Goal: Task Accomplishment & Management: Use online tool/utility

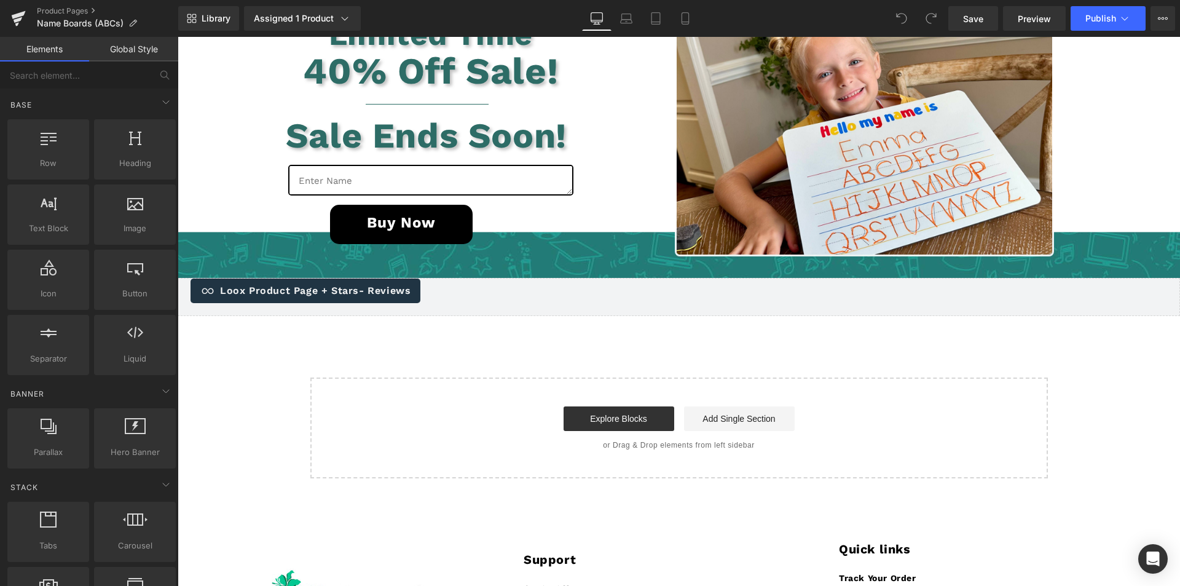
scroll to position [3537, 0]
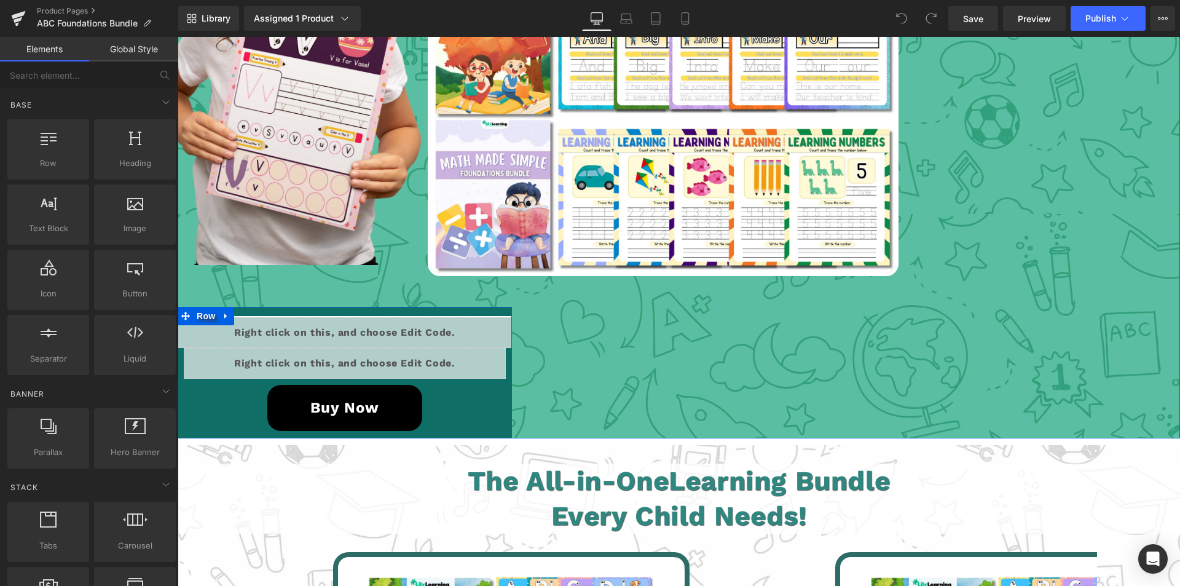
scroll to position [2619, 0]
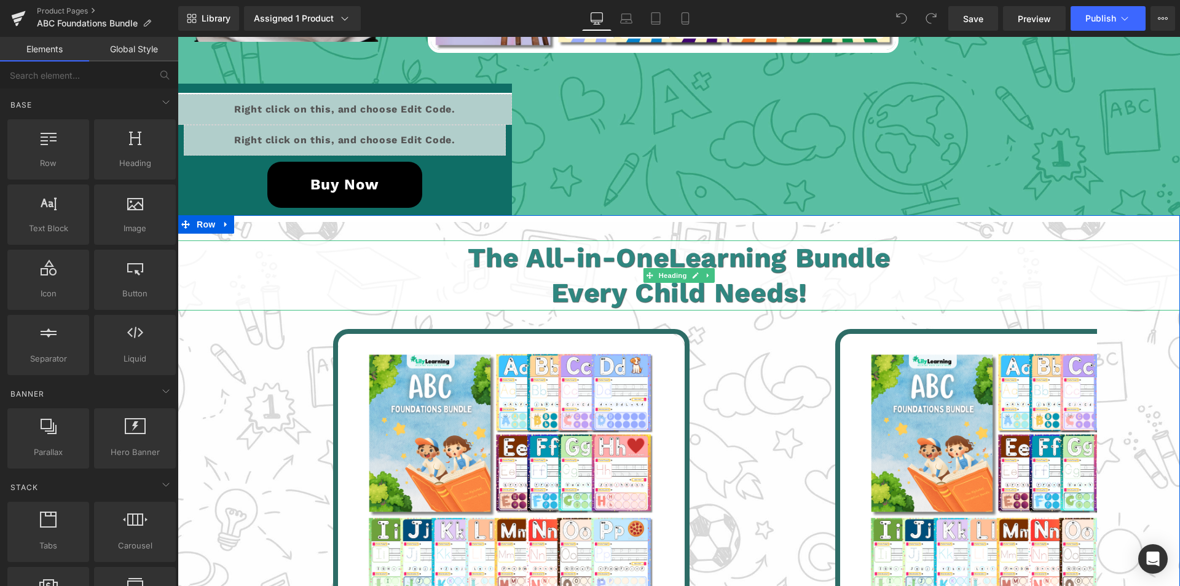
click at [451, 286] on h1 "Every Child Needs!" at bounding box center [679, 292] width 1126 height 35
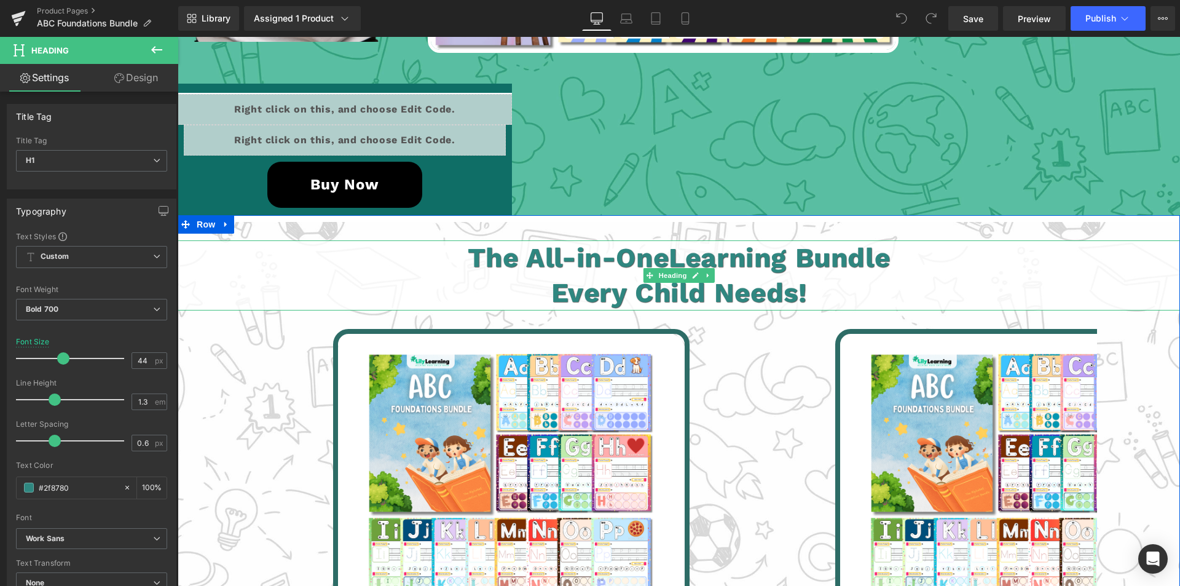
click at [384, 291] on h1 "Every Child Needs!" at bounding box center [679, 292] width 1126 height 35
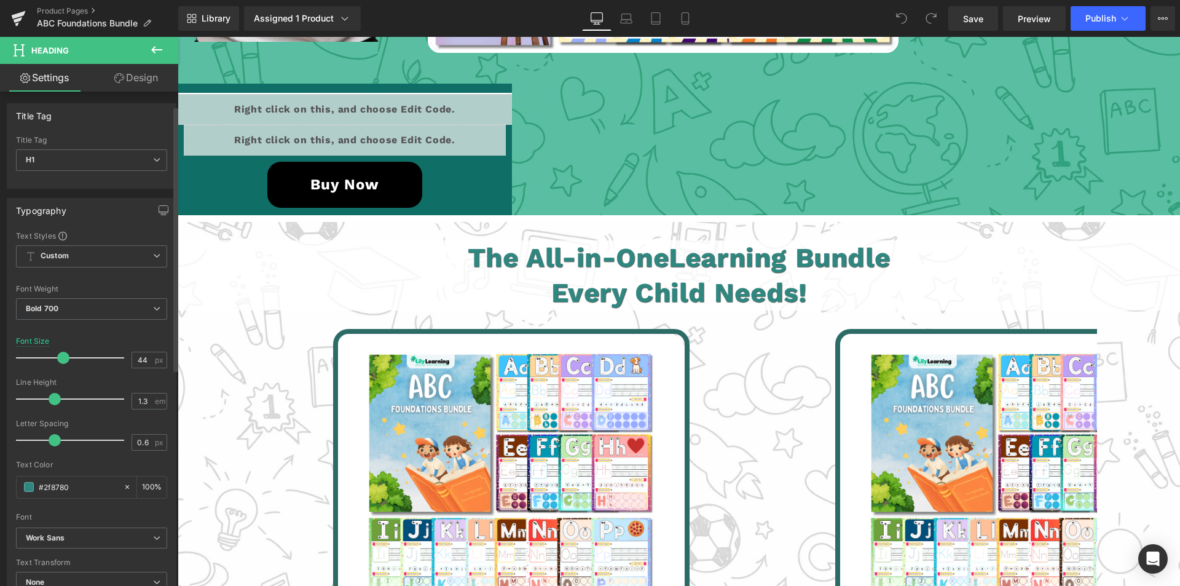
scroll to position [0, 0]
click at [137, 77] on link "Design" at bounding box center [136, 78] width 89 height 28
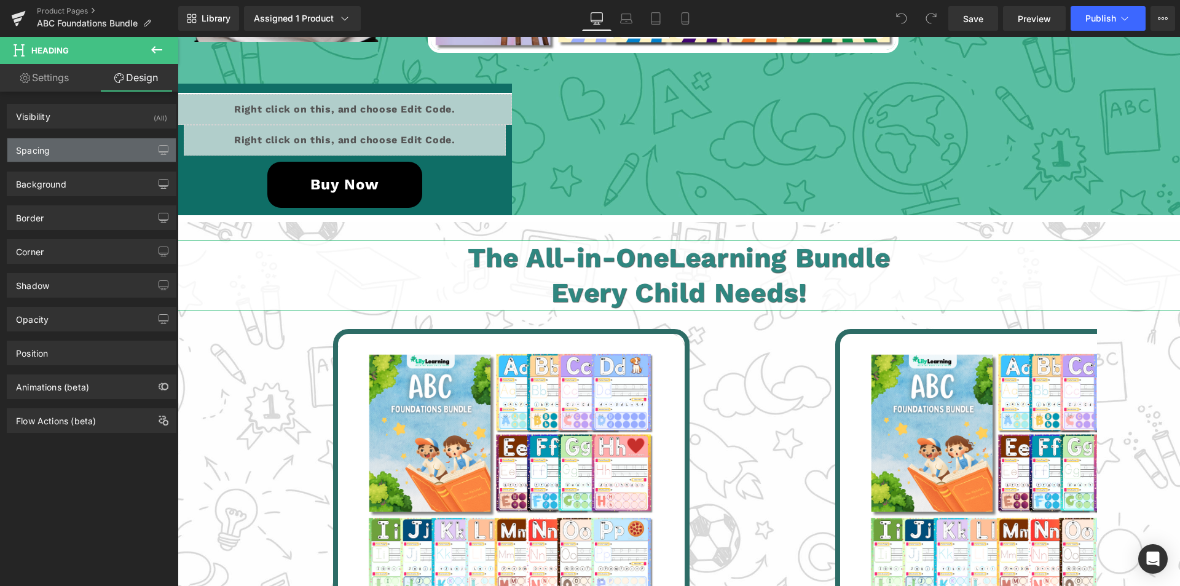
click at [67, 148] on div "Spacing" at bounding box center [91, 149] width 168 height 23
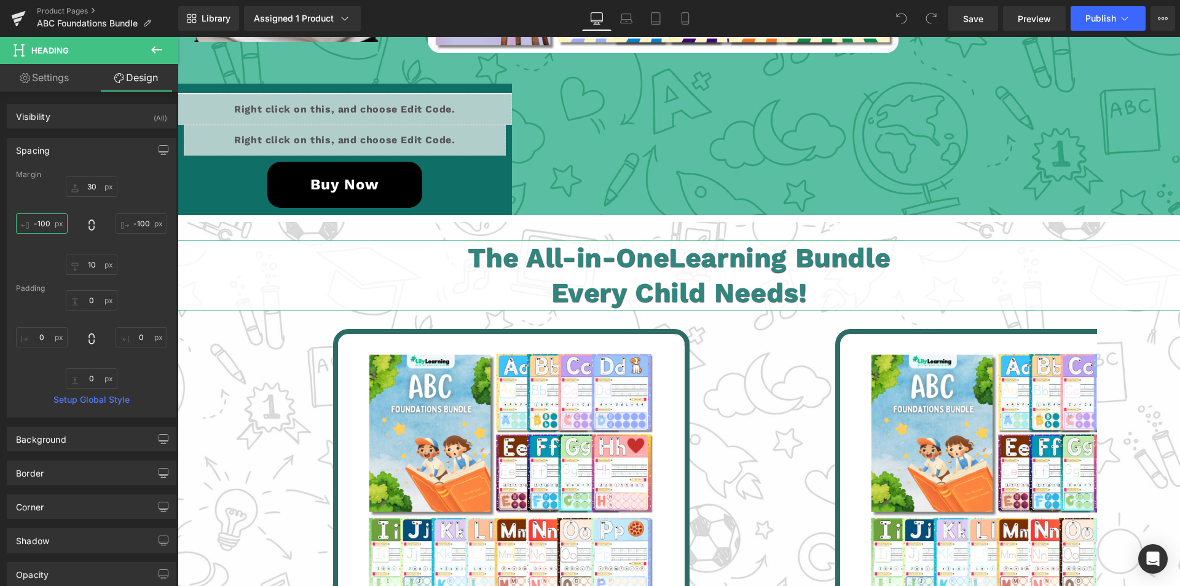
click at [37, 224] on input "-100" at bounding box center [42, 223] width 52 height 20
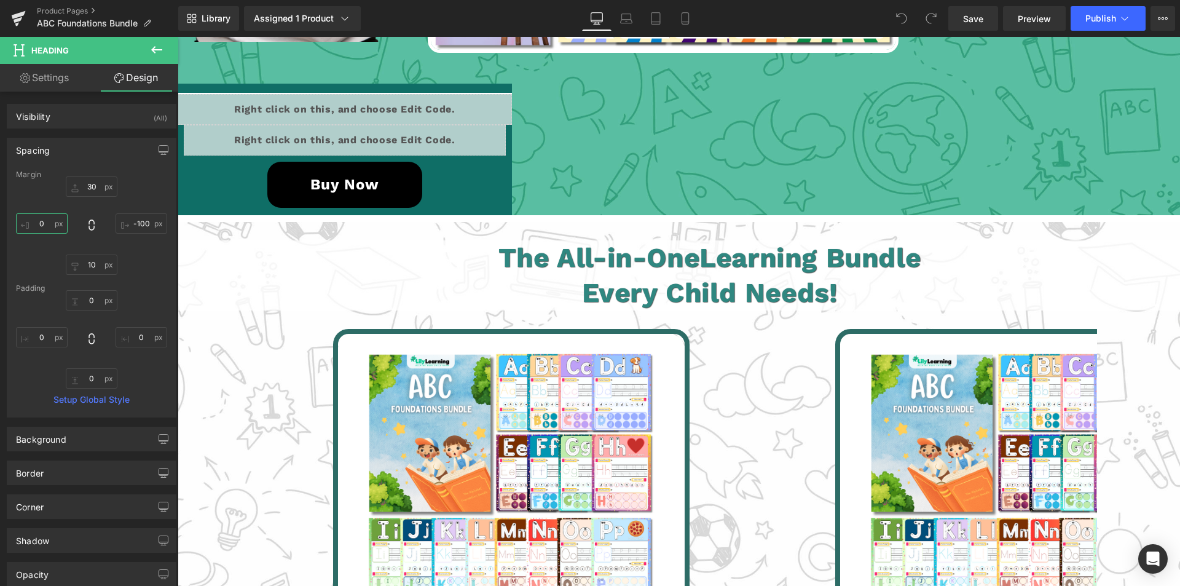
type input "0"
click at [133, 227] on input "-100" at bounding box center [142, 223] width 52 height 20
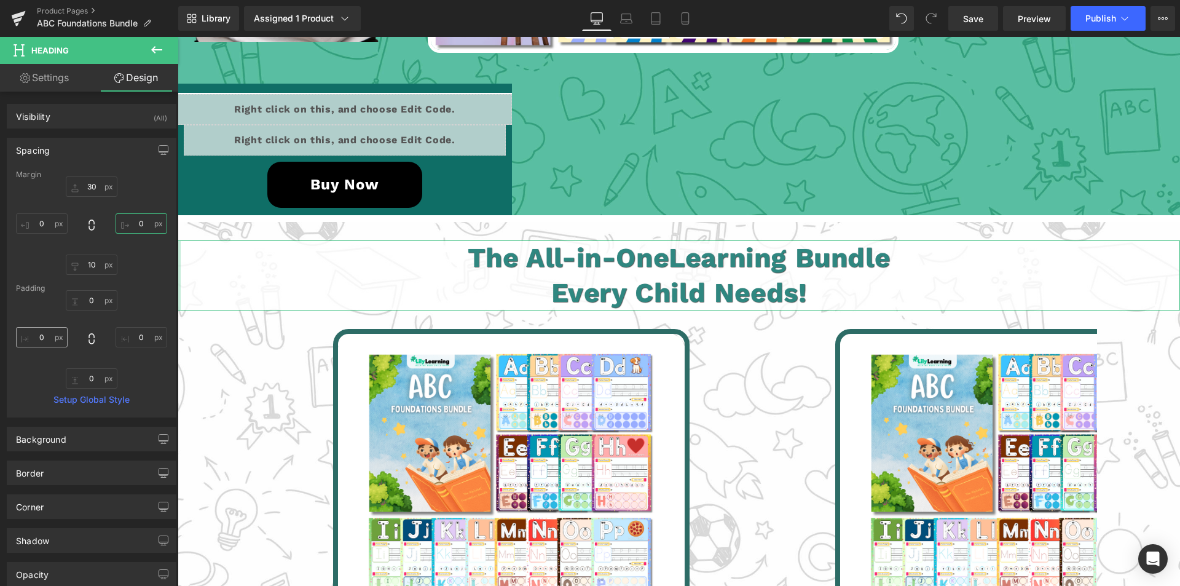
type input "0"
click at [42, 340] on input "0" at bounding box center [42, 337] width 52 height 20
type input "4"
click at [138, 339] on input "0" at bounding box center [142, 337] width 52 height 20
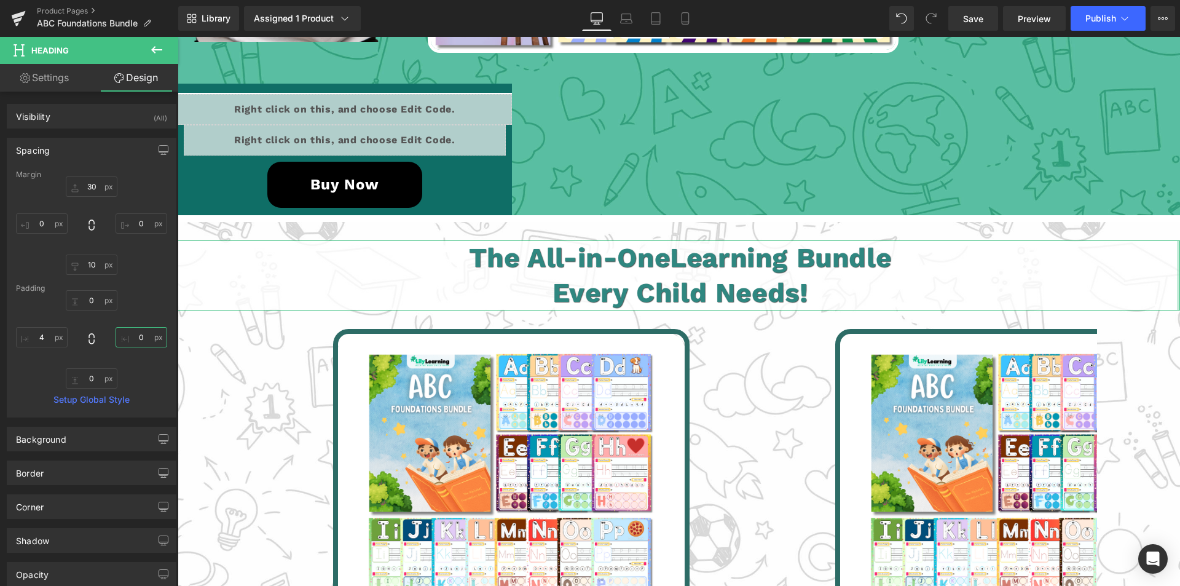
click at [138, 339] on input "0" at bounding box center [142, 337] width 52 height 20
type input "4"
click at [1108, 20] on span "Publish" at bounding box center [1101, 19] width 31 height 10
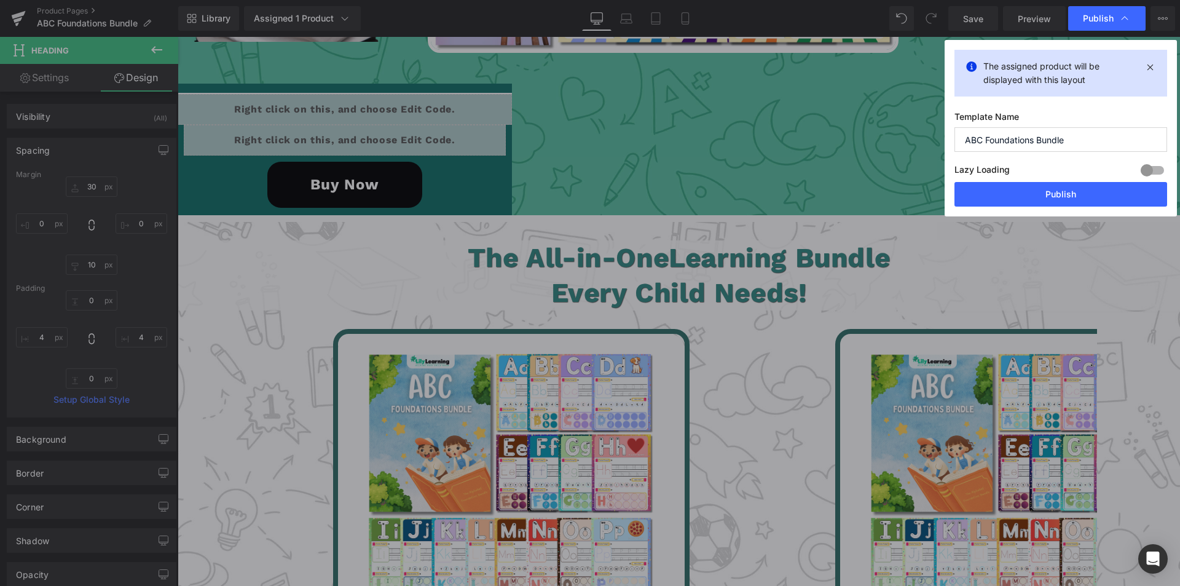
click at [1108, 20] on span "Publish" at bounding box center [1098, 18] width 31 height 11
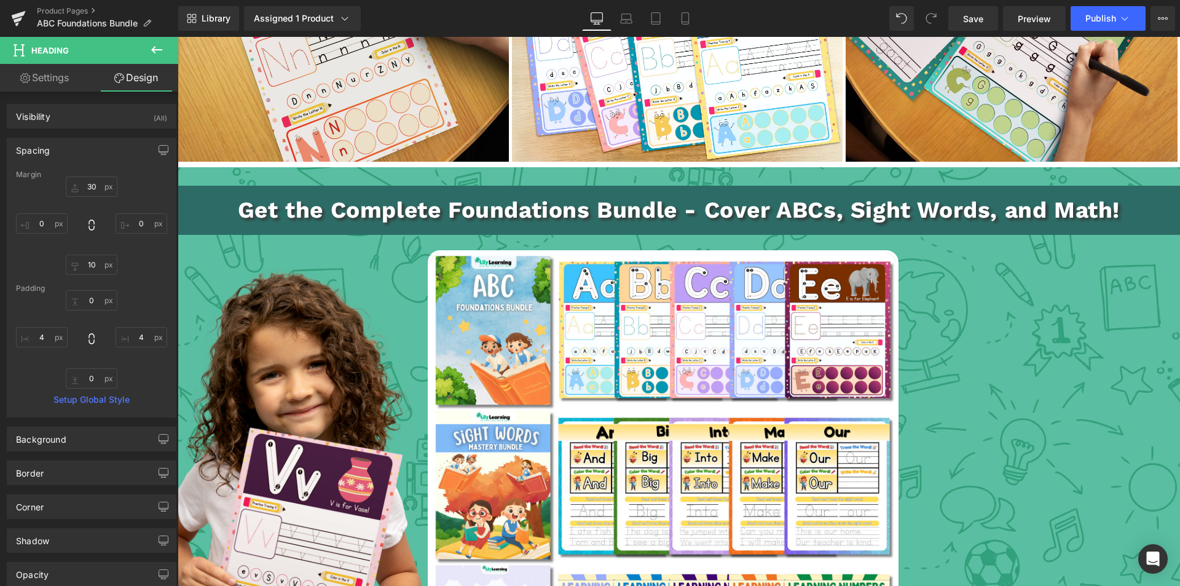
scroll to position [1819, 0]
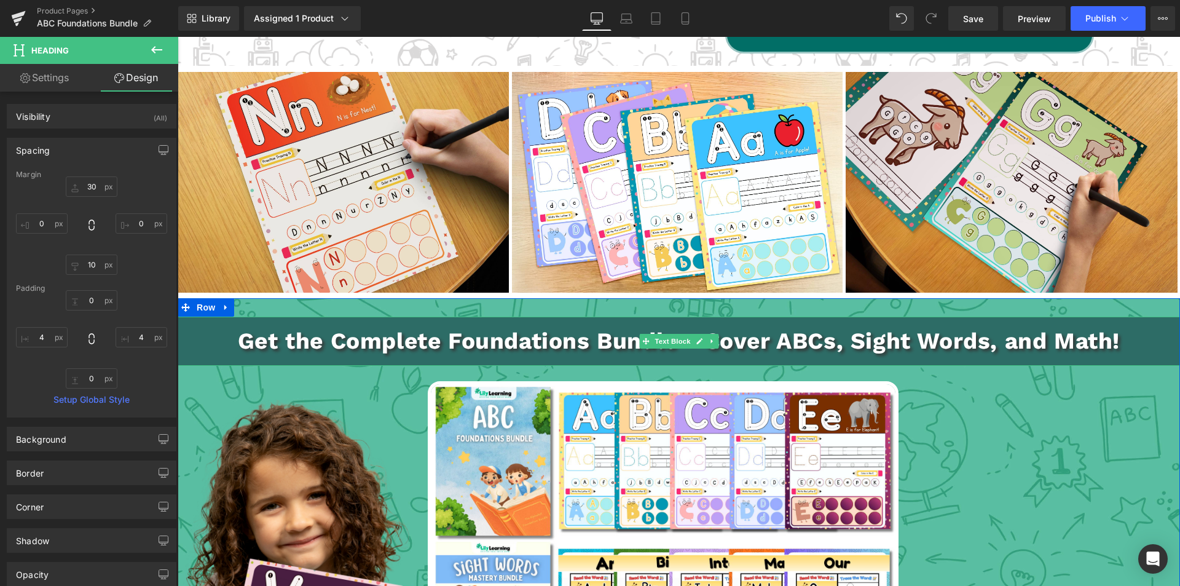
click at [192, 334] on p "Get the Complete Foundations Bundle - Cover ABCs, Sight Words, and Math!" at bounding box center [679, 341] width 1003 height 36
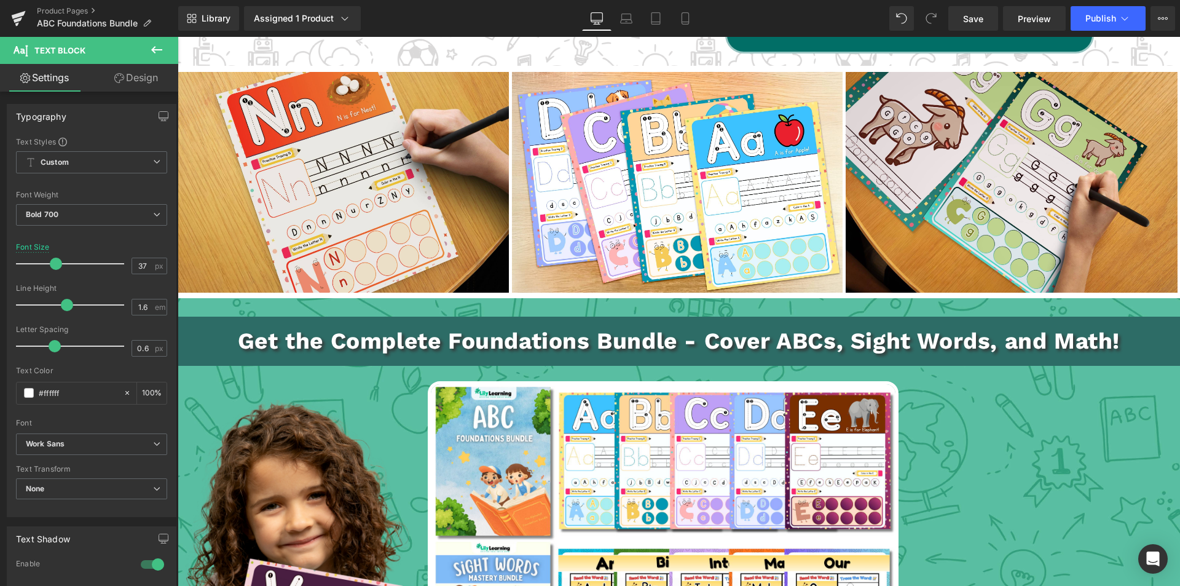
click at [144, 81] on link "Design" at bounding box center [136, 78] width 89 height 28
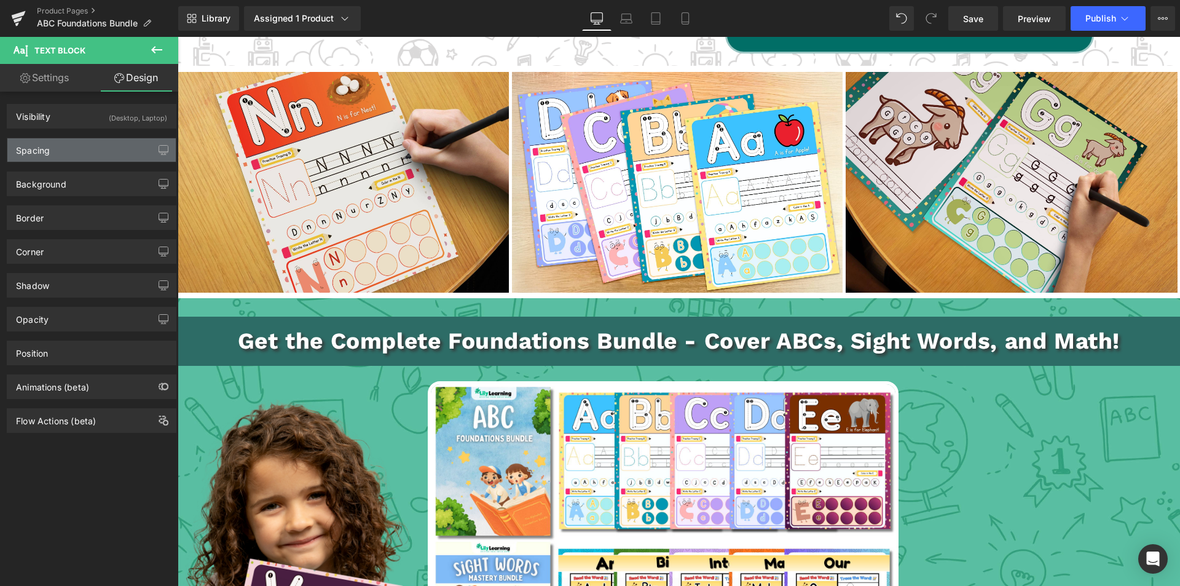
click at [54, 151] on div "Spacing" at bounding box center [91, 149] width 168 height 23
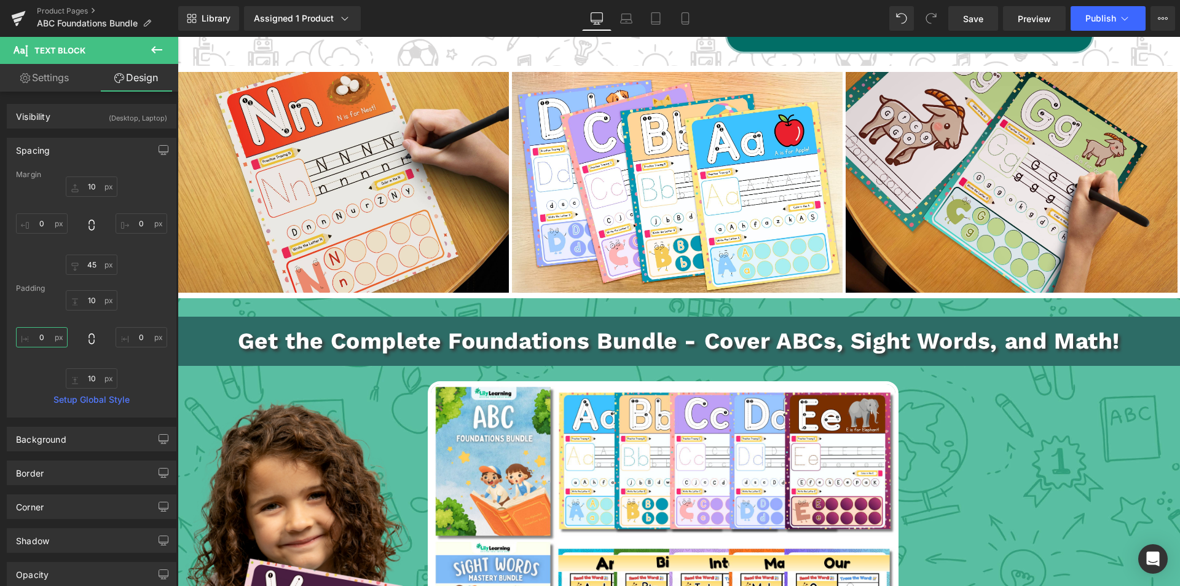
click at [42, 336] on input "text" at bounding box center [42, 337] width 52 height 20
type input "4"
click at [136, 334] on input "text" at bounding box center [142, 337] width 52 height 20
type input "4"
click at [1120, 17] on icon at bounding box center [1125, 18] width 12 height 12
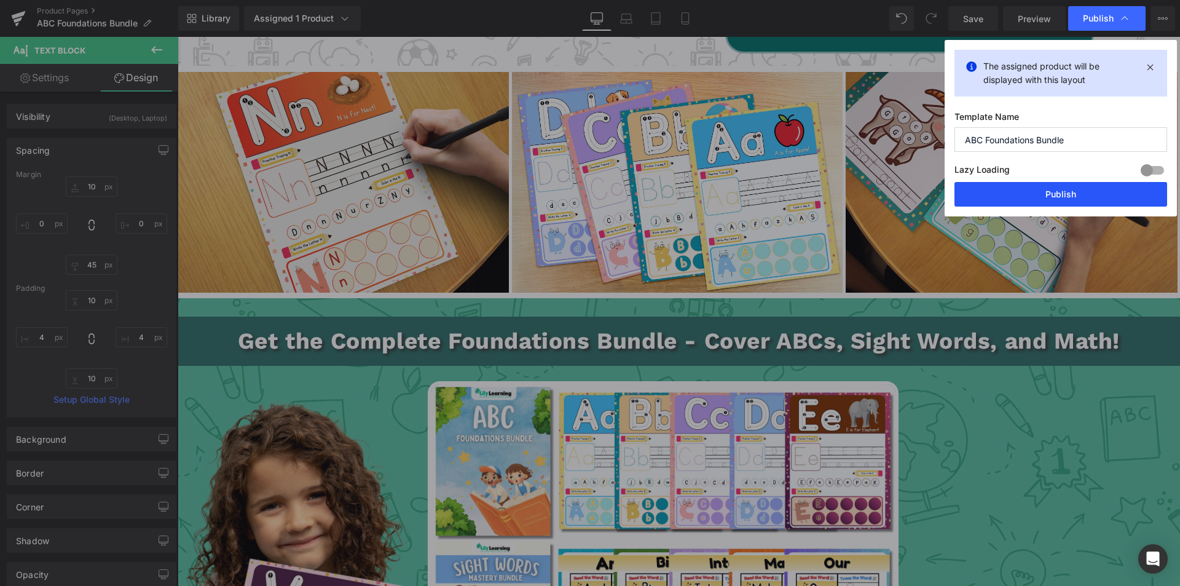
click at [1070, 194] on button "Publish" at bounding box center [1061, 194] width 213 height 25
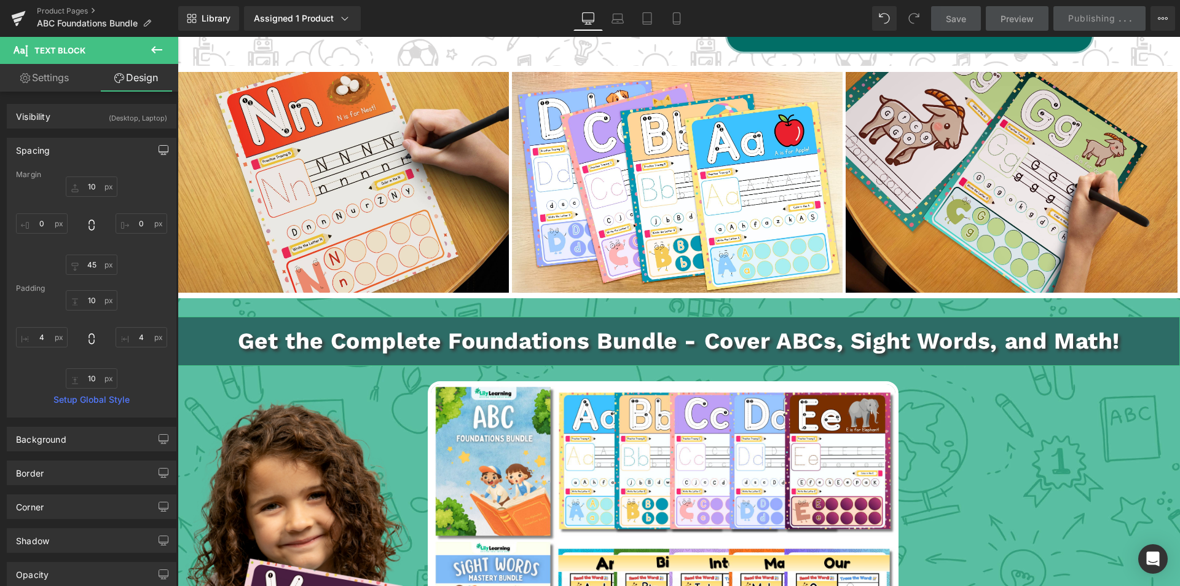
click at [159, 146] on icon "button" at bounding box center [164, 150] width 10 height 10
click at [75, 176] on button "Laptop" at bounding box center [69, 176] width 38 height 21
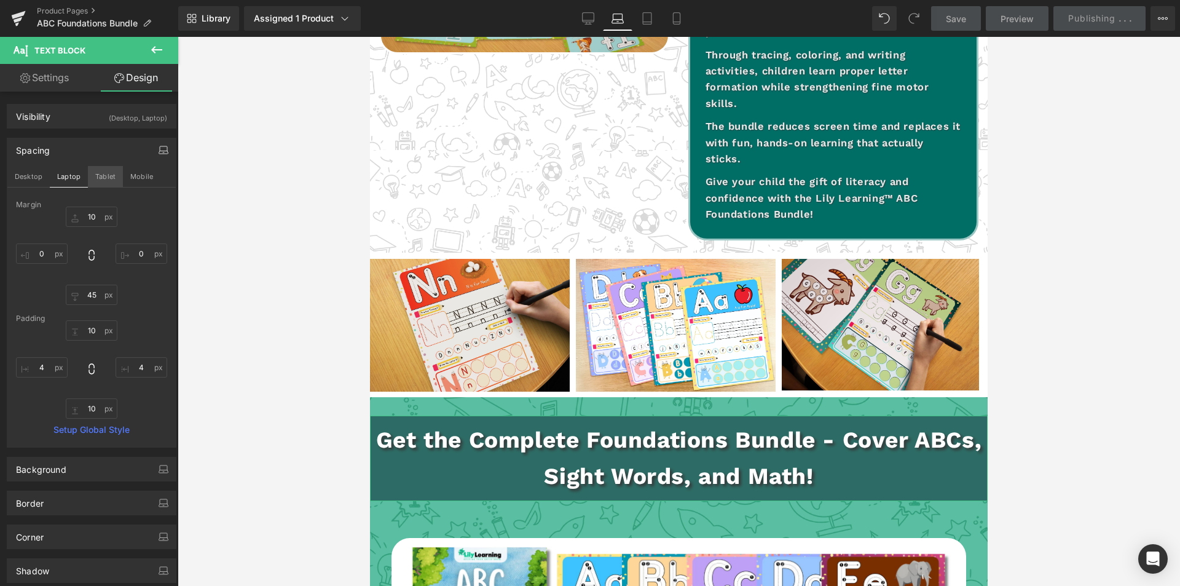
scroll to position [1997, 0]
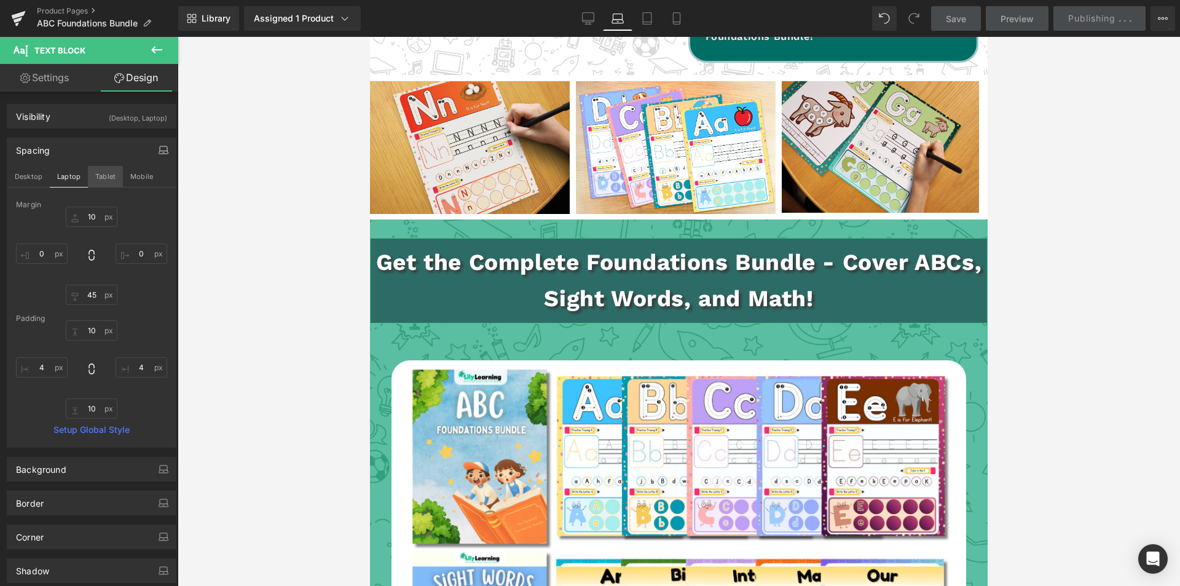
click at [103, 180] on button "Tablet" at bounding box center [105, 176] width 35 height 21
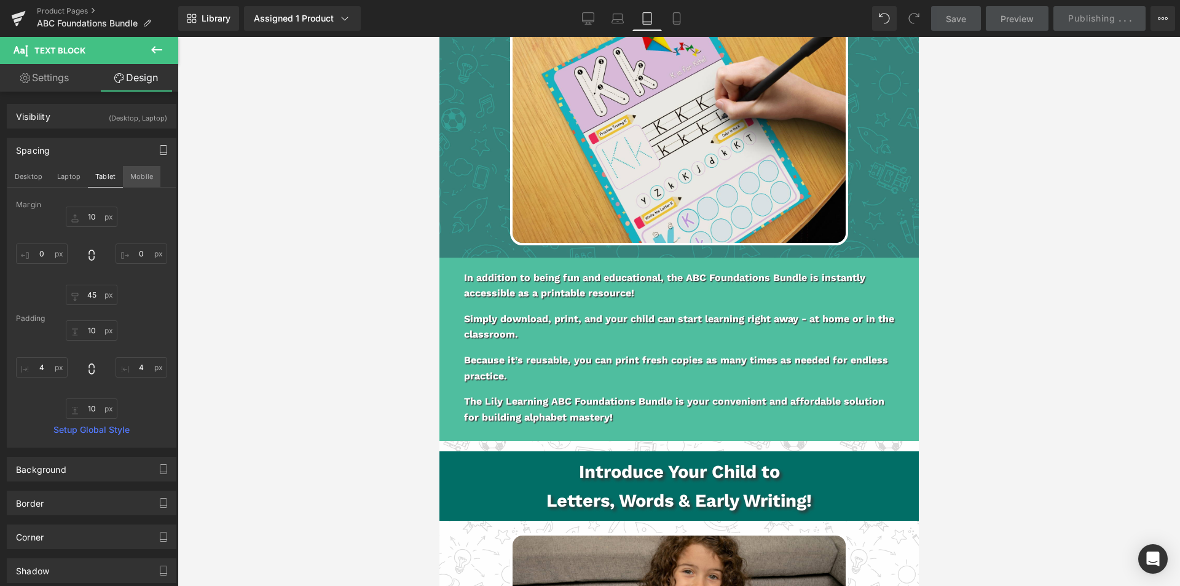
scroll to position [0, 0]
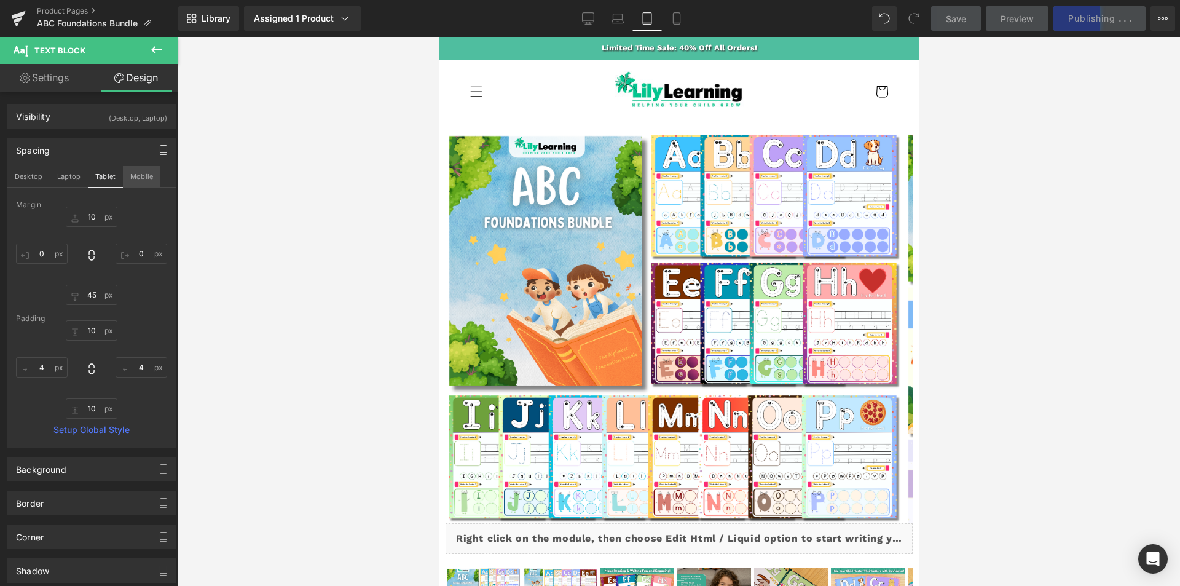
click at [138, 178] on button "Mobile" at bounding box center [142, 176] width 38 height 21
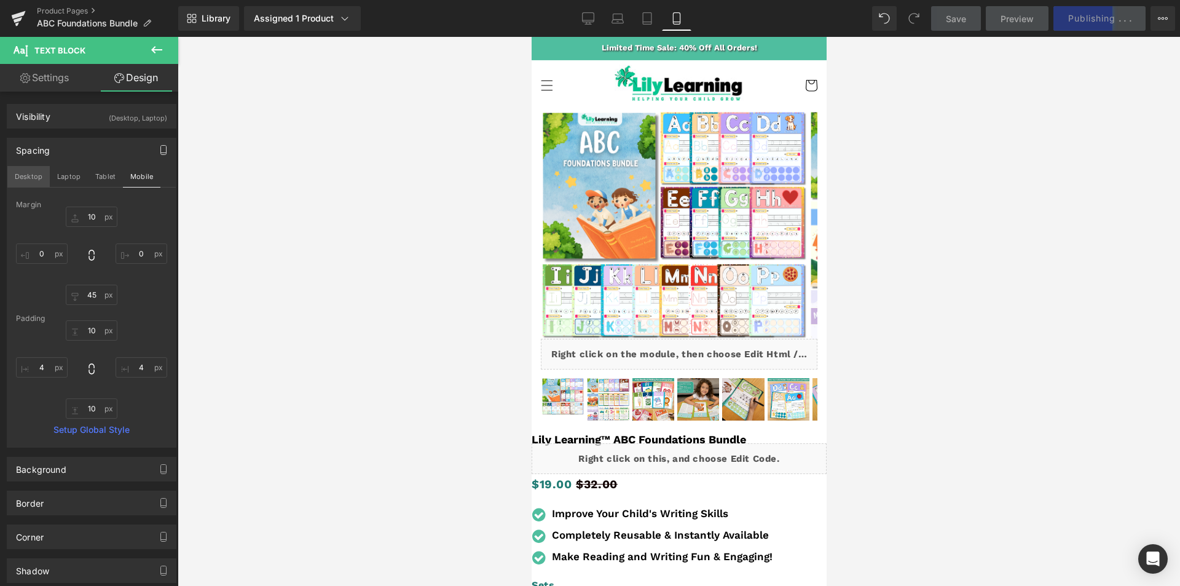
click at [26, 180] on button "Desktop" at bounding box center [28, 176] width 42 height 21
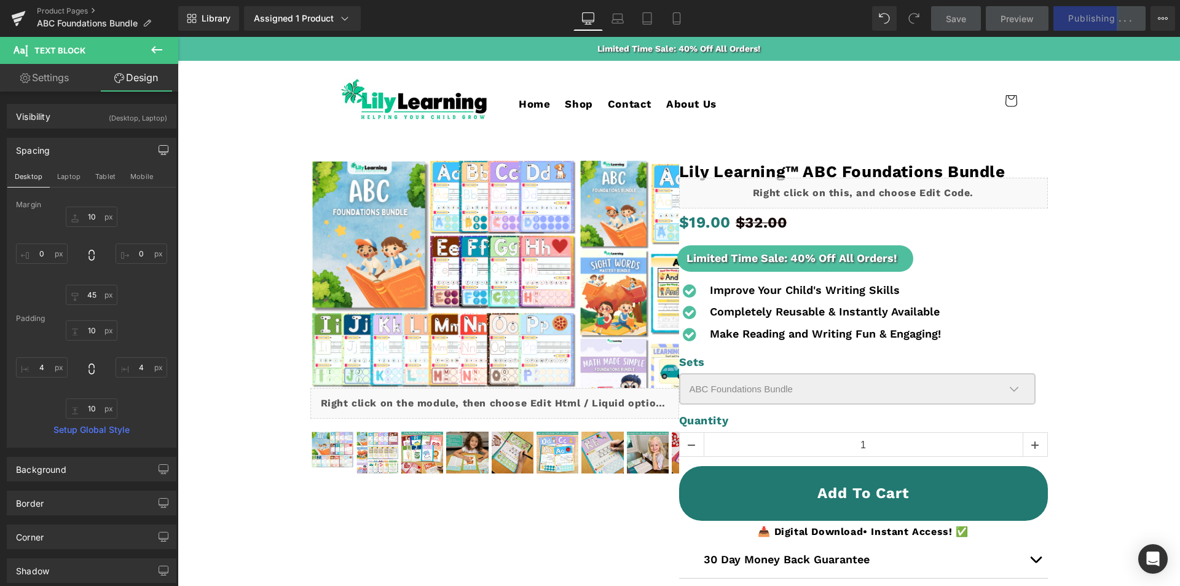
scroll to position [1914, 0]
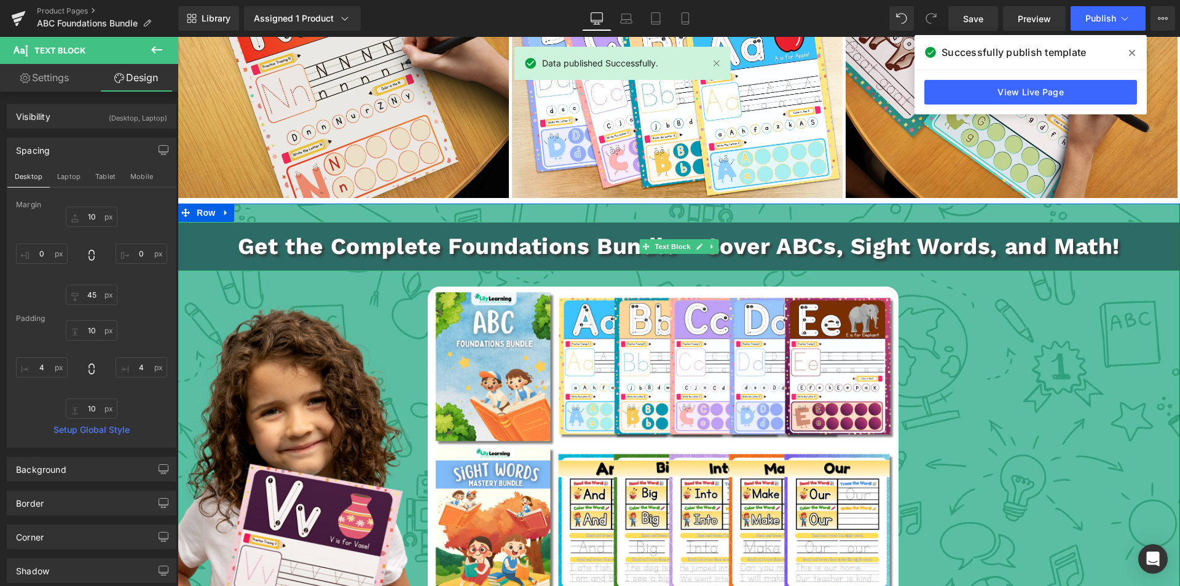
click at [276, 229] on p "Get the Complete Foundations Bundle - Cover ABCs, Sight Words, and Math!" at bounding box center [679, 246] width 998 height 36
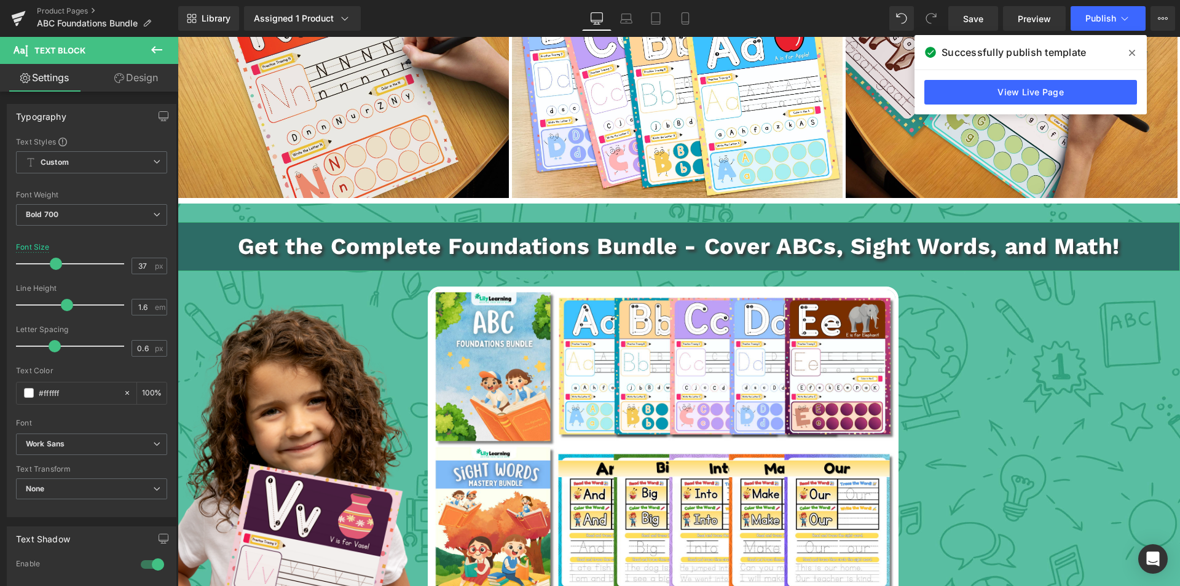
click at [142, 71] on link "Design" at bounding box center [136, 78] width 89 height 28
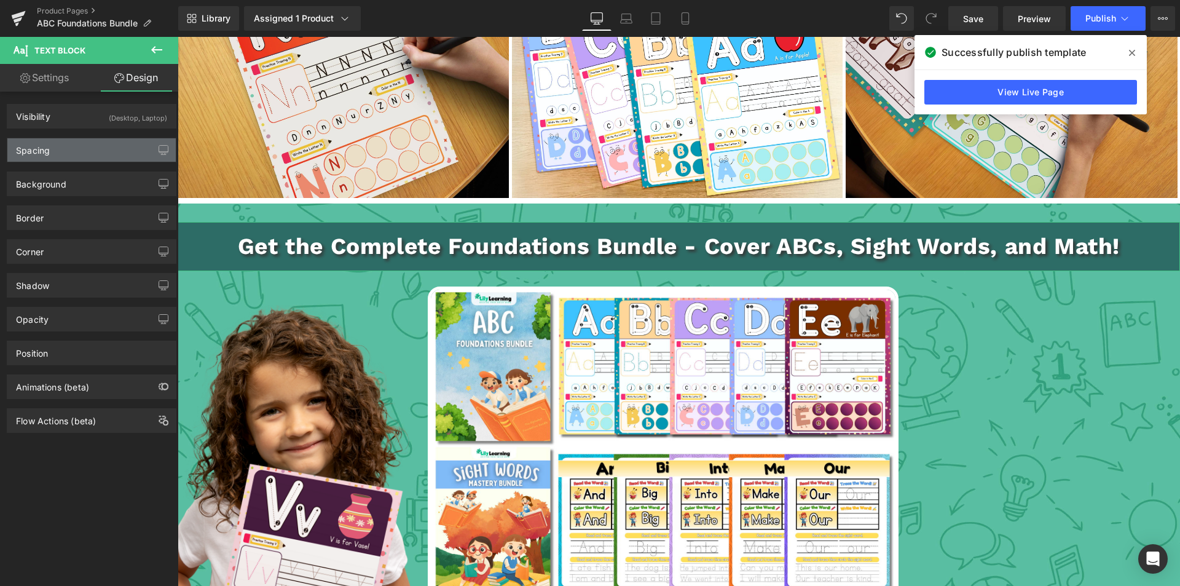
click at [58, 149] on div "Spacing" at bounding box center [91, 149] width 168 height 23
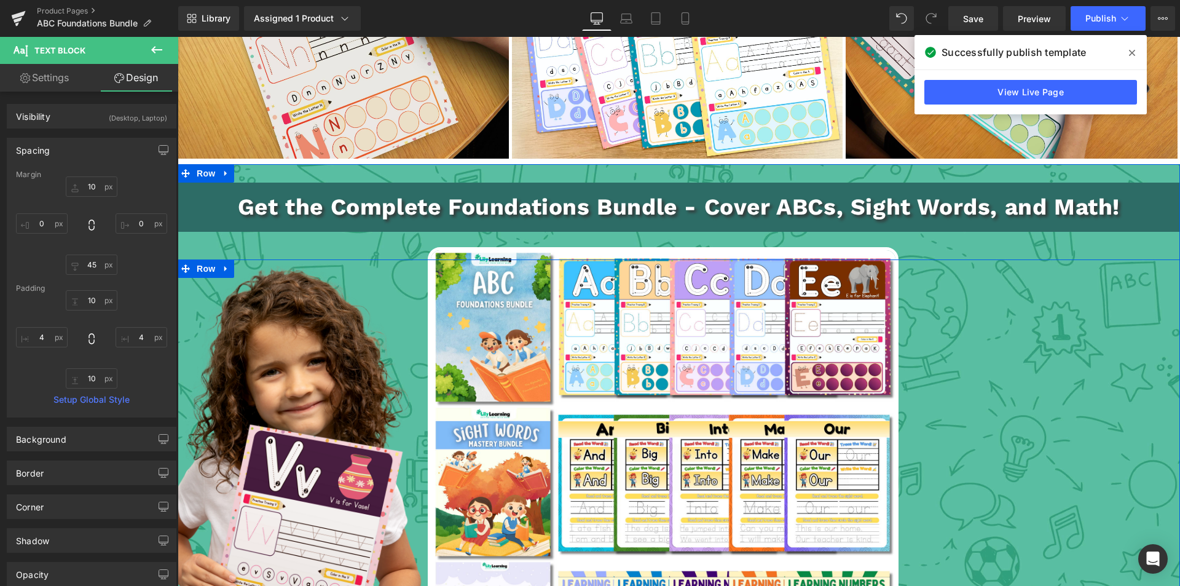
scroll to position [1975, 0]
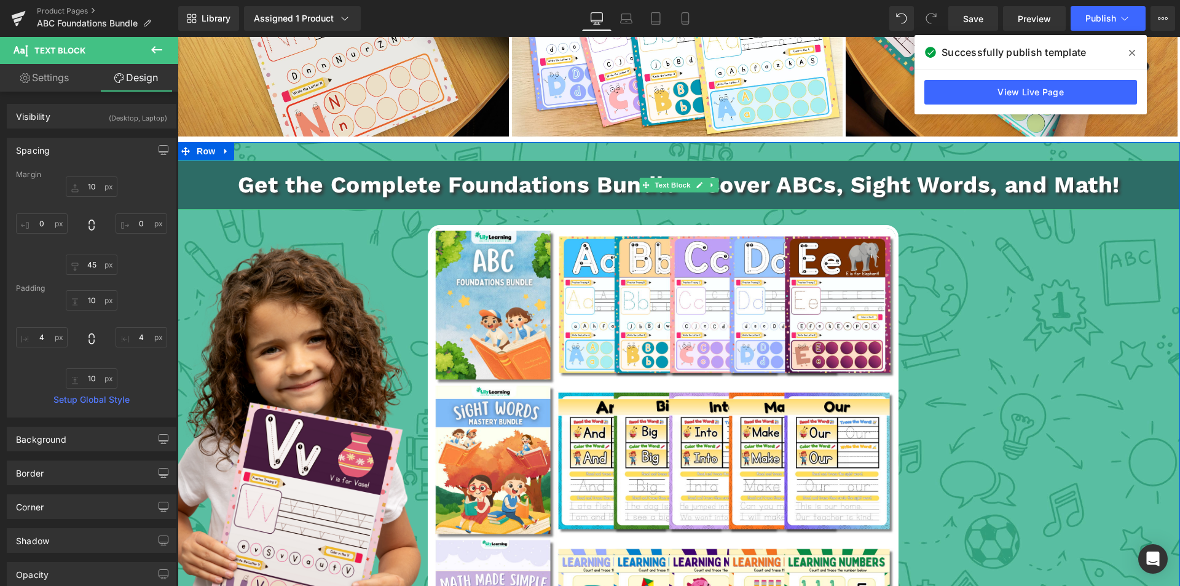
click at [216, 176] on p "Get the Complete Foundations Bundle - Cover ABCs, Sight Words, and Math!" at bounding box center [679, 185] width 998 height 36
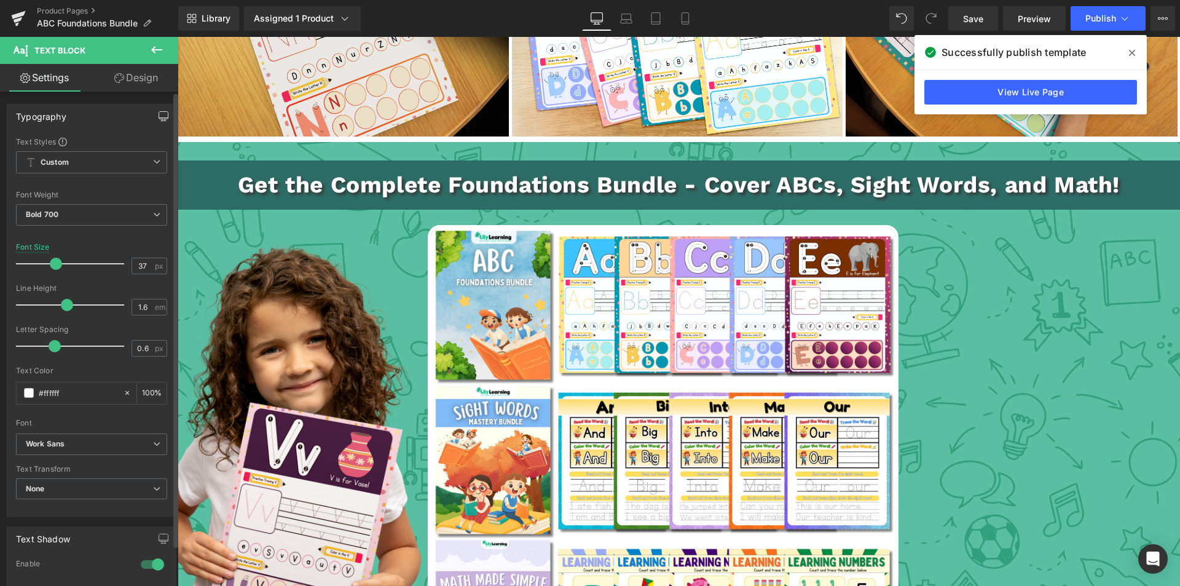
click at [159, 117] on icon "button" at bounding box center [164, 116] width 10 height 10
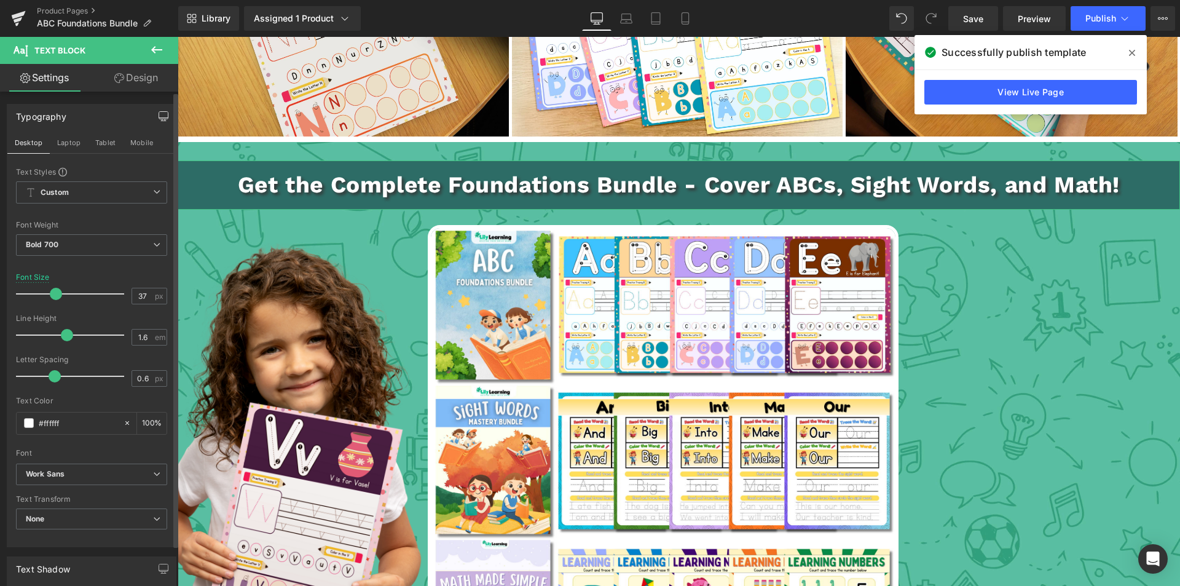
click at [142, 77] on link "Design" at bounding box center [136, 78] width 89 height 28
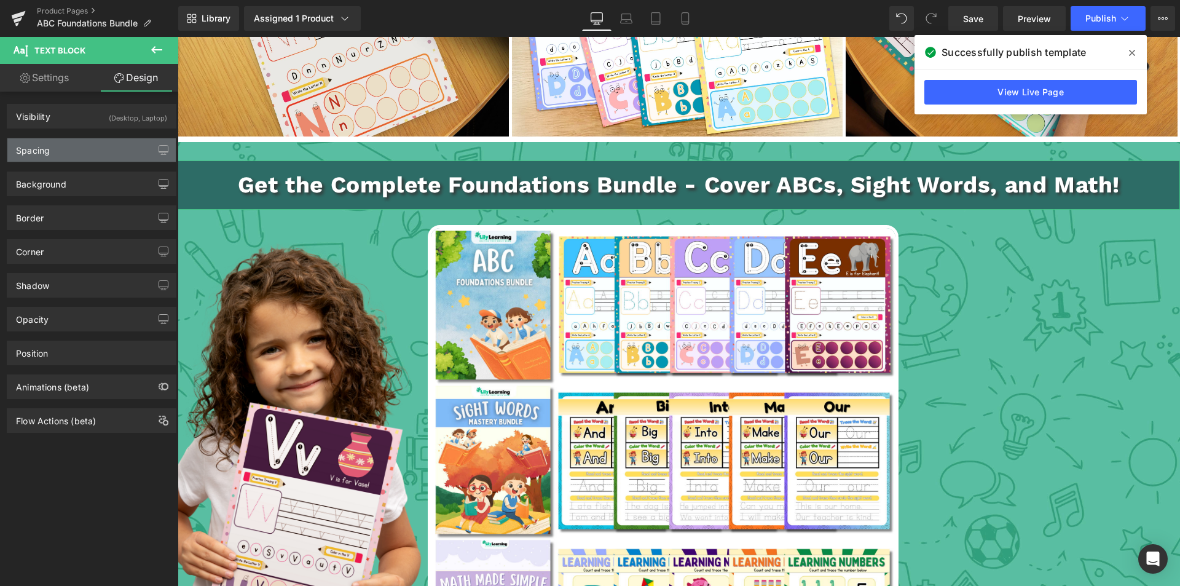
click at [59, 149] on div "Spacing" at bounding box center [91, 149] width 168 height 23
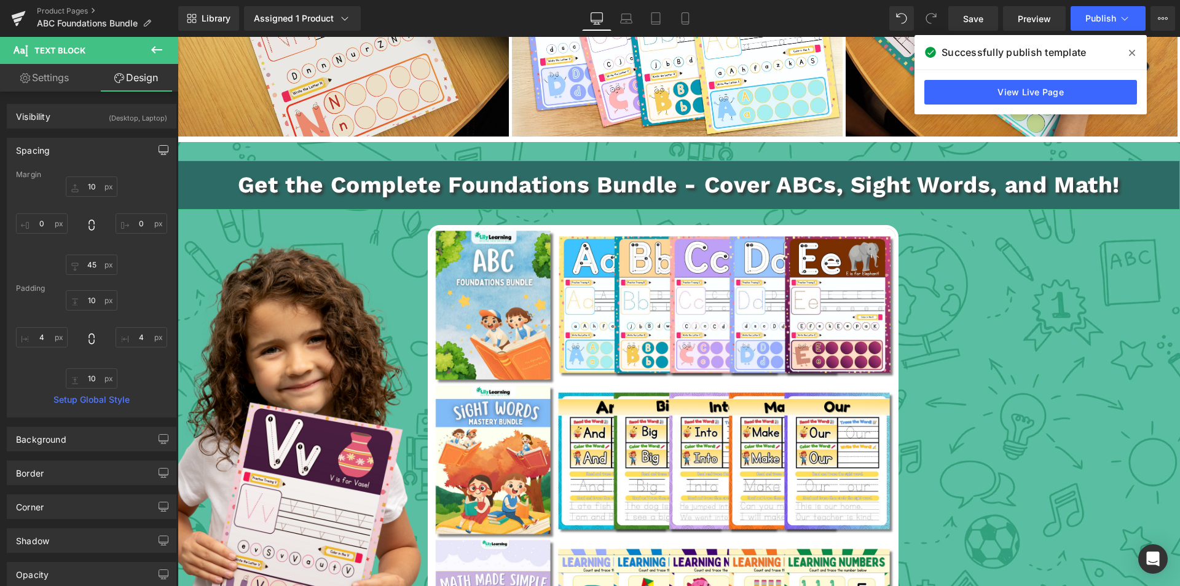
click at [159, 149] on icon "button" at bounding box center [164, 150] width 10 height 10
click at [134, 173] on button "Mobile" at bounding box center [142, 176] width 38 height 21
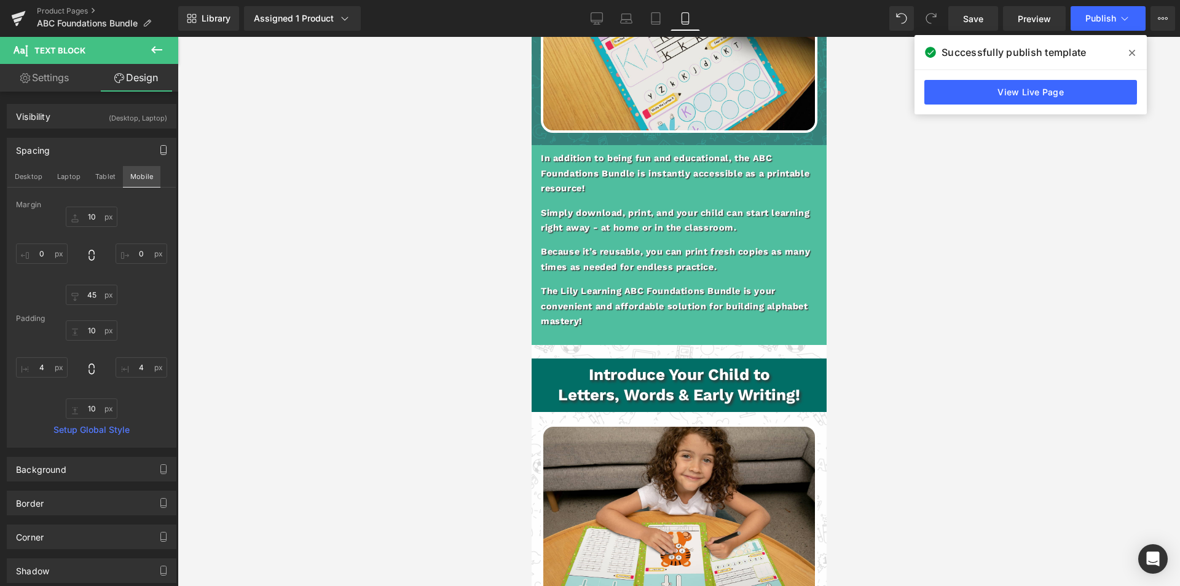
scroll to position [0, 0]
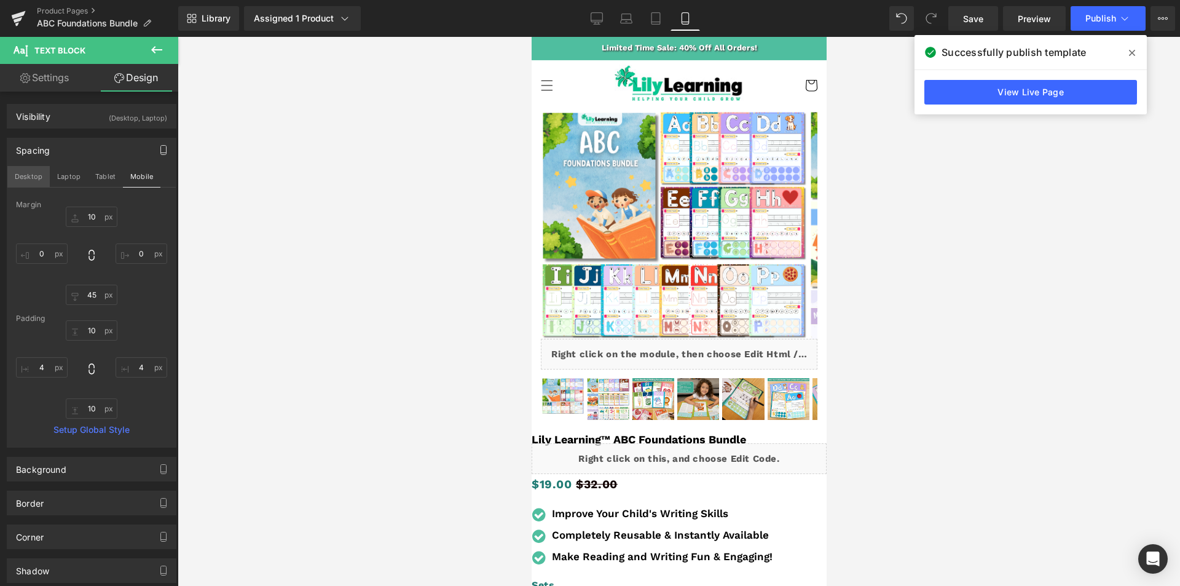
click at [27, 179] on button "Desktop" at bounding box center [28, 176] width 42 height 21
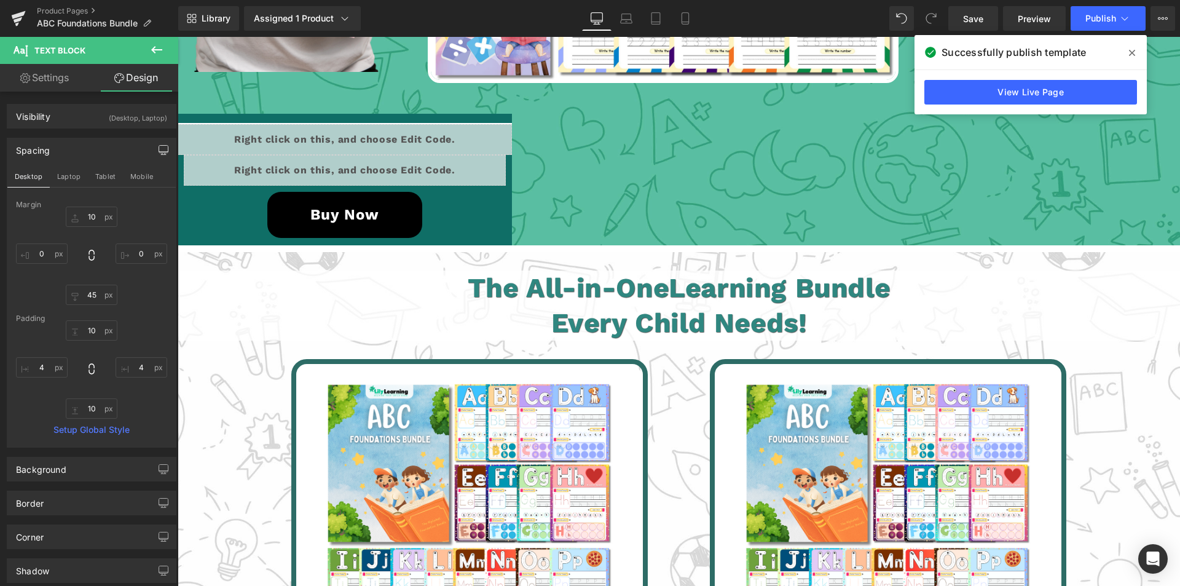
scroll to position [2652, 0]
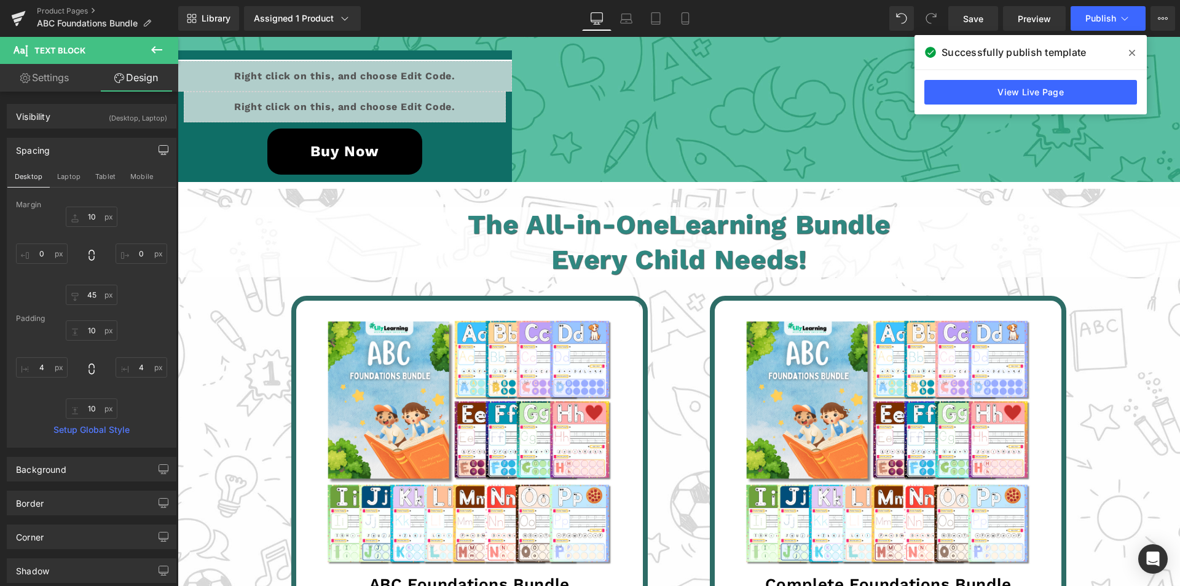
click at [379, 226] on h1 "The All-in-One Learning Bundle" at bounding box center [679, 224] width 998 height 35
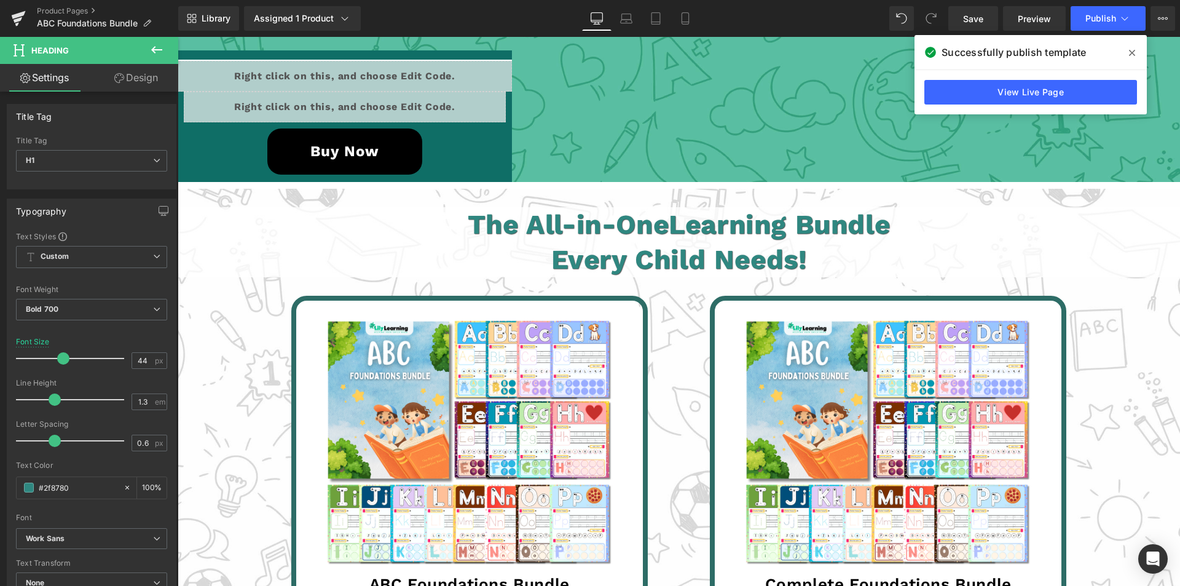
click at [138, 73] on link "Design" at bounding box center [136, 78] width 89 height 28
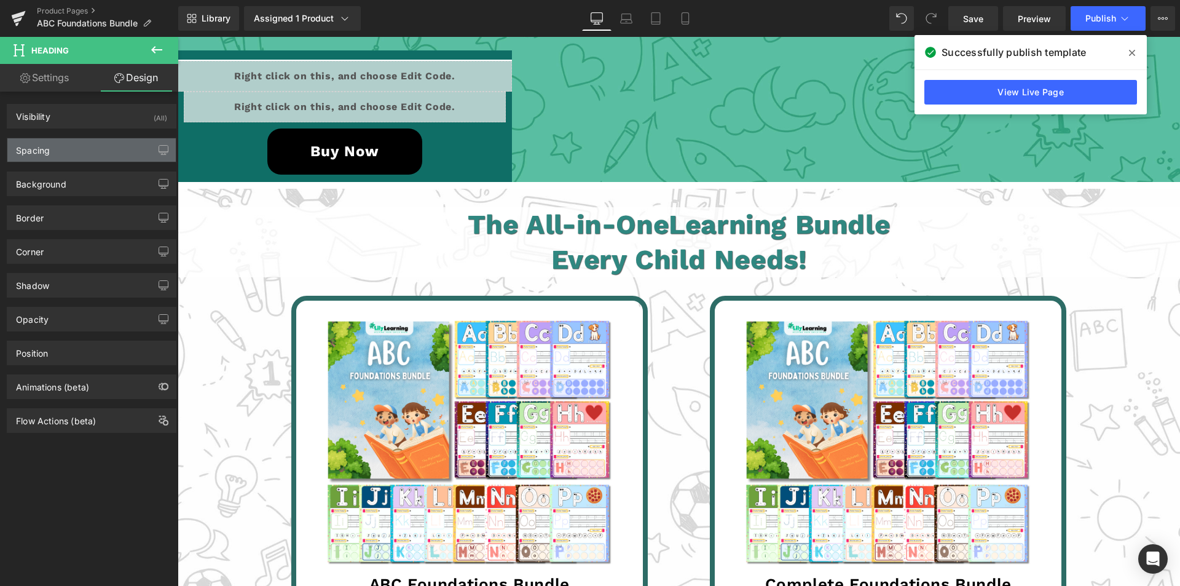
click at [38, 151] on div "Spacing" at bounding box center [33, 146] width 34 height 17
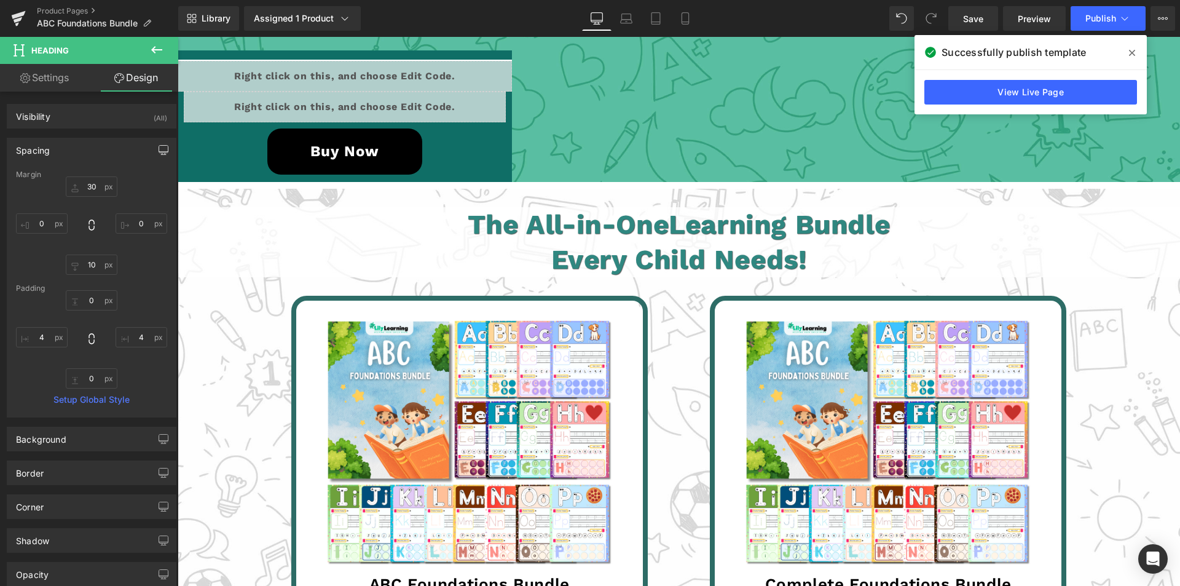
click at [154, 150] on button "button" at bounding box center [164, 149] width 20 height 23
click at [58, 175] on button "Laptop" at bounding box center [69, 176] width 38 height 21
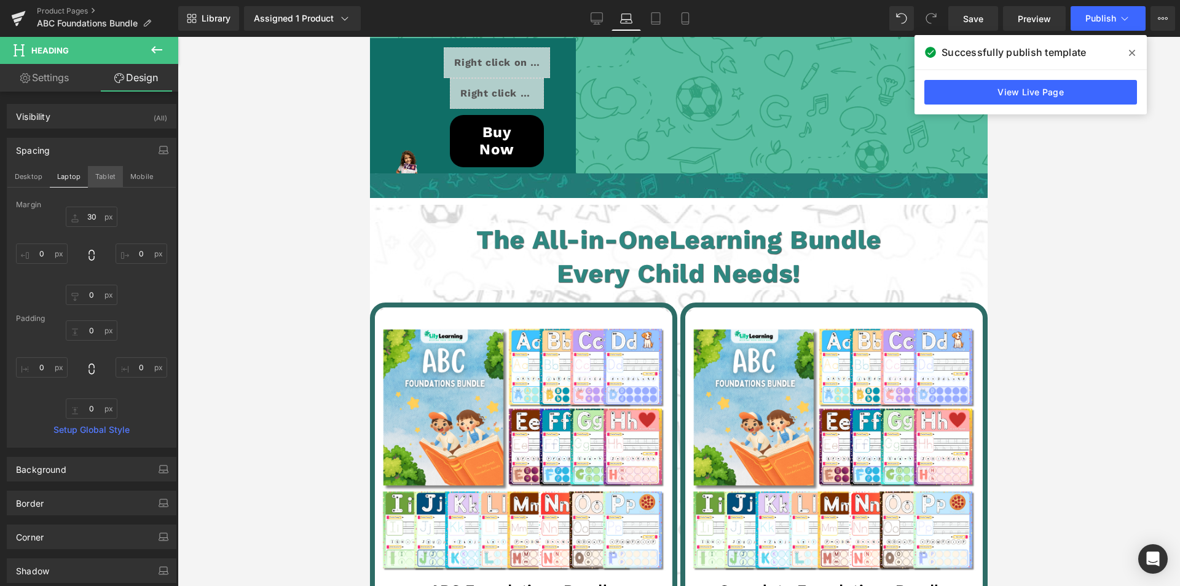
click at [103, 176] on button "Tablet" at bounding box center [105, 176] width 35 height 21
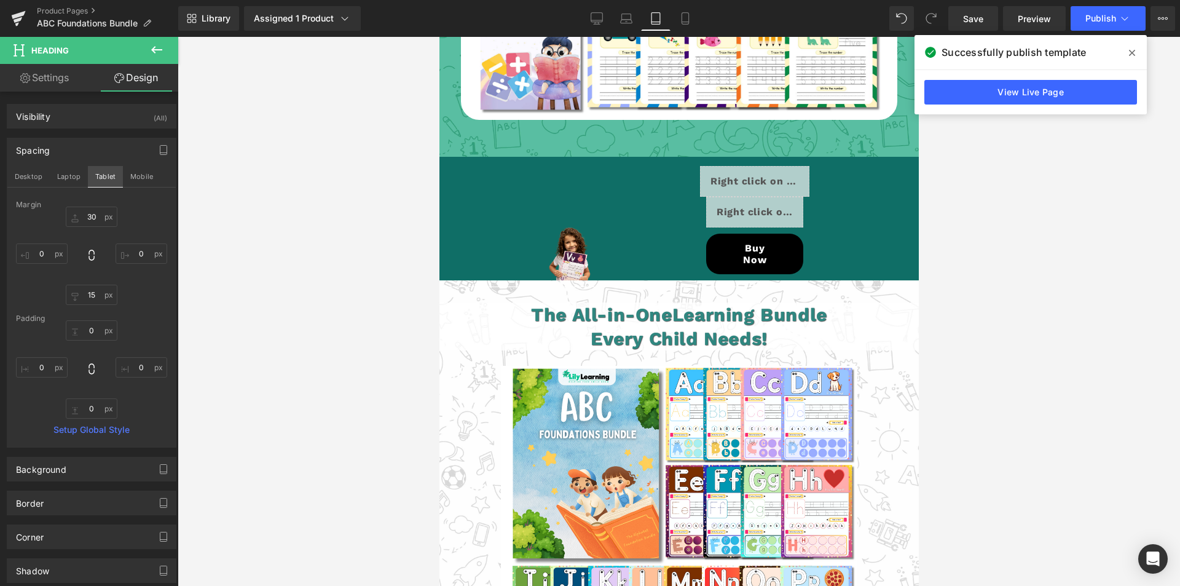
scroll to position [3696, 0]
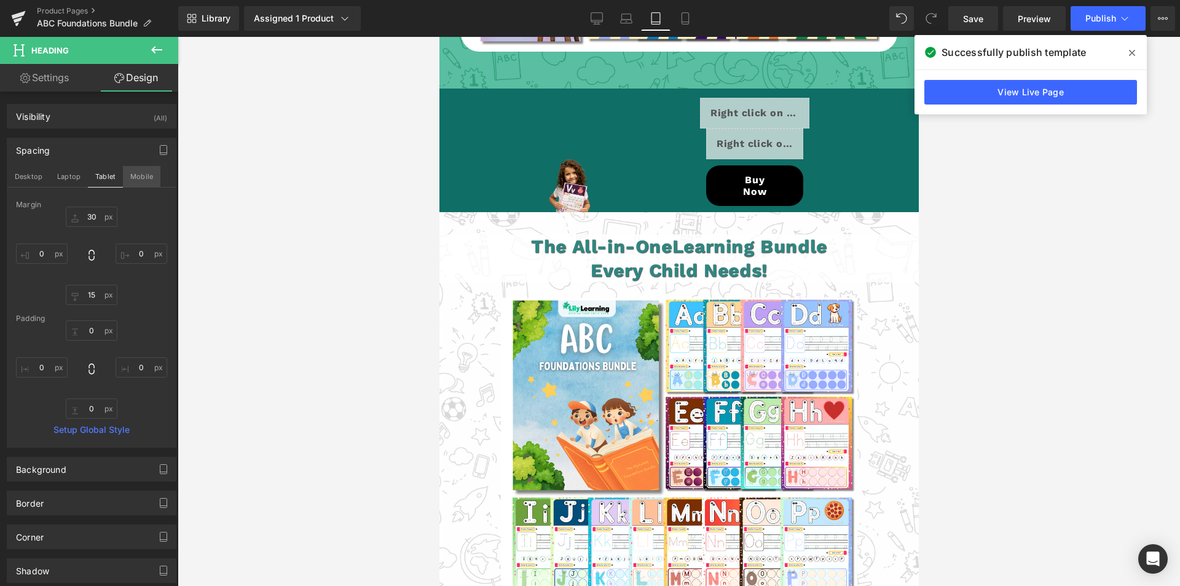
click at [137, 172] on button "Mobile" at bounding box center [142, 176] width 38 height 21
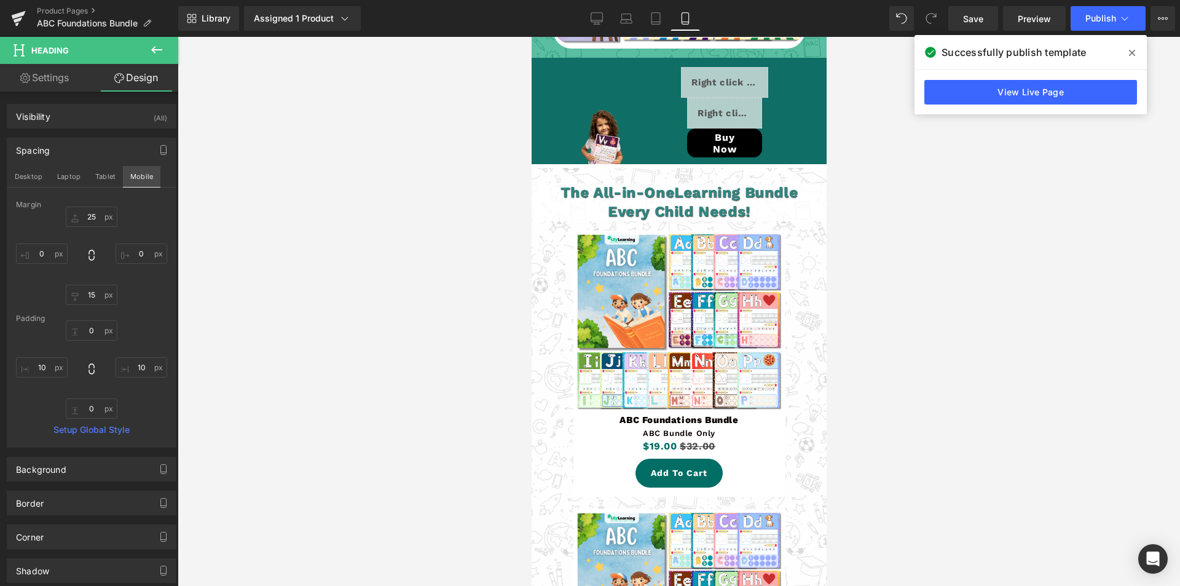
scroll to position [3115, 0]
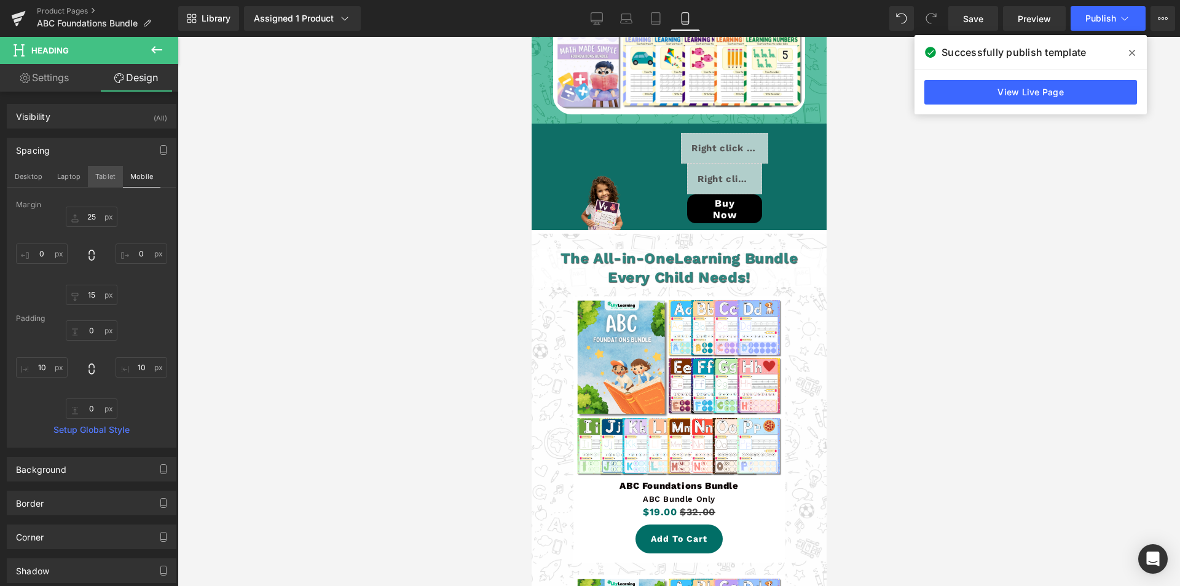
click at [100, 177] on button "Tablet" at bounding box center [105, 176] width 35 height 21
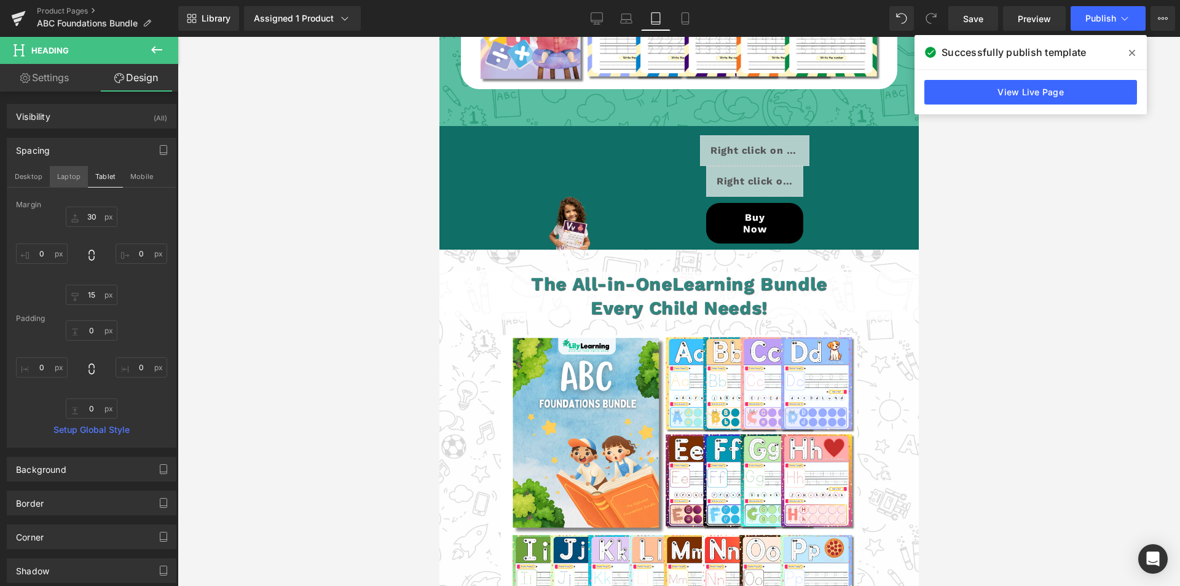
scroll to position [3696, 0]
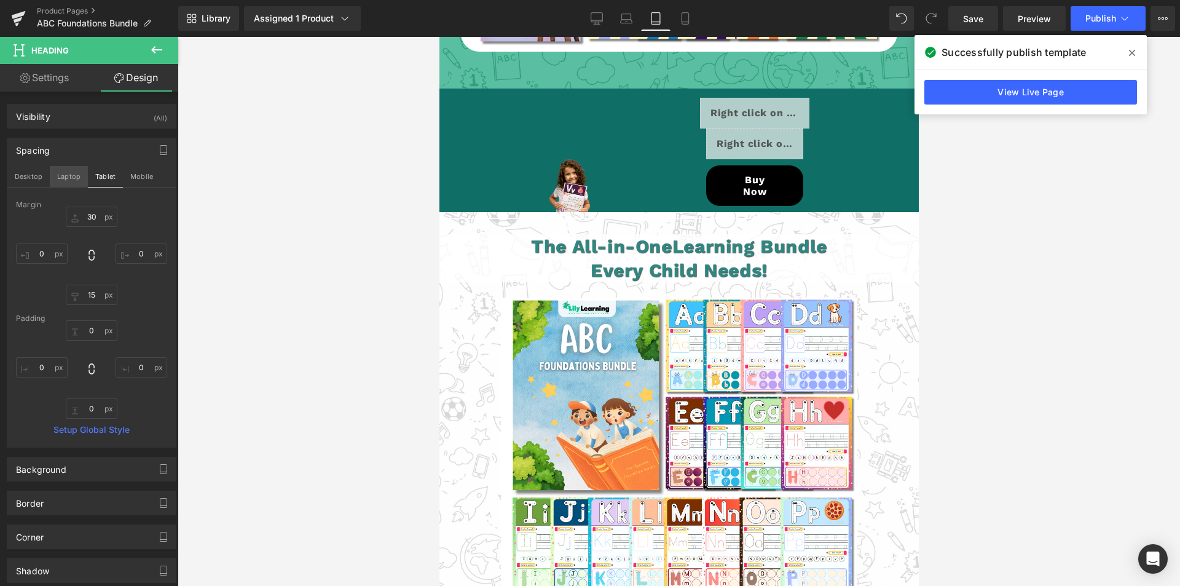
click at [62, 175] on button "Laptop" at bounding box center [69, 176] width 38 height 21
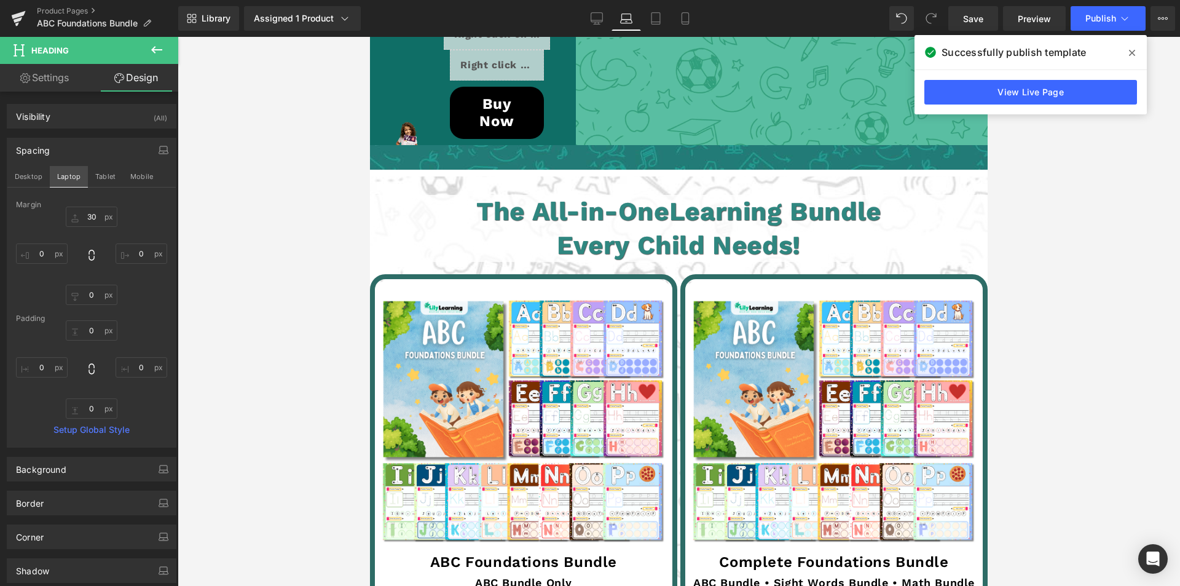
scroll to position [2912, 0]
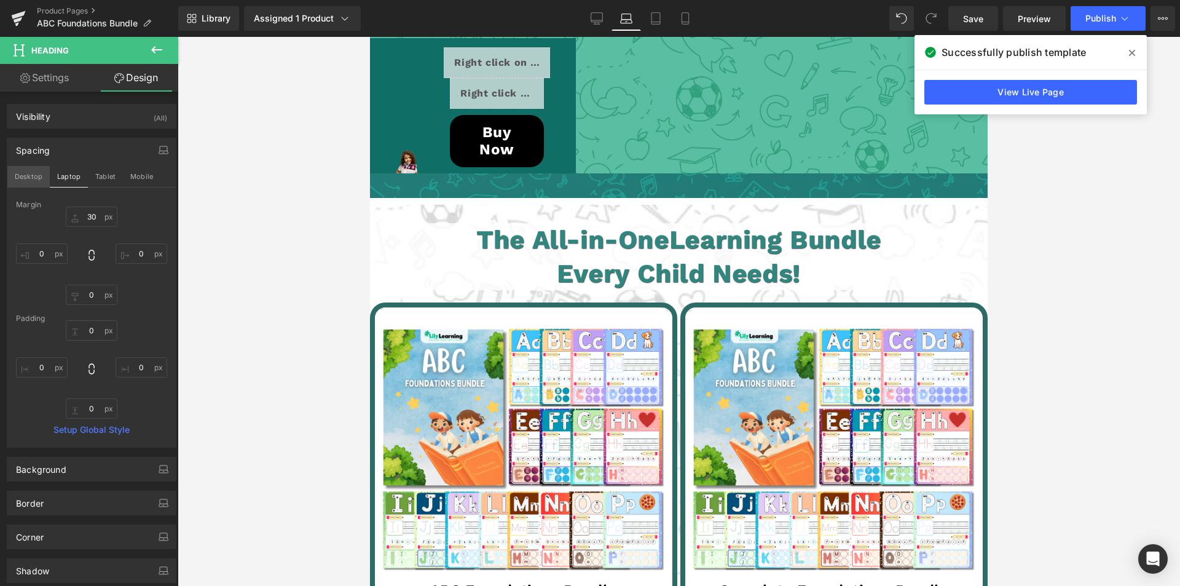
click at [11, 177] on button "Desktop" at bounding box center [28, 176] width 42 height 21
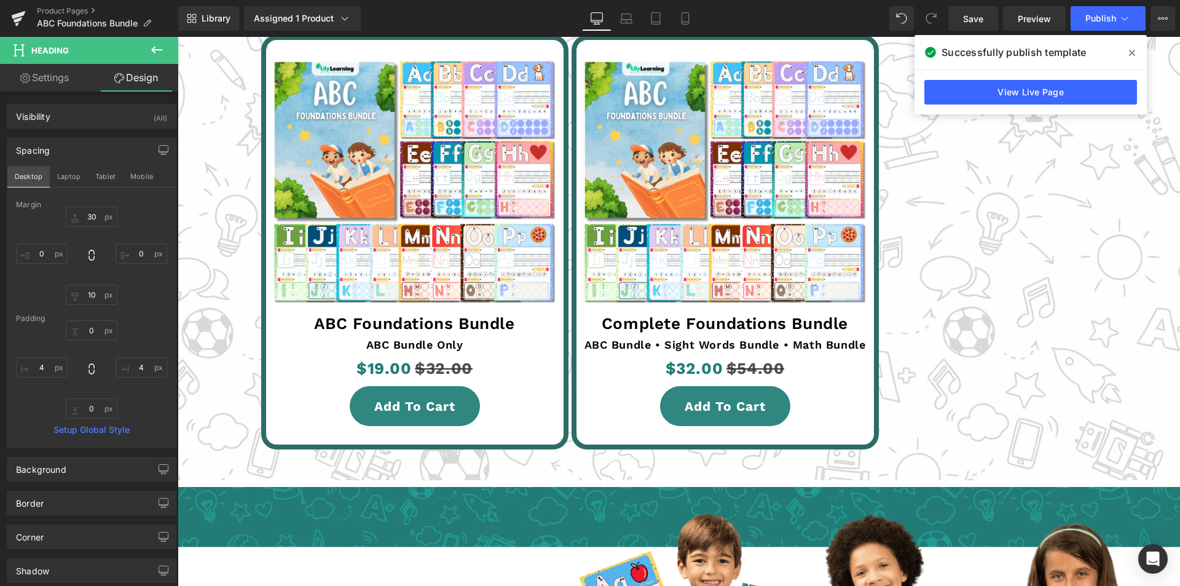
scroll to position [2633, 0]
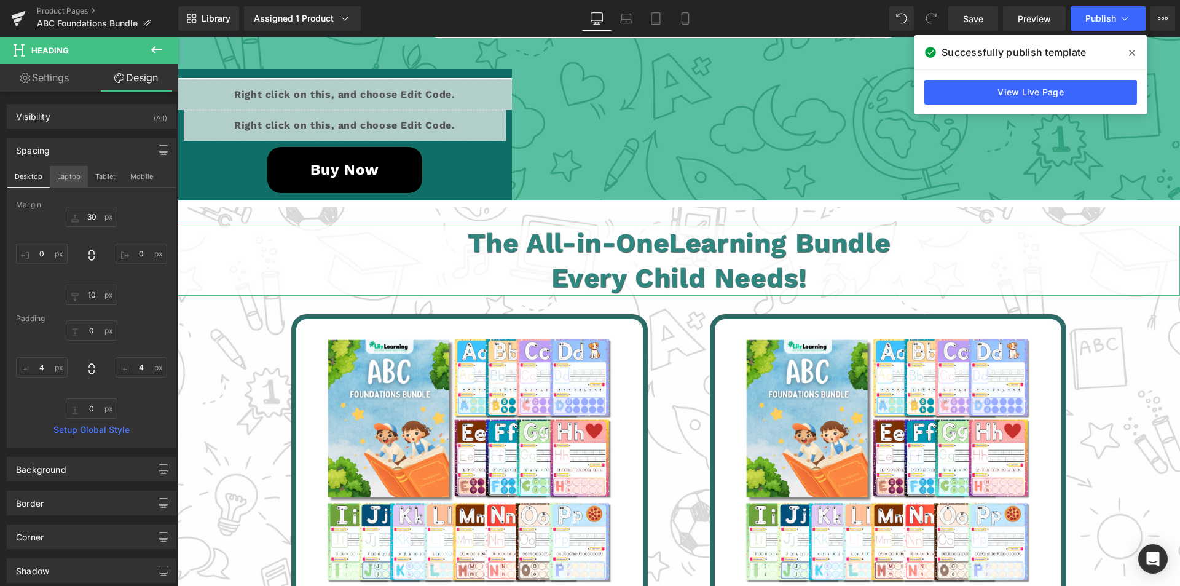
click at [66, 179] on button "Laptop" at bounding box center [69, 176] width 38 height 21
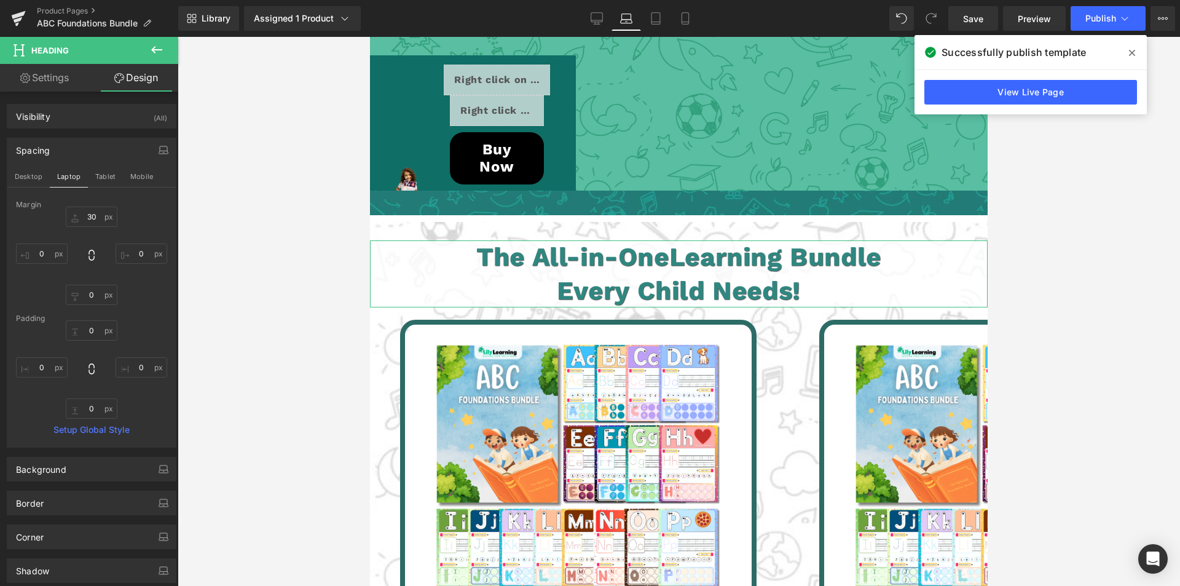
scroll to position [2894, 0]
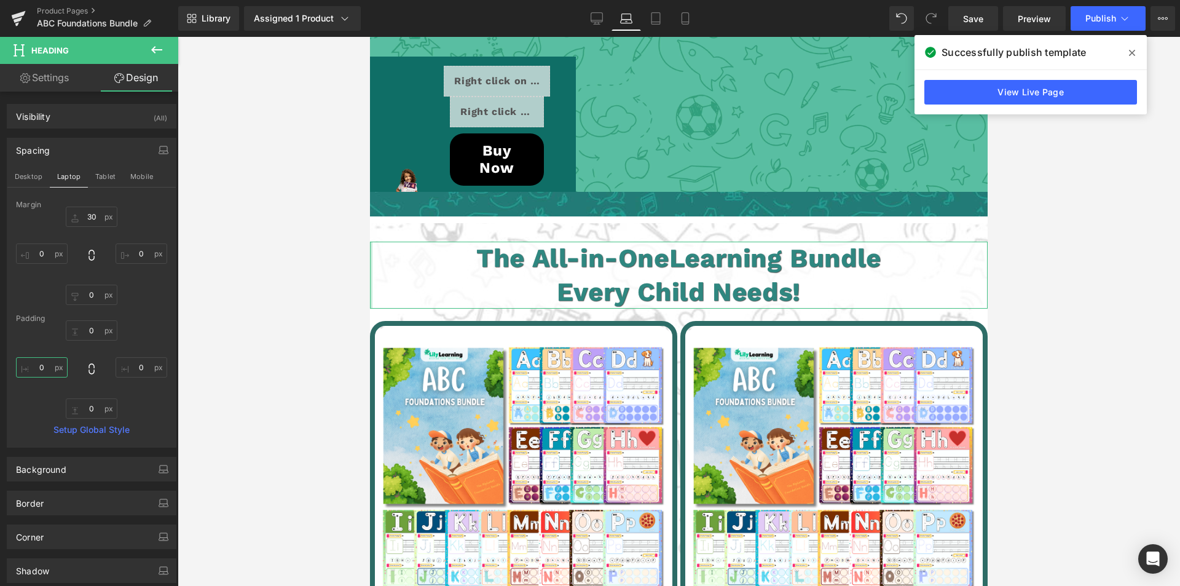
click at [41, 365] on input "4" at bounding box center [42, 367] width 52 height 20
click at [44, 366] on input "4" at bounding box center [42, 367] width 52 height 20
type input "4"
click at [142, 363] on input "4" at bounding box center [142, 367] width 52 height 20
type input "4"
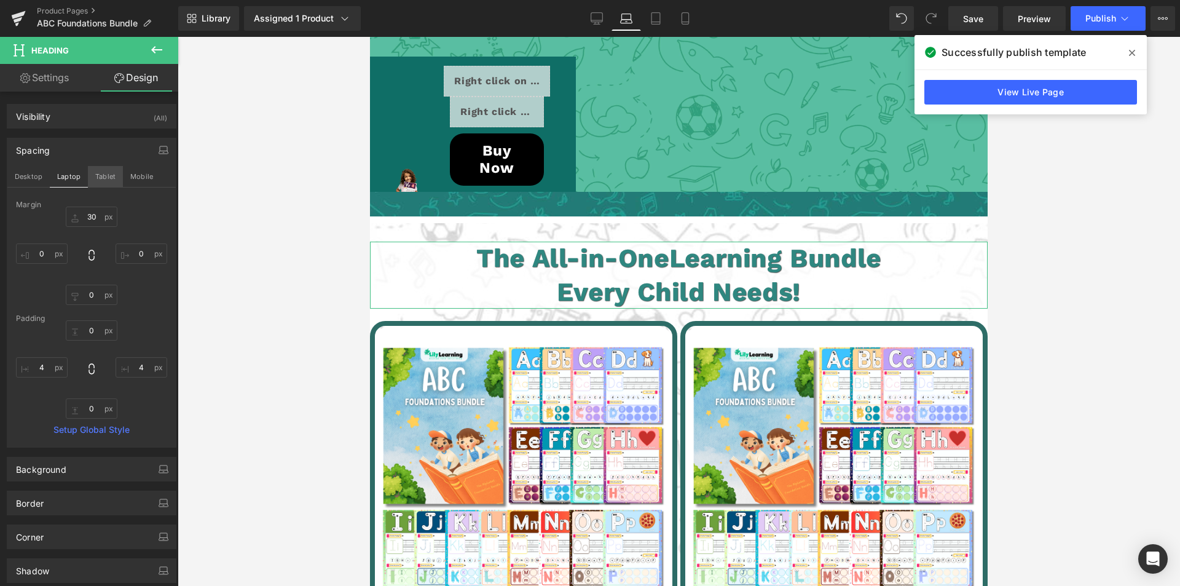
click at [98, 172] on button "Tablet" at bounding box center [105, 176] width 35 height 21
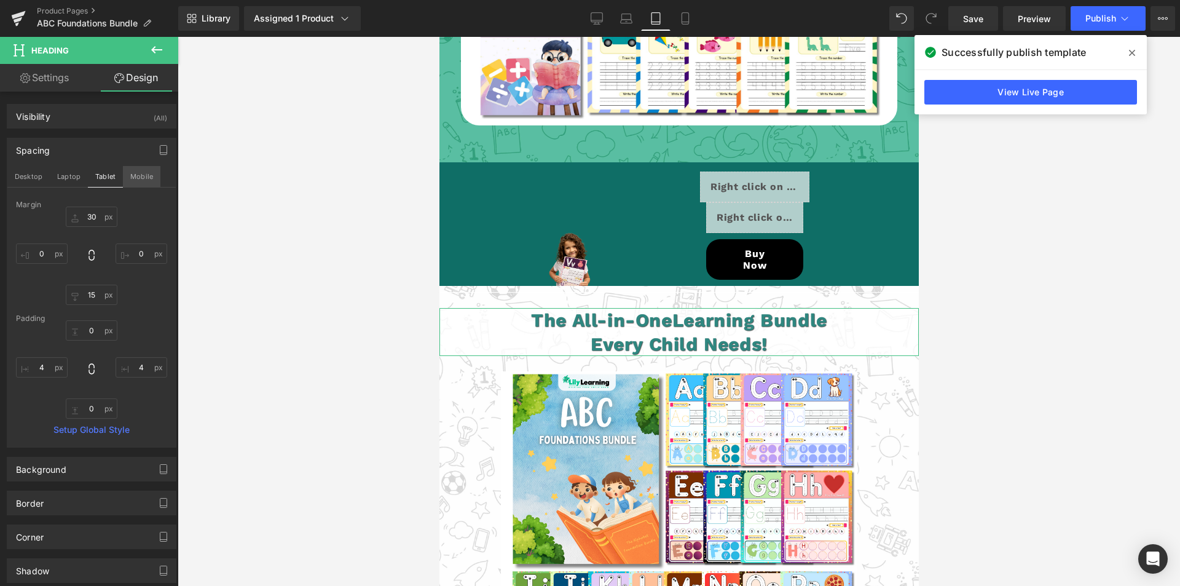
scroll to position [3678, 0]
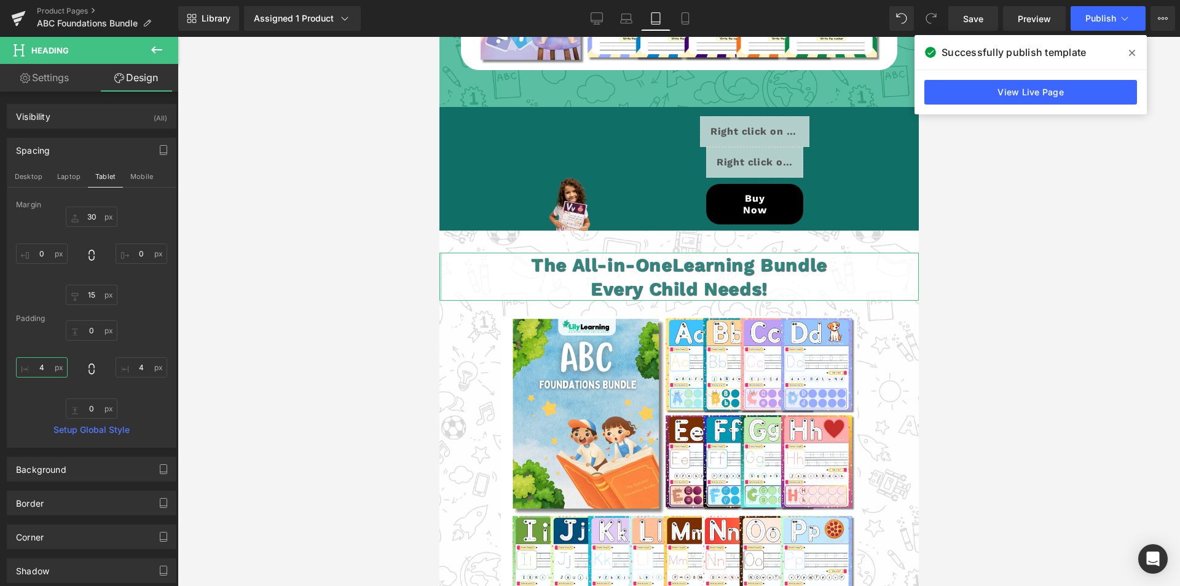
click at [45, 366] on input "4" at bounding box center [42, 367] width 52 height 20
type input "4"
click at [138, 369] on input "4" at bounding box center [142, 367] width 52 height 20
type input "4"
click at [138, 175] on button "Mobile" at bounding box center [142, 176] width 38 height 21
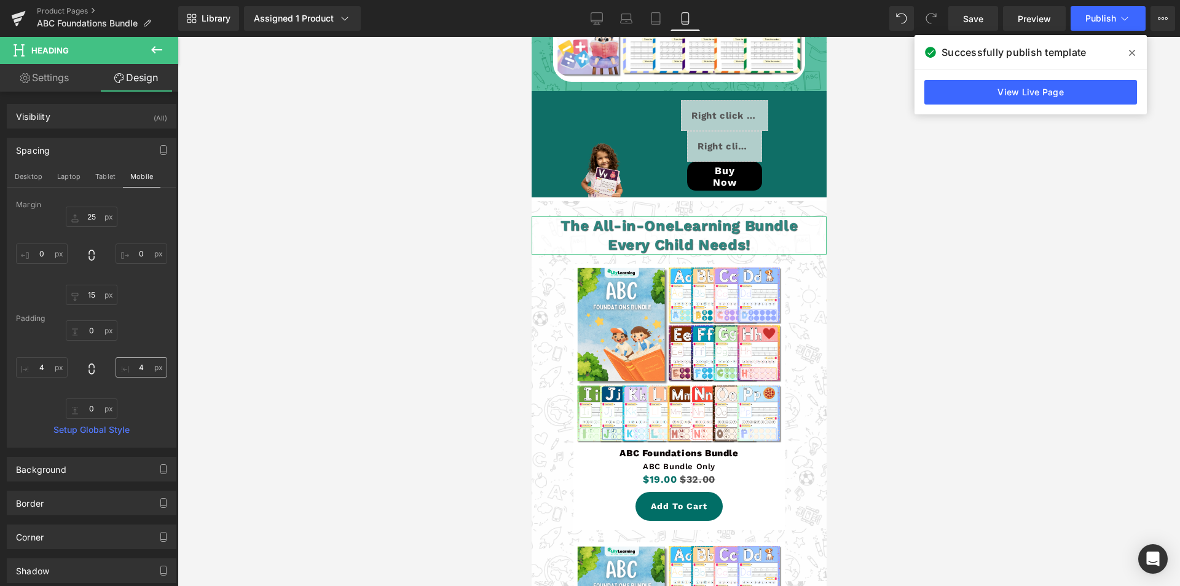
scroll to position [3097, 0]
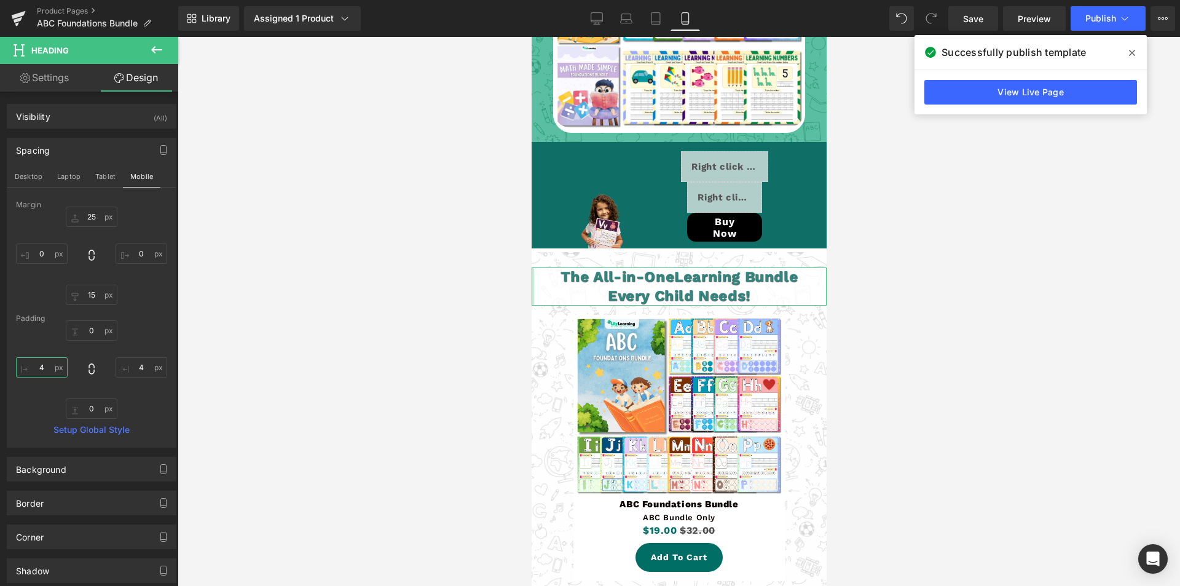
click at [42, 366] on input "4" at bounding box center [42, 367] width 52 height 20
type input "4"
click at [136, 365] on input "4" at bounding box center [142, 367] width 52 height 20
type input "4"
click at [38, 175] on button "Desktop" at bounding box center [28, 176] width 42 height 21
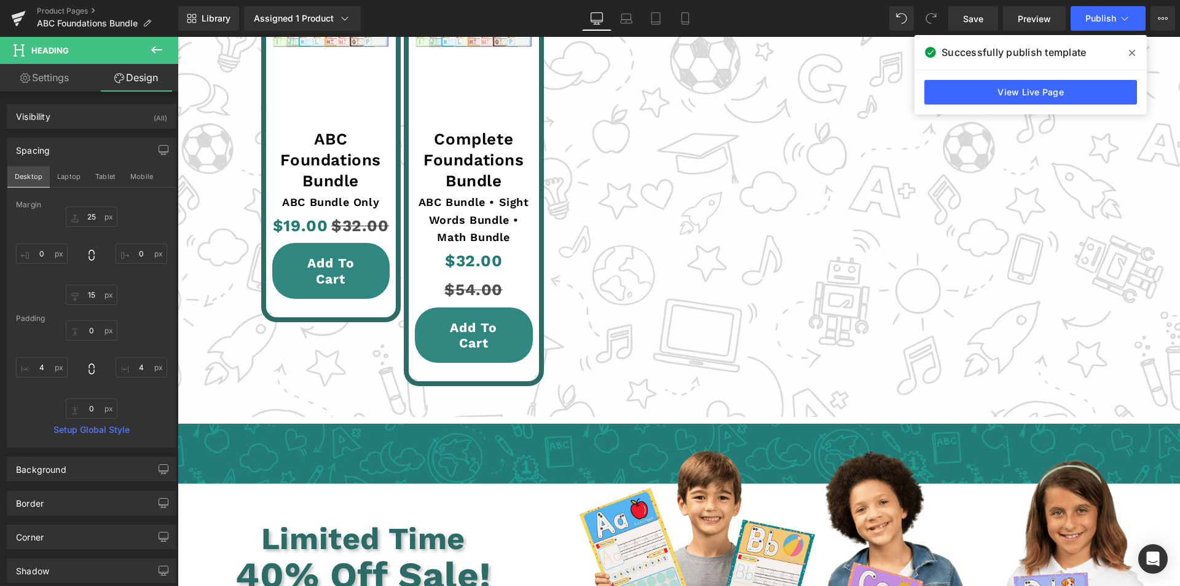
scroll to position [2608, 0]
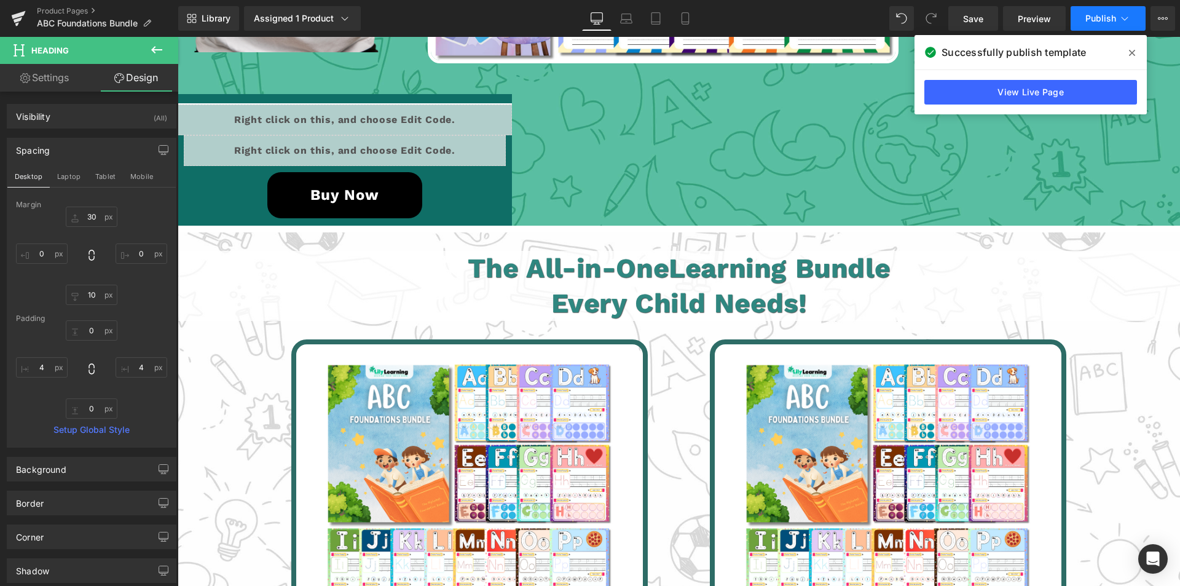
click at [1105, 15] on span "Publish" at bounding box center [1101, 19] width 31 height 10
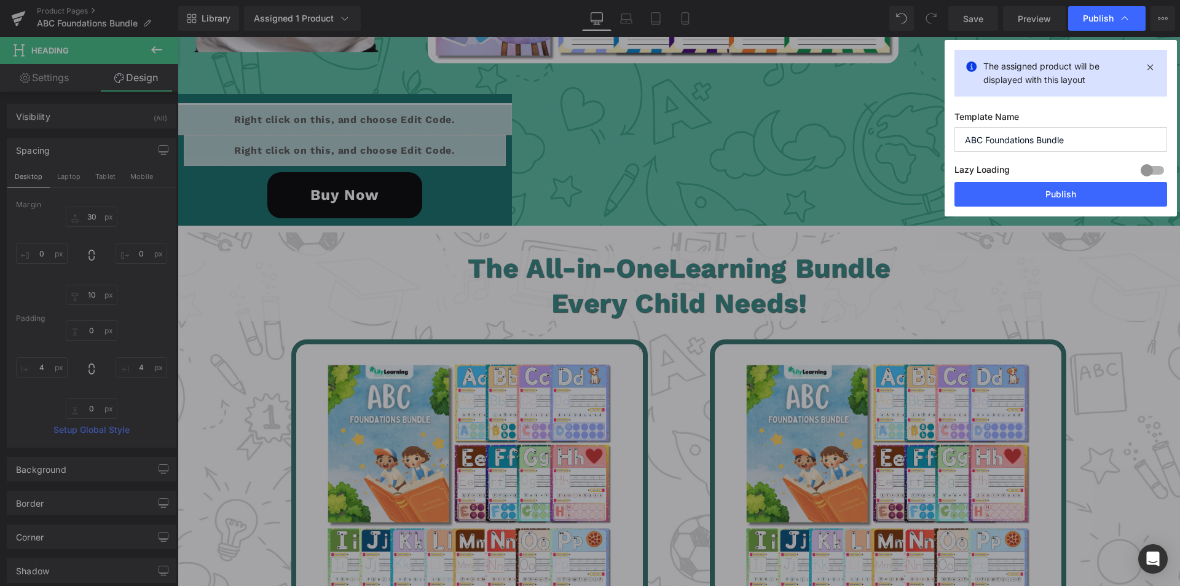
click at [1105, 15] on span "Publish" at bounding box center [1098, 18] width 31 height 11
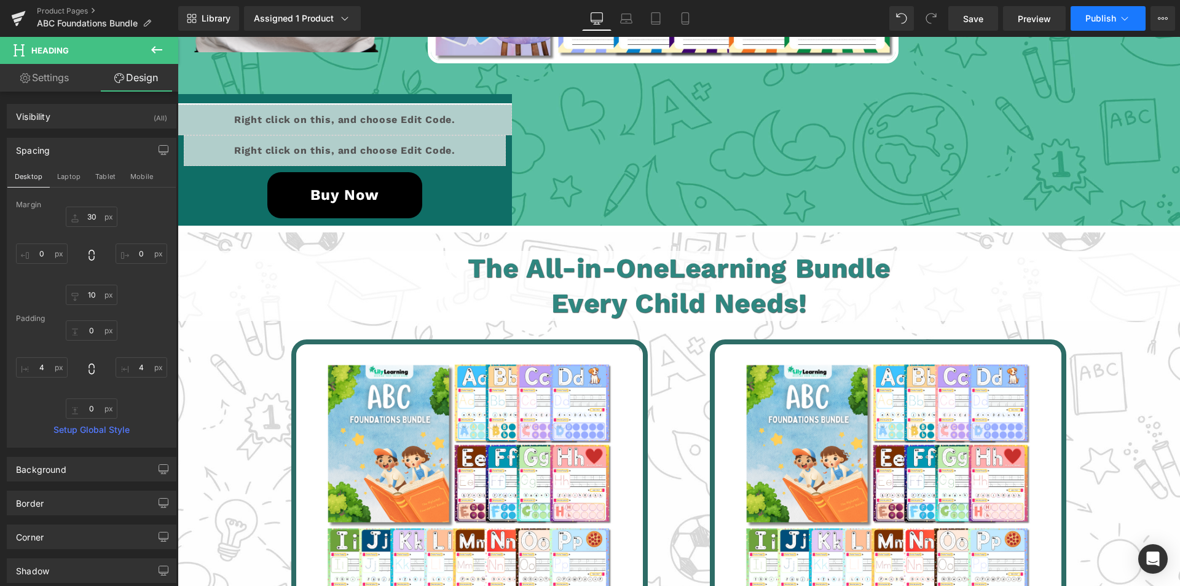
click at [1105, 15] on span "Publish" at bounding box center [1101, 19] width 31 height 10
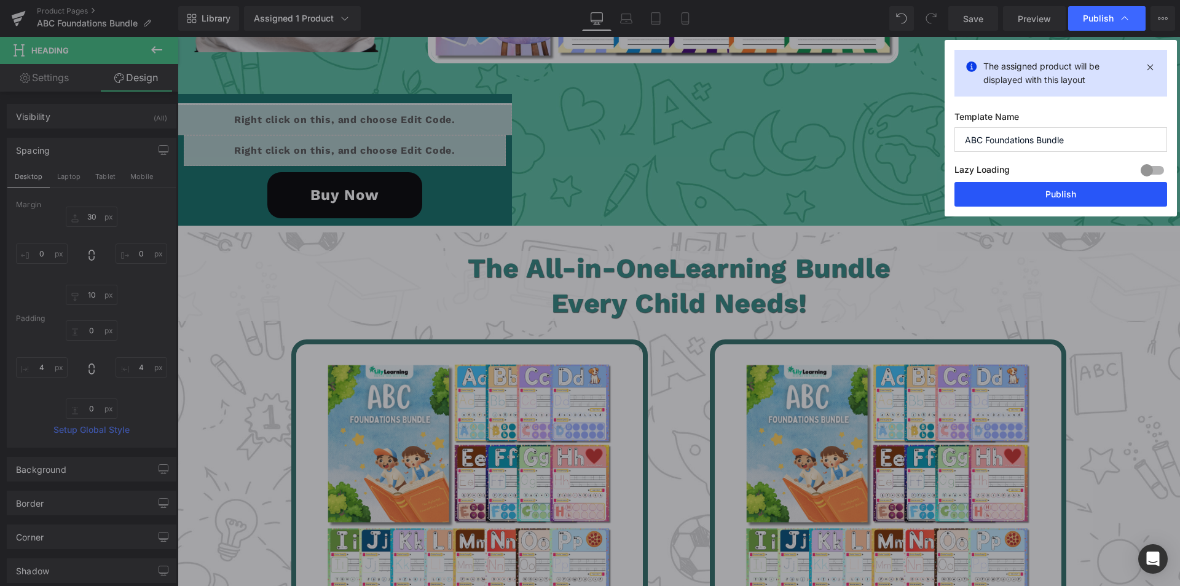
click at [1062, 199] on button "Publish" at bounding box center [1061, 194] width 213 height 25
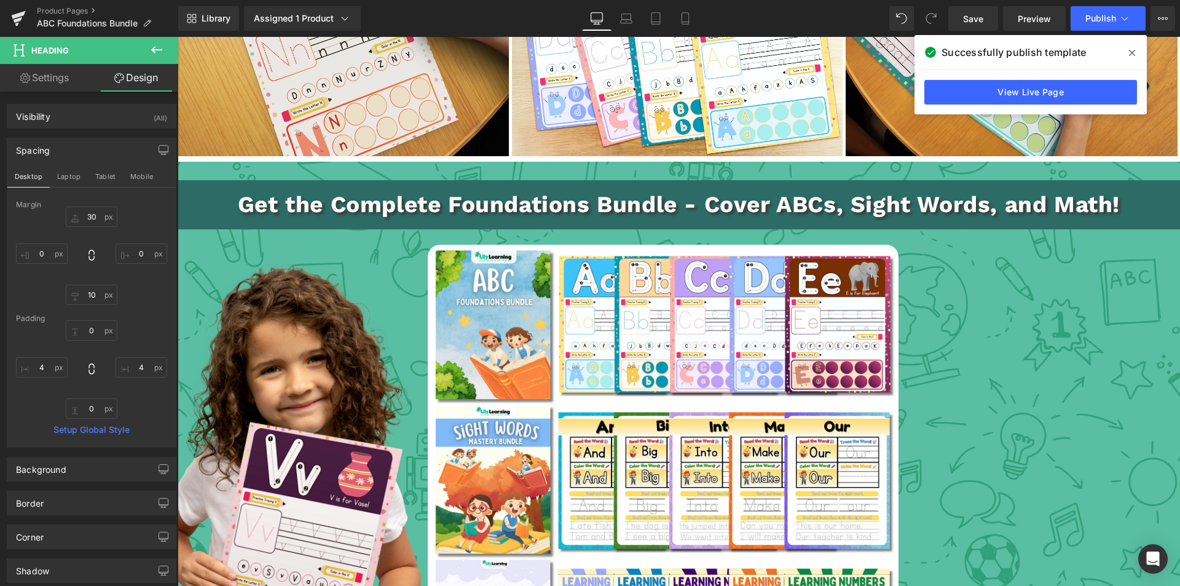
scroll to position [1967, 0]
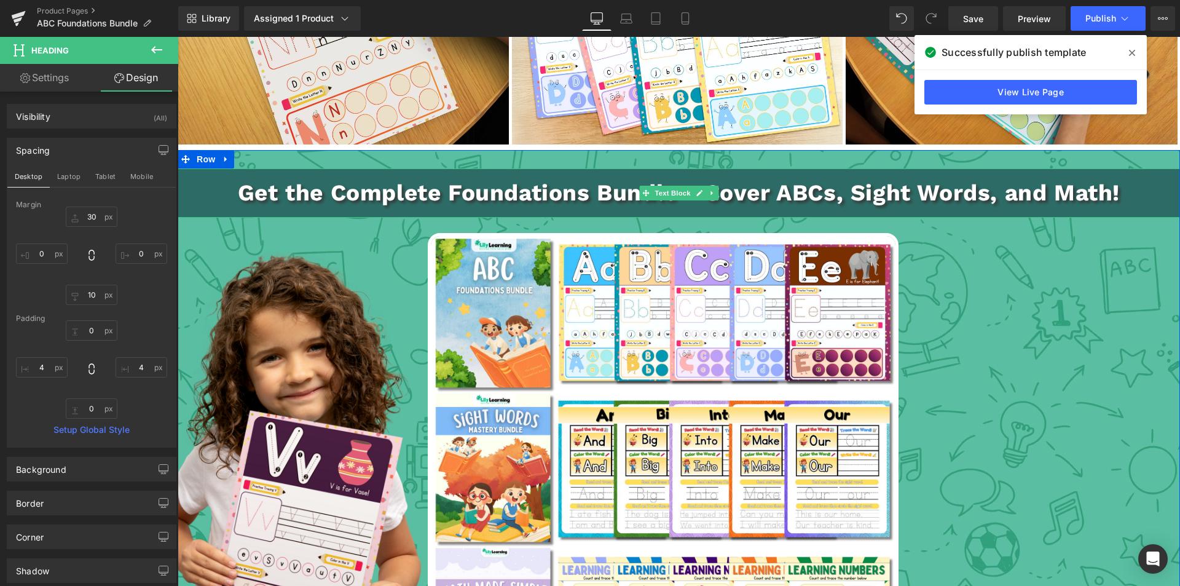
click at [465, 185] on p "Get the Complete Foundations Bundle - Cover ABCs, Sight Words, and Math!" at bounding box center [679, 193] width 998 height 36
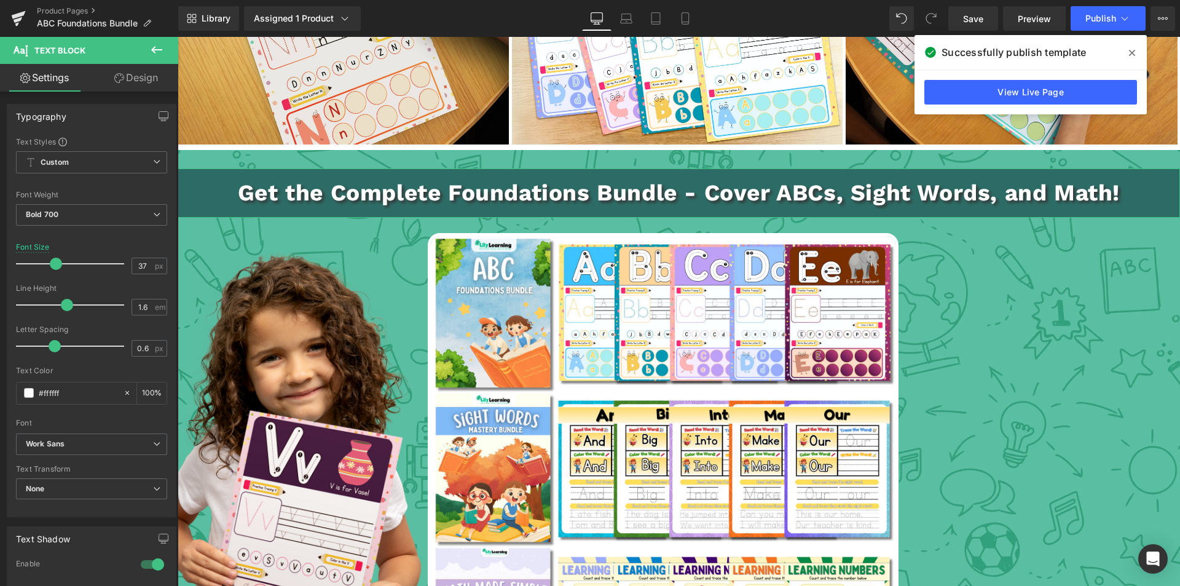
click at [136, 75] on link "Design" at bounding box center [136, 78] width 89 height 28
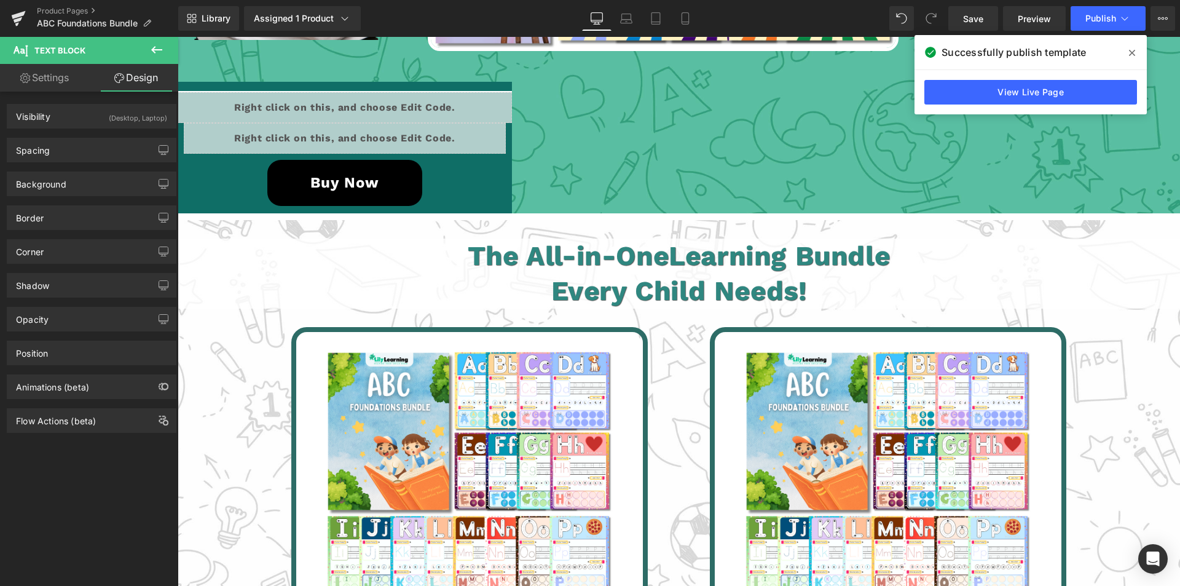
scroll to position [2644, 0]
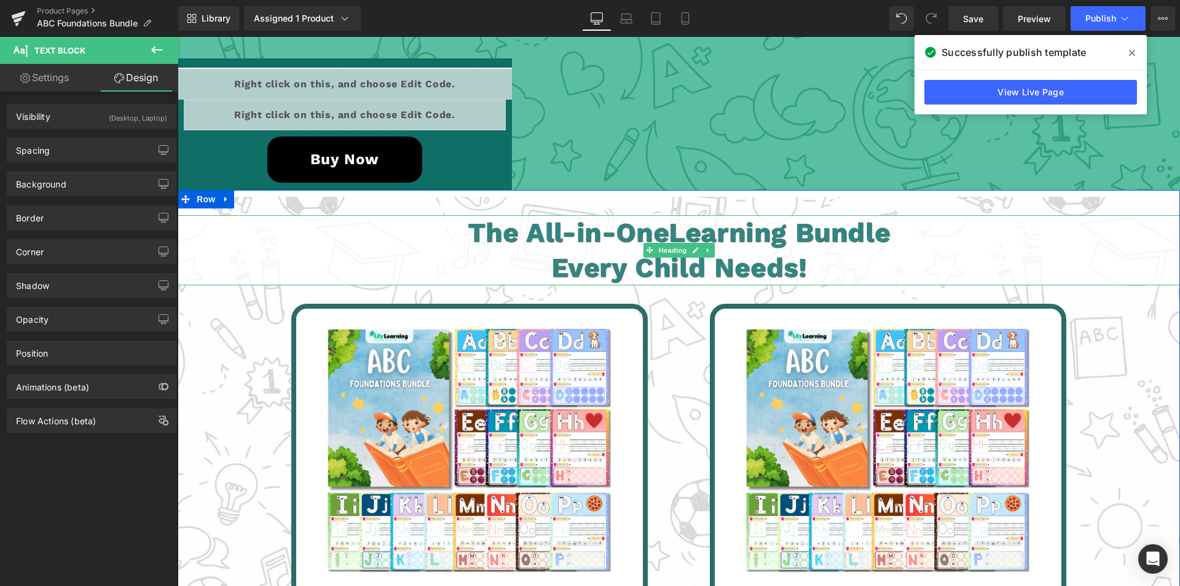
click at [493, 253] on h1 "Every Child Needs!" at bounding box center [679, 267] width 998 height 35
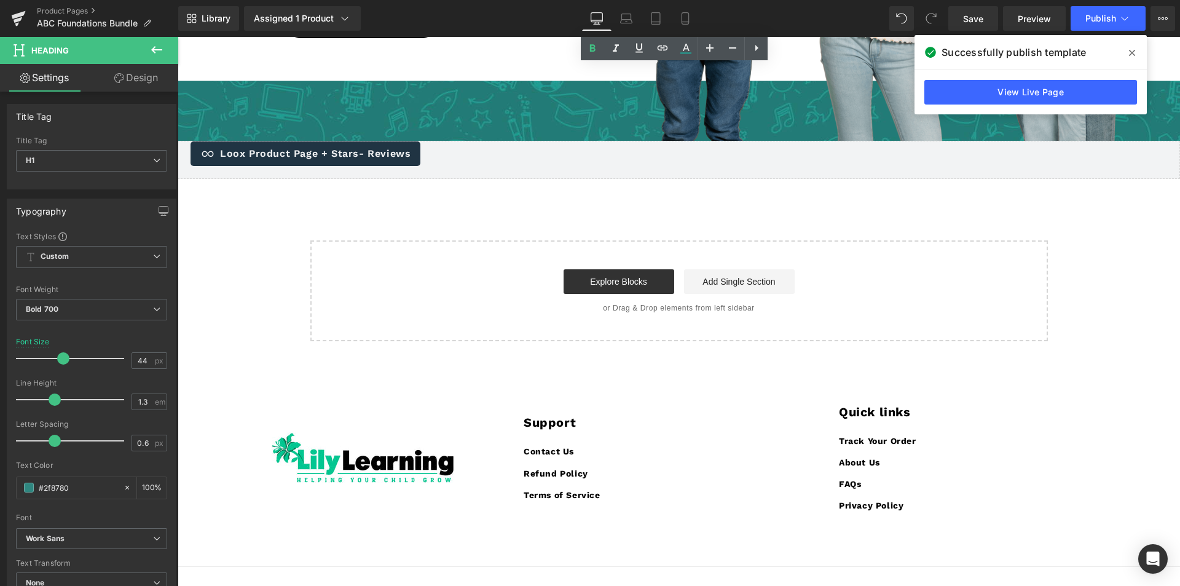
scroll to position [3725, 0]
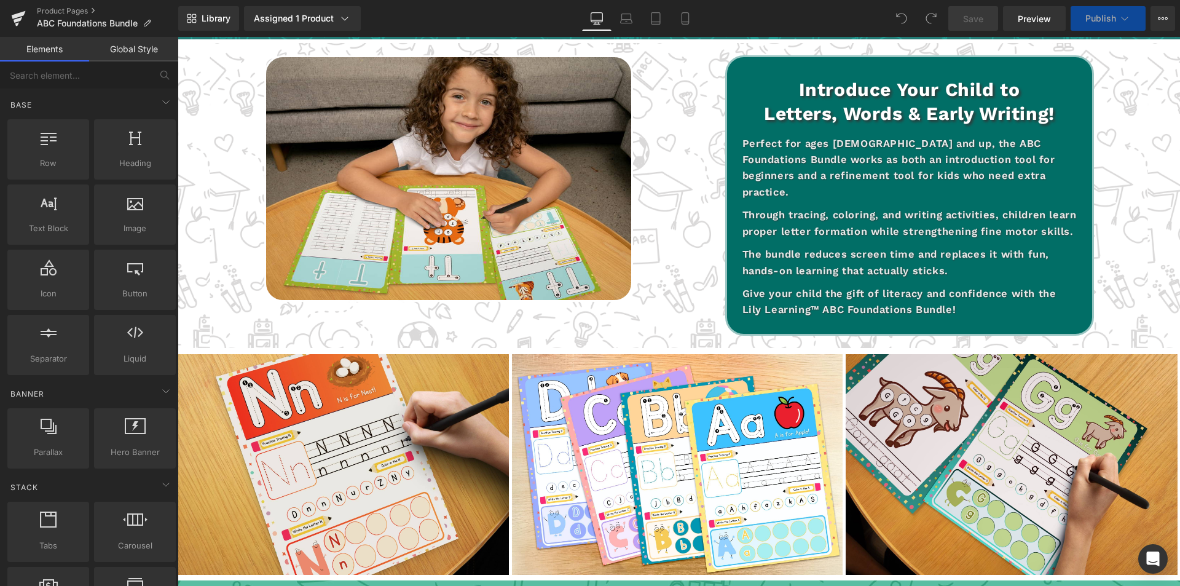
scroll to position [1906, 0]
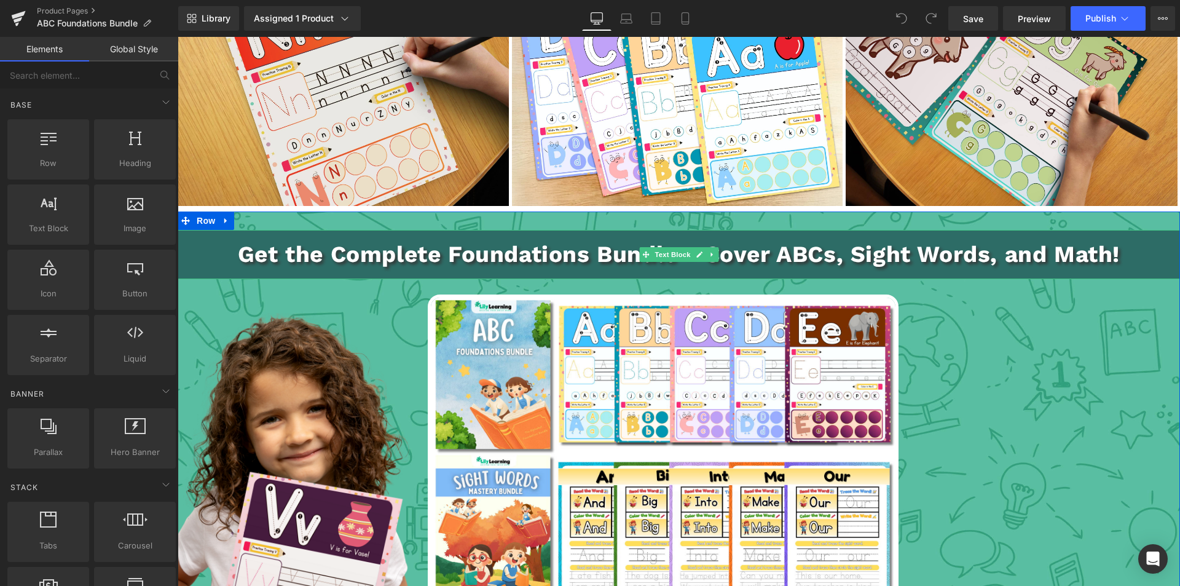
click at [680, 238] on p "Get the Complete Foundations Bundle - Cover ABCs, Sight Words, and Math!" at bounding box center [679, 254] width 1003 height 36
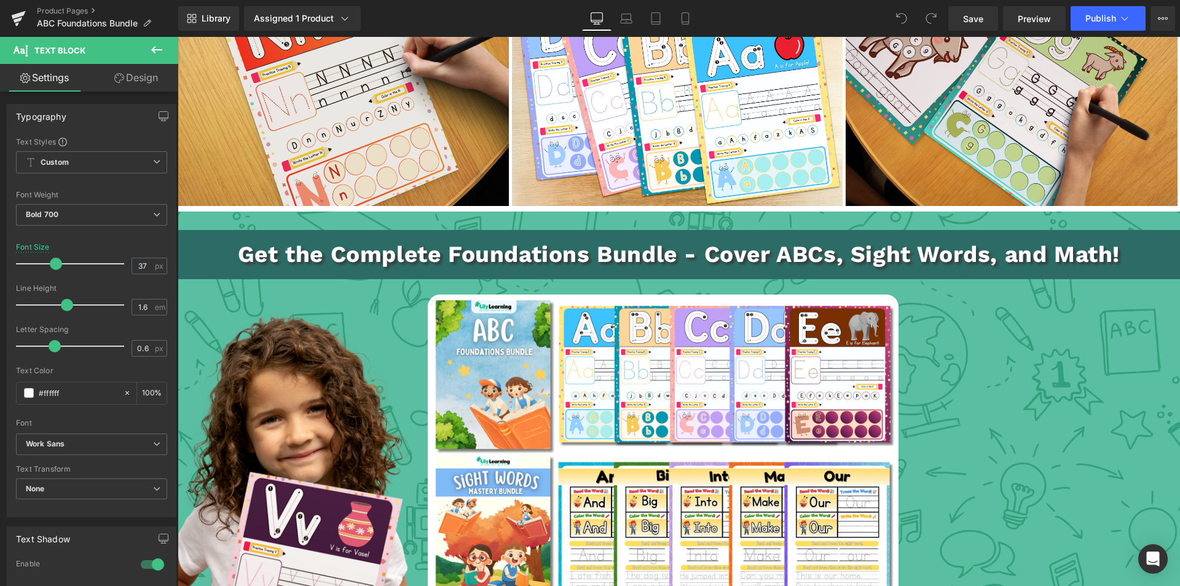
click at [140, 81] on link "Design" at bounding box center [136, 78] width 89 height 28
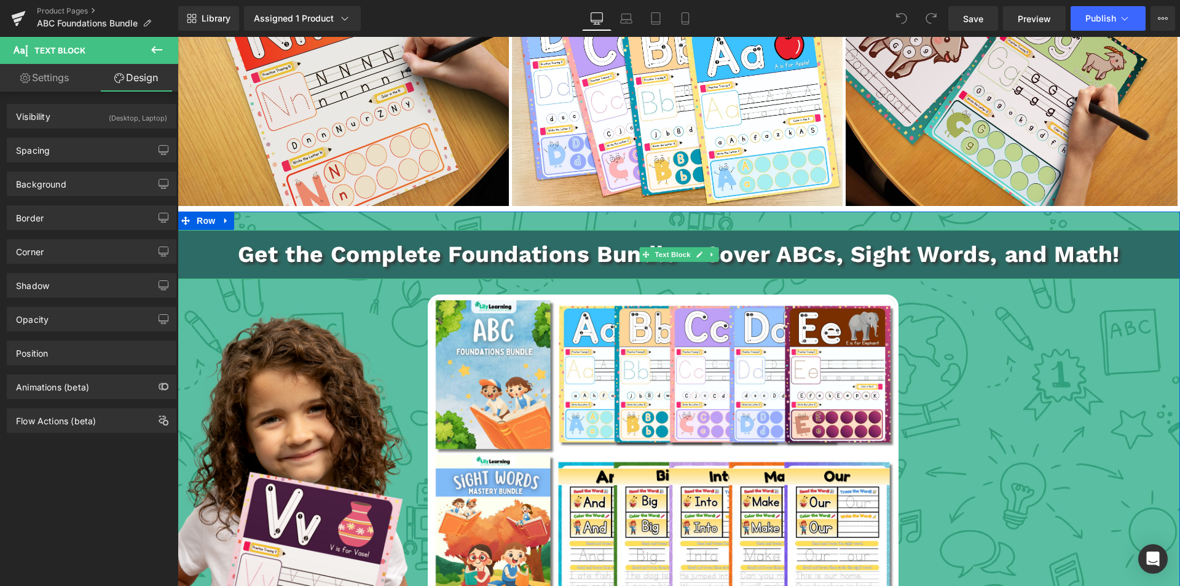
click at [761, 257] on p "Get the Complete Foundations Bundle - Cover ABCs, Sight Words, and Math!" at bounding box center [679, 254] width 1003 height 36
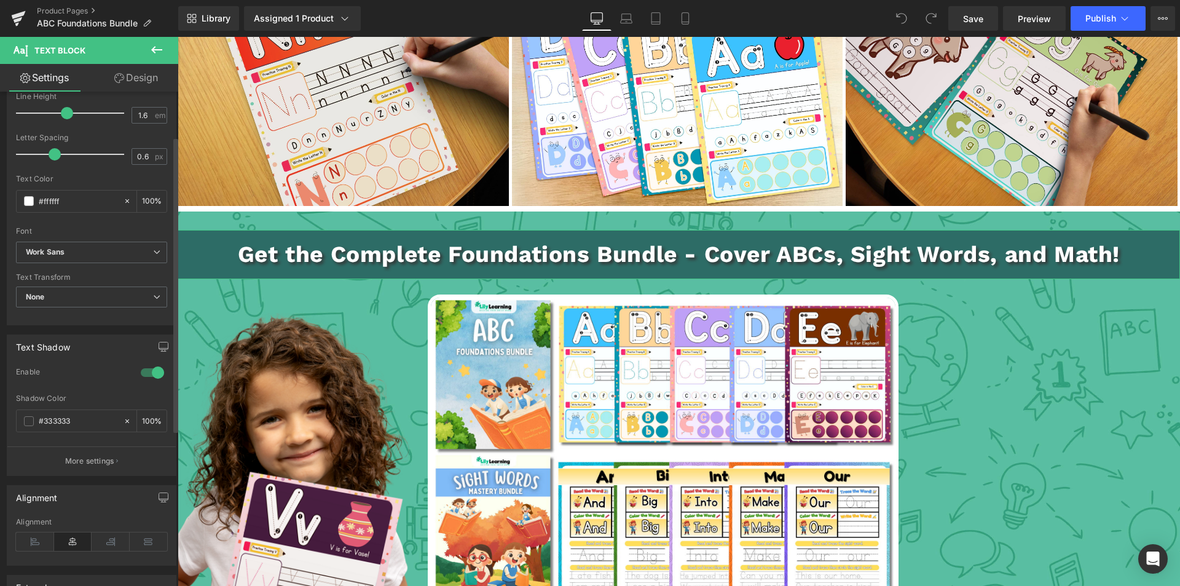
scroll to position [0, 0]
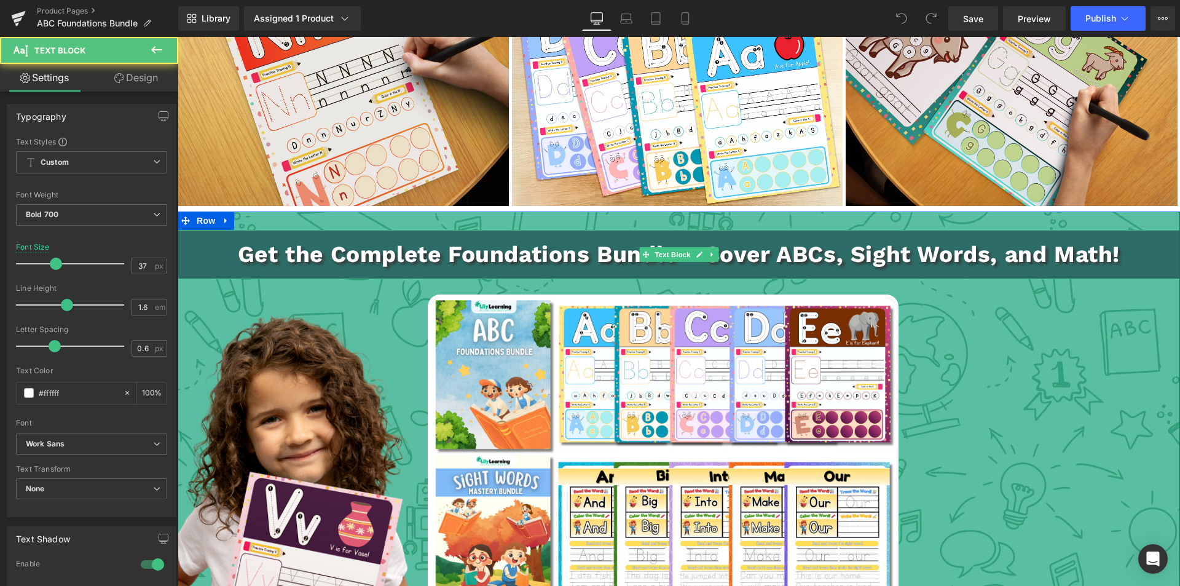
click at [381, 252] on p "Get the Complete Foundations Bundle - Cover ABCs, Sight Words, and Math!" at bounding box center [679, 254] width 1003 height 36
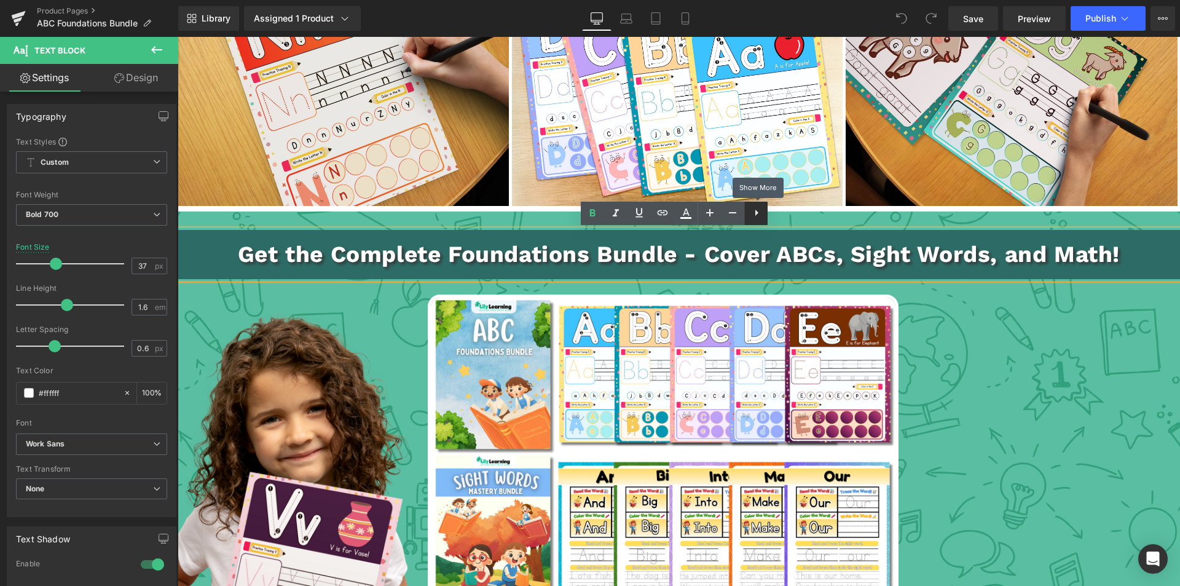
click at [753, 215] on icon at bounding box center [756, 212] width 15 height 15
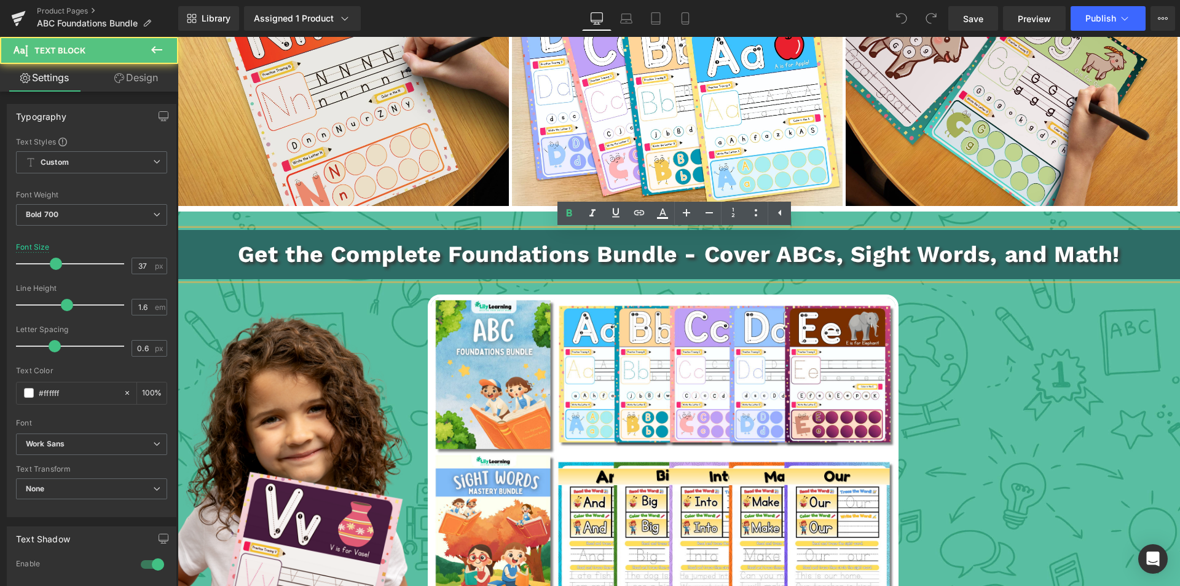
click at [554, 261] on p "Get the Complete Foundations Bundle - Cover ABCs, Sight Words, and Math!" at bounding box center [679, 254] width 1003 height 36
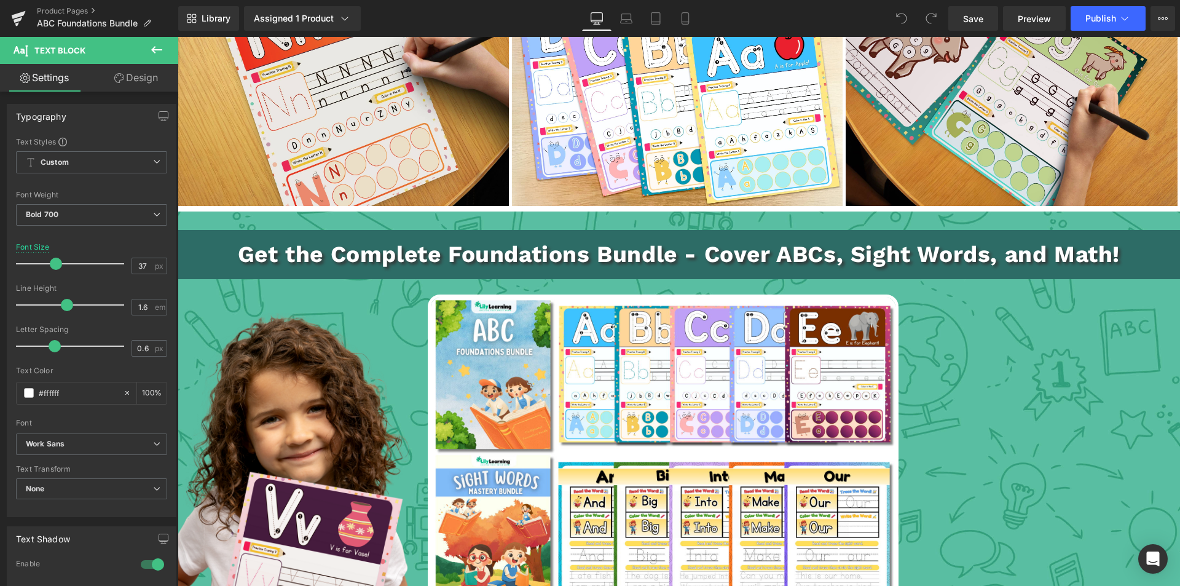
click at [152, 52] on icon at bounding box center [156, 49] width 15 height 15
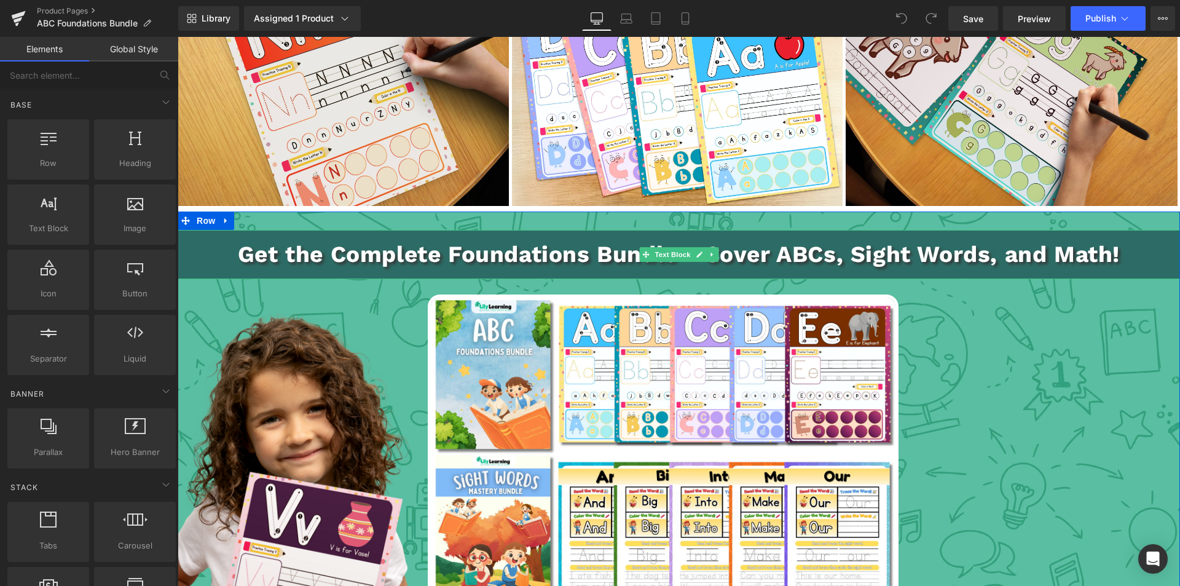
click at [394, 248] on p "Get the Complete Foundations Bundle - Cover ABCs, Sight Words, and Math!" at bounding box center [679, 254] width 1003 height 36
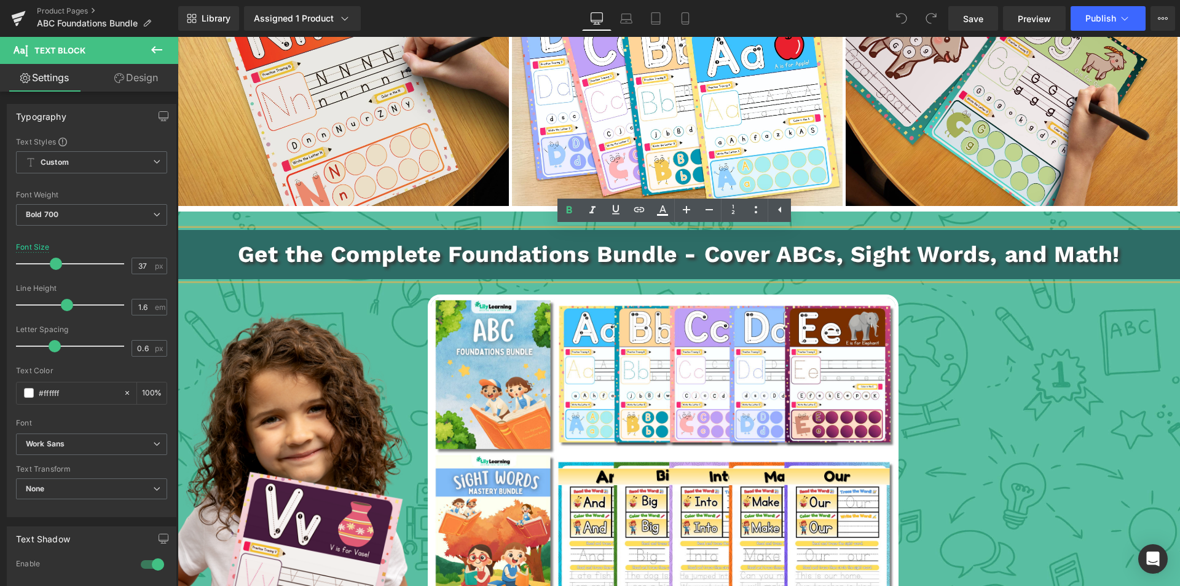
click at [1128, 251] on p "Get the Complete Foundations Bundle - Cover ABCs, Sight Words, and Math!" at bounding box center [679, 254] width 1003 height 36
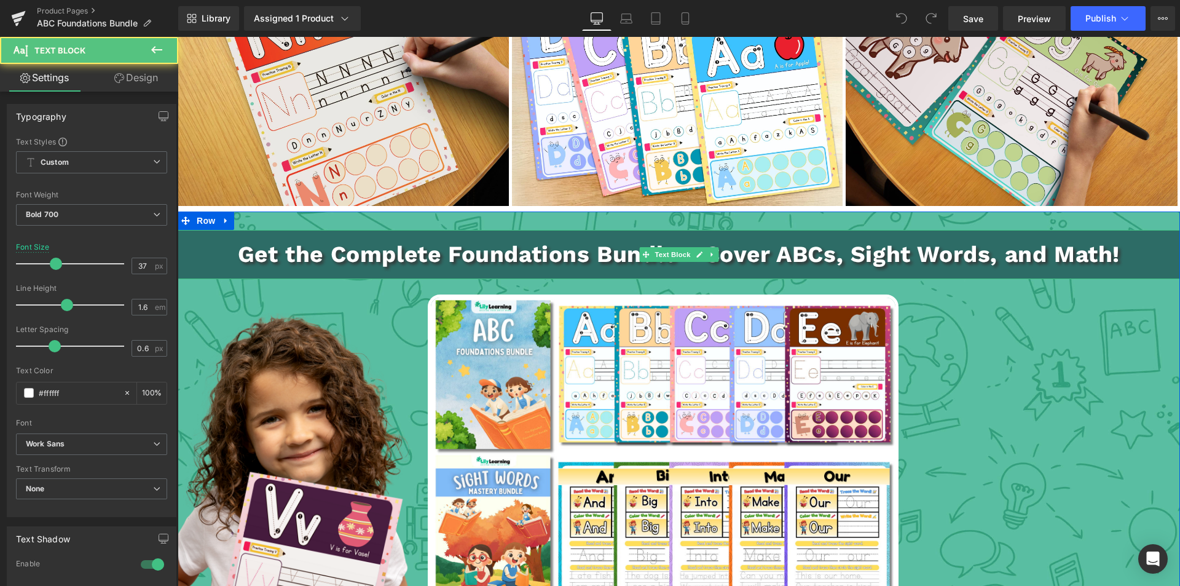
click at [322, 257] on p "Get the Complete Foundations Bundle - Cover ABCs, Sight Words, and Math!" at bounding box center [679, 254] width 1003 height 36
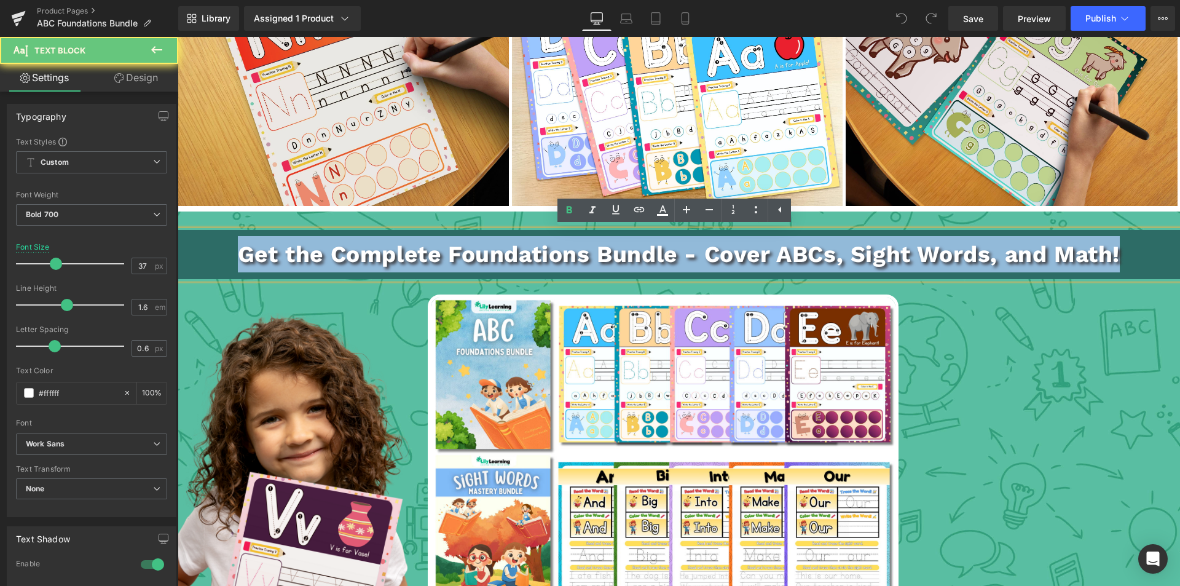
click at [322, 257] on p "Get the Complete Foundations Bundle - Cover ABCs, Sight Words, and Math!" at bounding box center [679, 254] width 1003 height 36
click at [443, 256] on p "Get the Complete Foundations Bundle - Cover ABCs, Sight Words, and Math!" at bounding box center [679, 254] width 1003 height 36
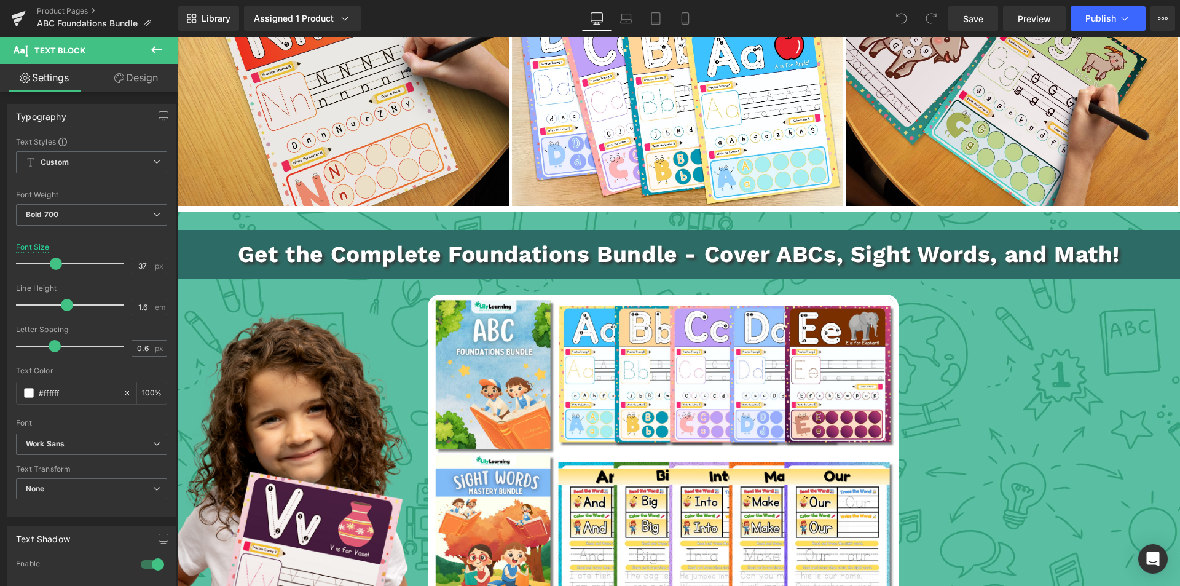
click at [141, 77] on link "Design" at bounding box center [136, 78] width 89 height 28
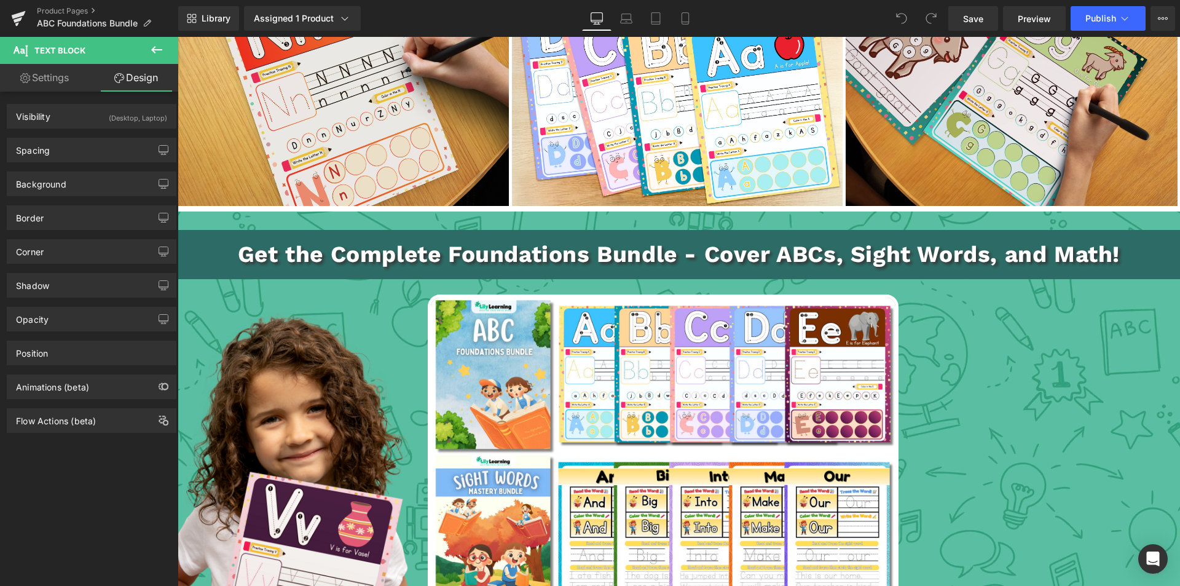
click at [49, 81] on link "Settings" at bounding box center [44, 78] width 89 height 28
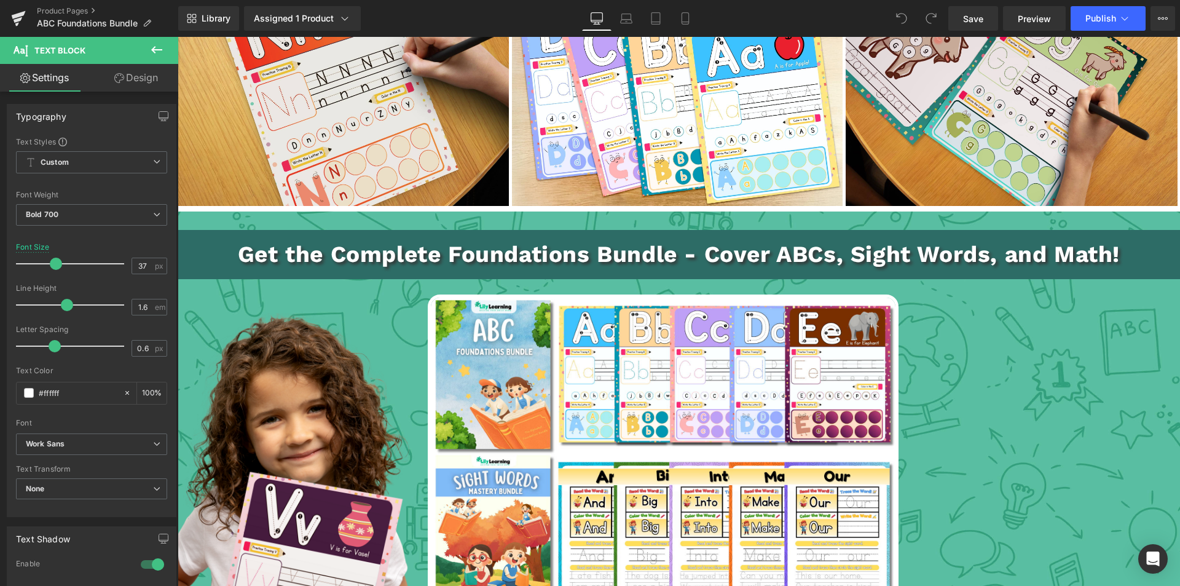
click at [72, 45] on span "Text Block" at bounding box center [59, 50] width 51 height 10
click at [156, 48] on icon at bounding box center [156, 49] width 15 height 15
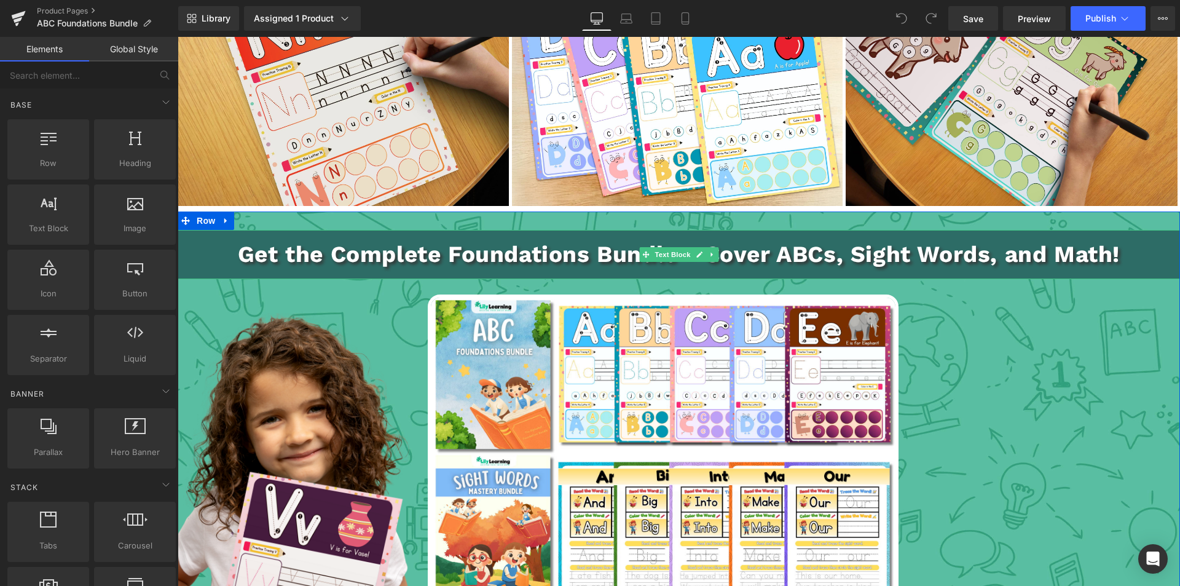
click at [373, 253] on p "Get the Complete Foundations Bundle - Cover ABCs, Sight Words, and Math!" at bounding box center [679, 254] width 1003 height 36
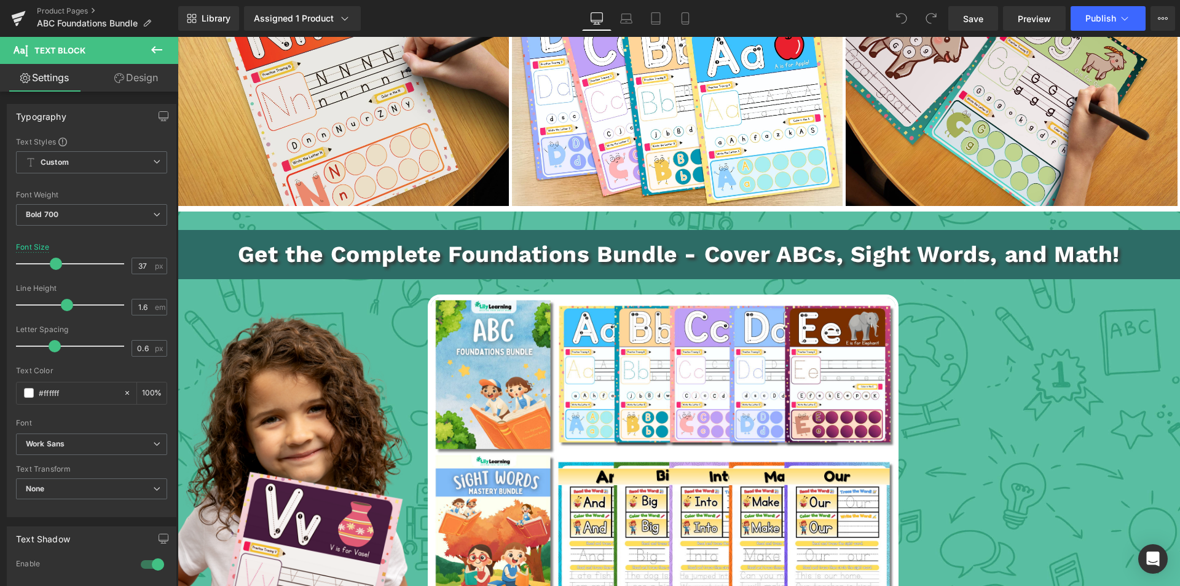
click at [149, 80] on link "Design" at bounding box center [136, 78] width 89 height 28
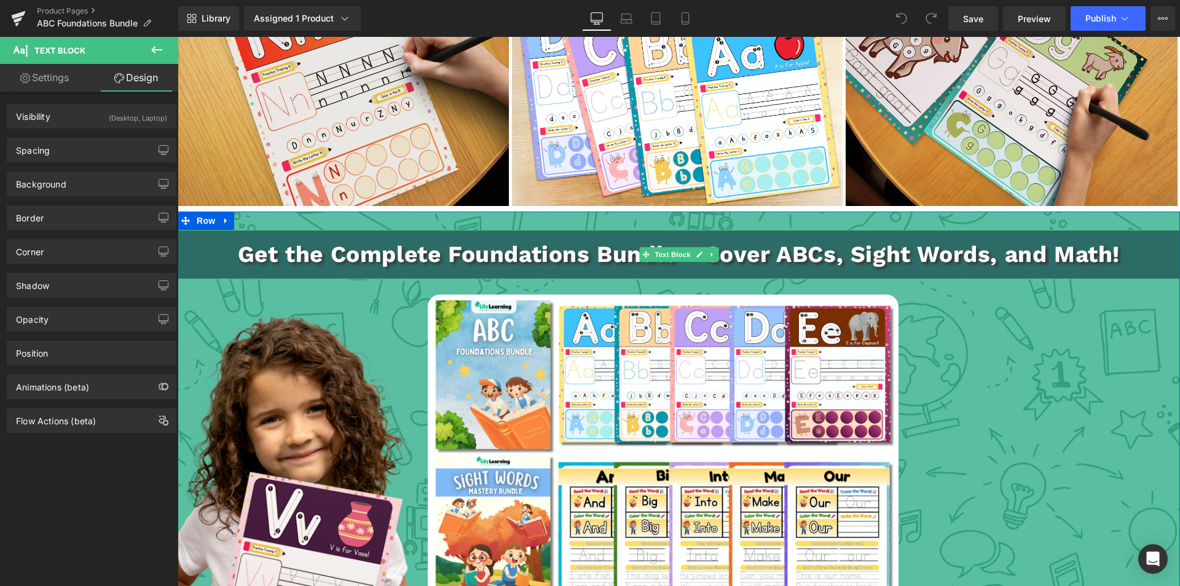
click at [199, 250] on p "Get the Complete Foundations Bundle - Cover ABCs, Sight Words, and Math!" at bounding box center [679, 254] width 1003 height 36
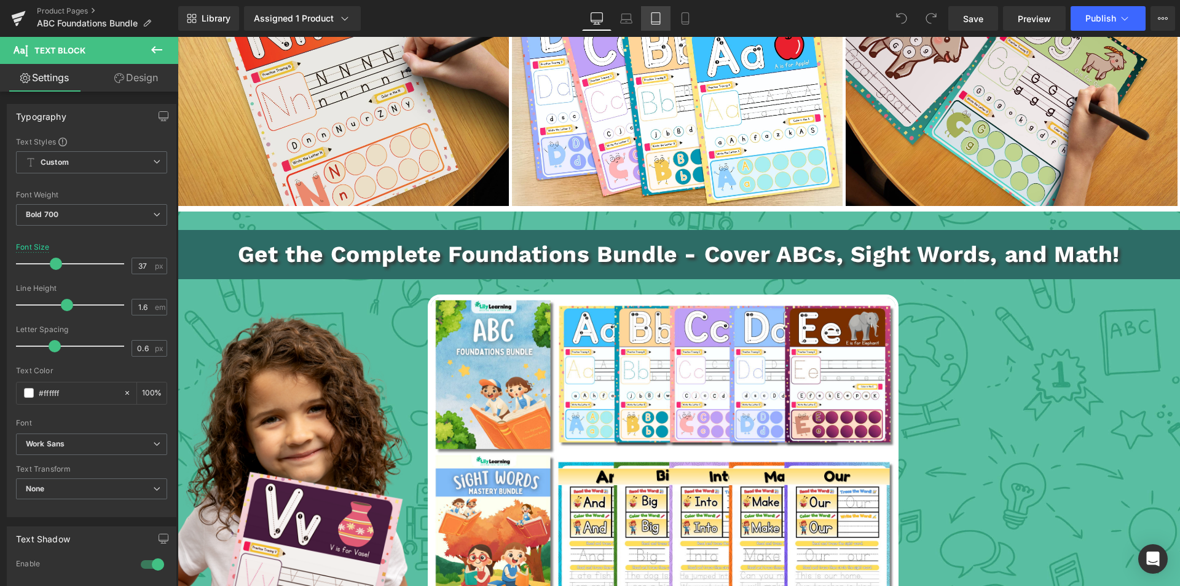
click at [651, 22] on icon at bounding box center [656, 18] width 12 height 12
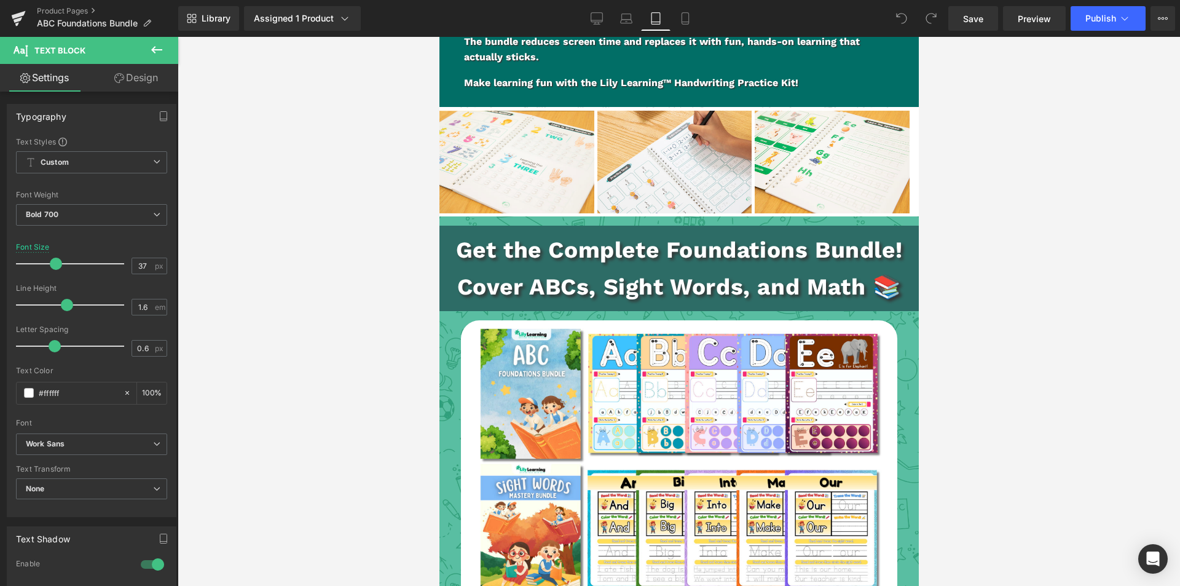
scroll to position [3074, 0]
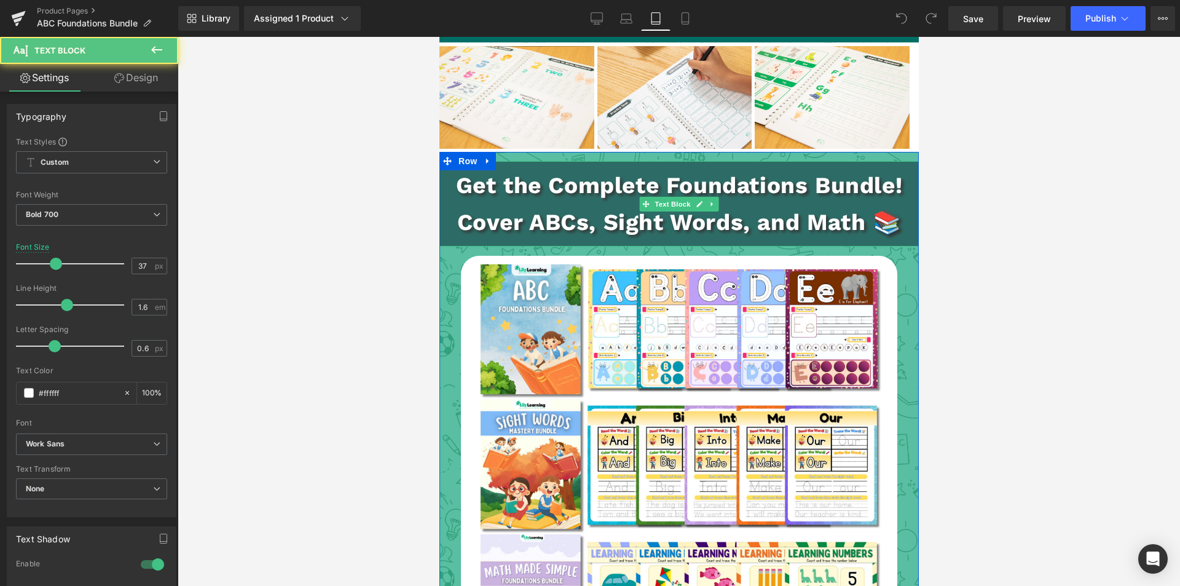
click at [528, 167] on p "Get the Complete Foundations Bundle!" at bounding box center [679, 185] width 480 height 36
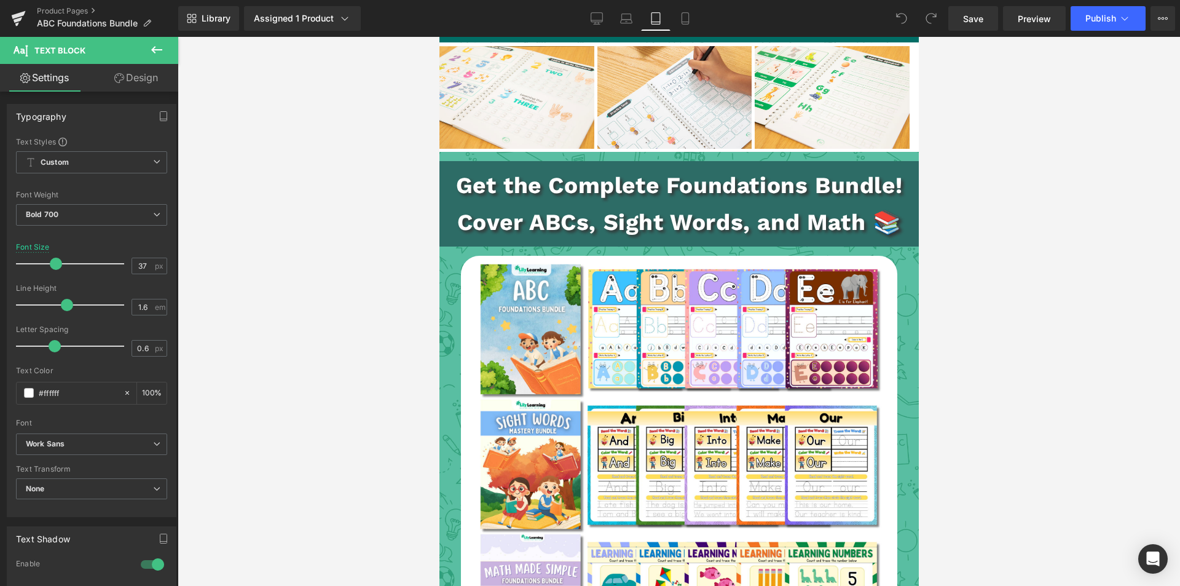
click at [143, 79] on link "Design" at bounding box center [136, 78] width 89 height 28
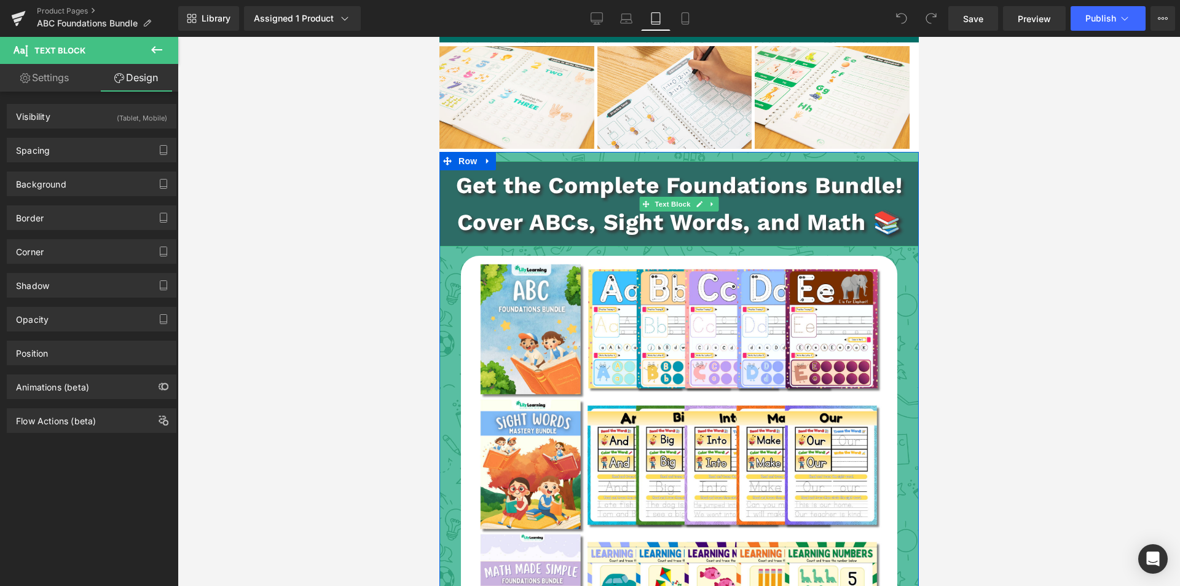
scroll to position [2890, 0]
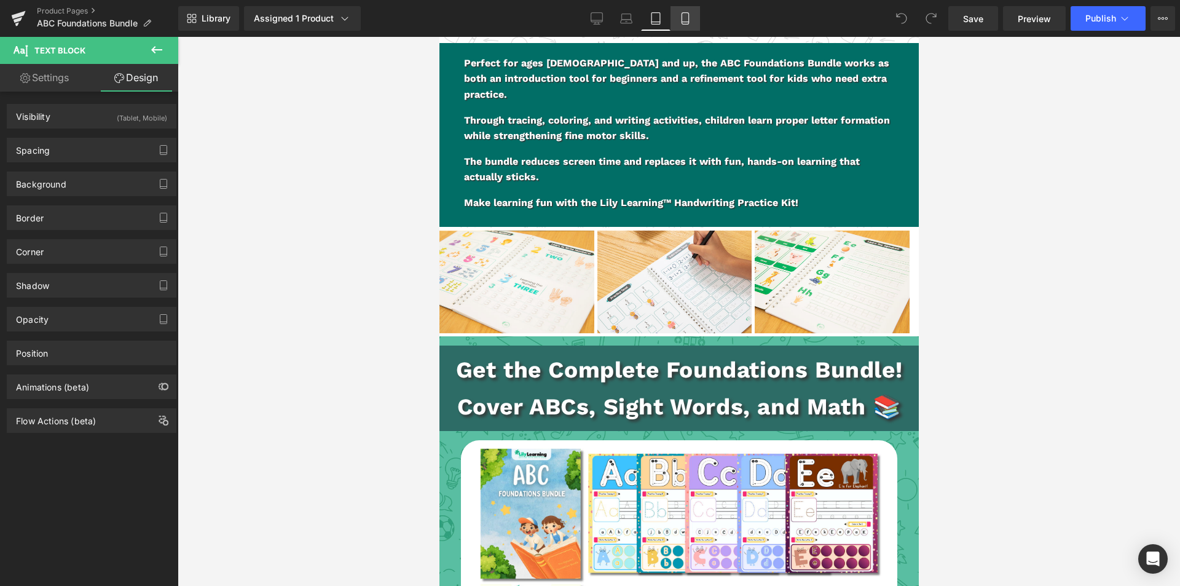
click at [690, 12] on icon at bounding box center [685, 18] width 12 height 12
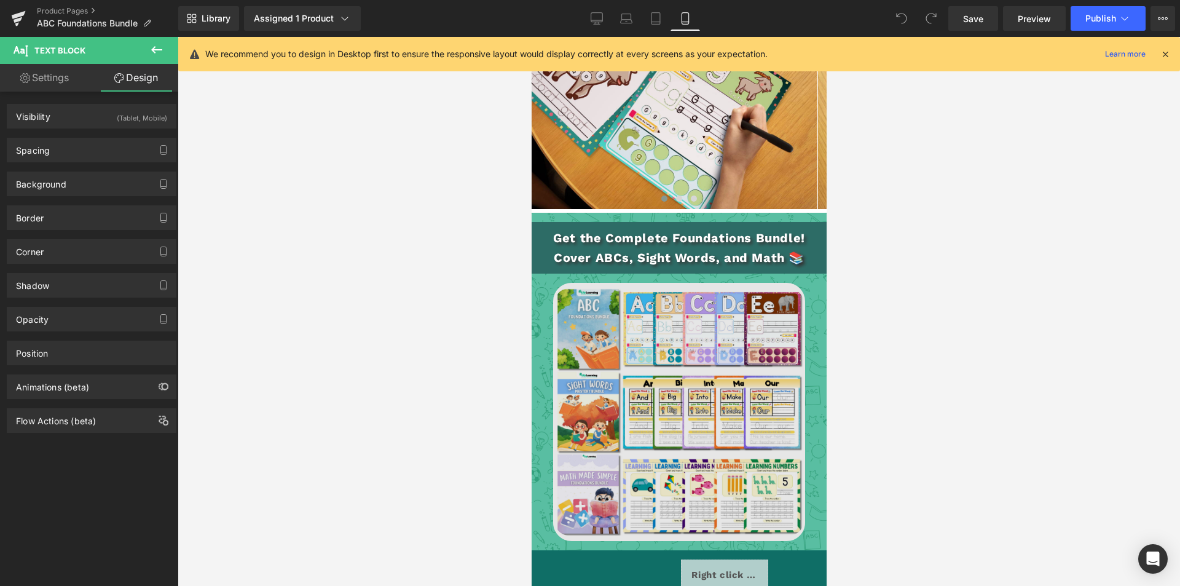
scroll to position [2710, 0]
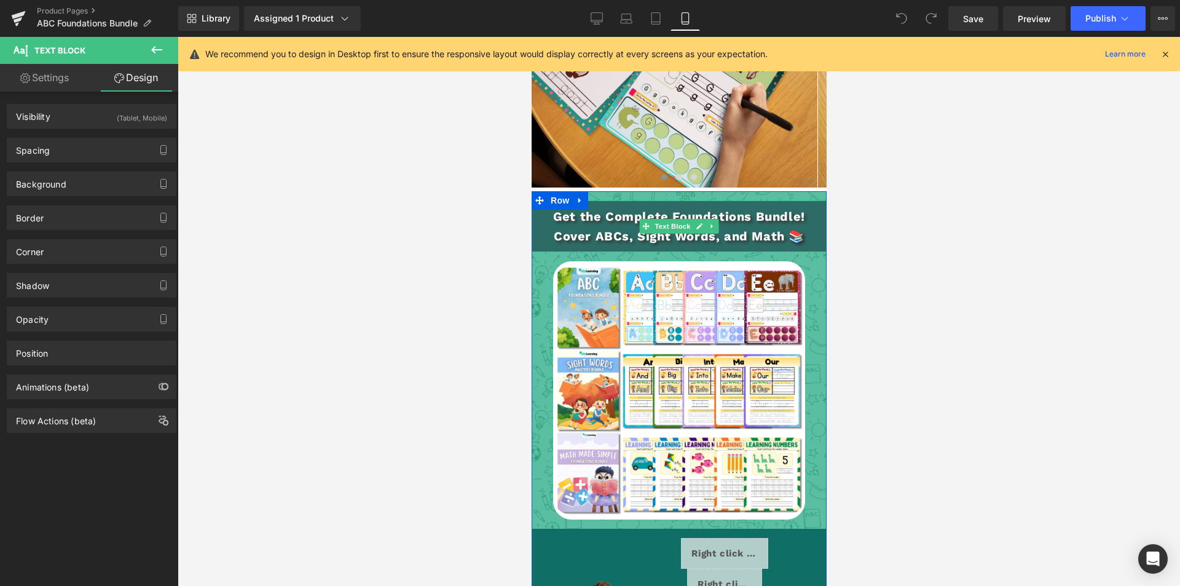
click at [594, 226] on p "Cover ABCs, Sight Words, and Math 📚" at bounding box center [678, 236] width 295 height 20
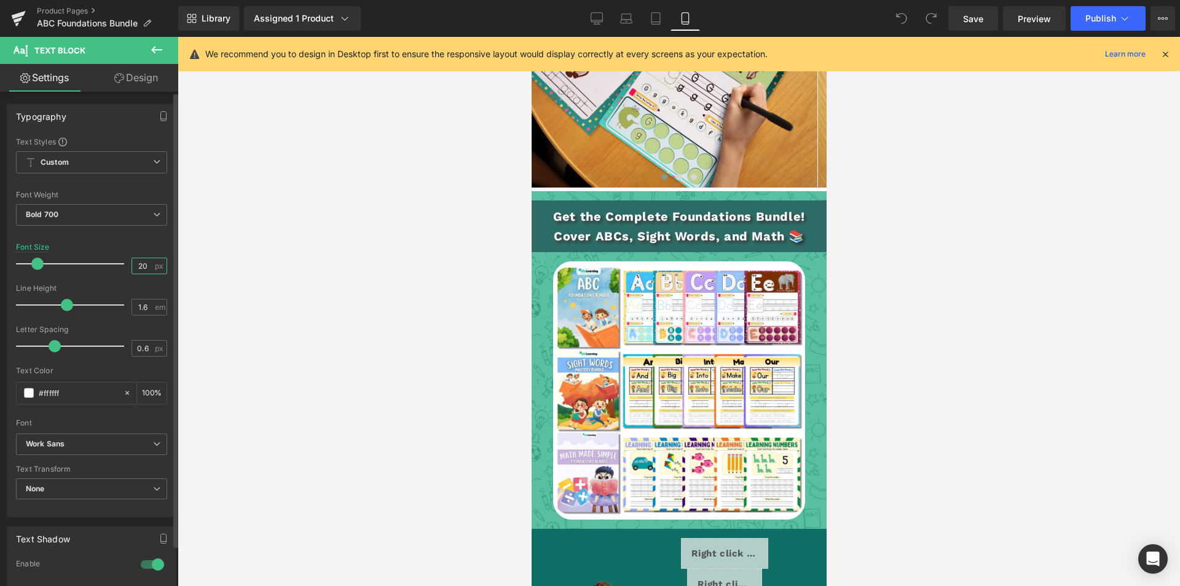
click at [137, 262] on input "20" at bounding box center [143, 265] width 22 height 15
type input "18"
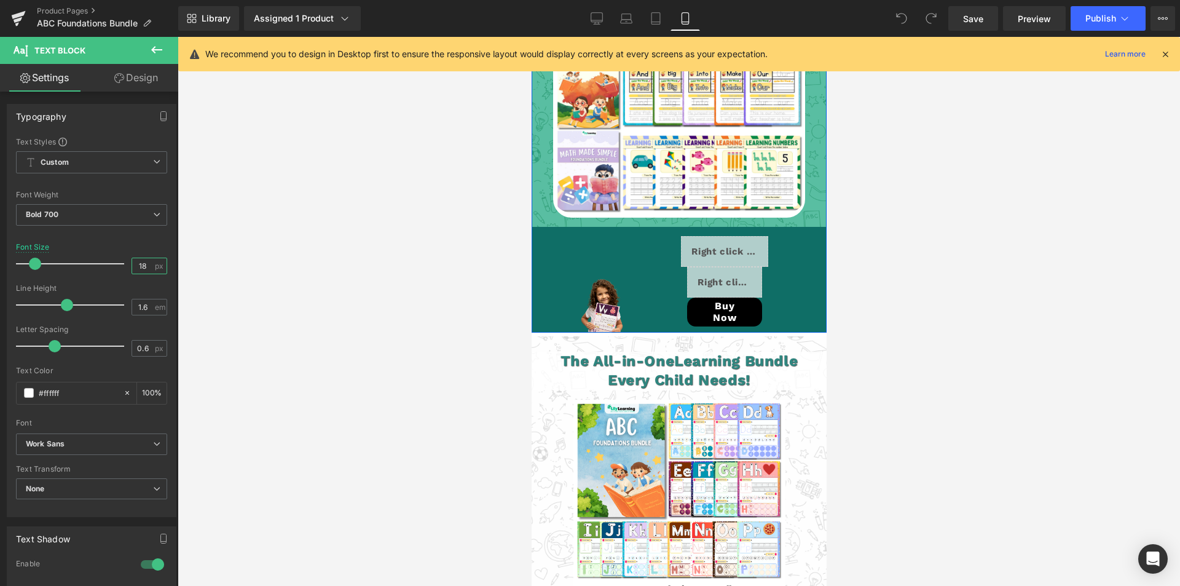
scroll to position [3018, 0]
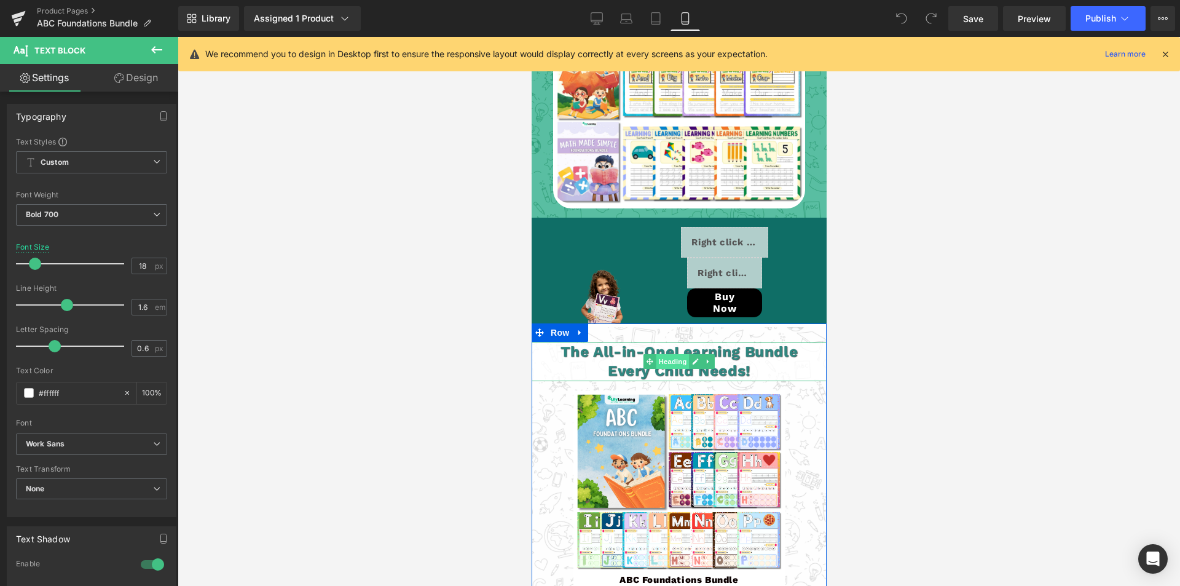
click at [675, 354] on span "Heading" at bounding box center [672, 361] width 33 height 15
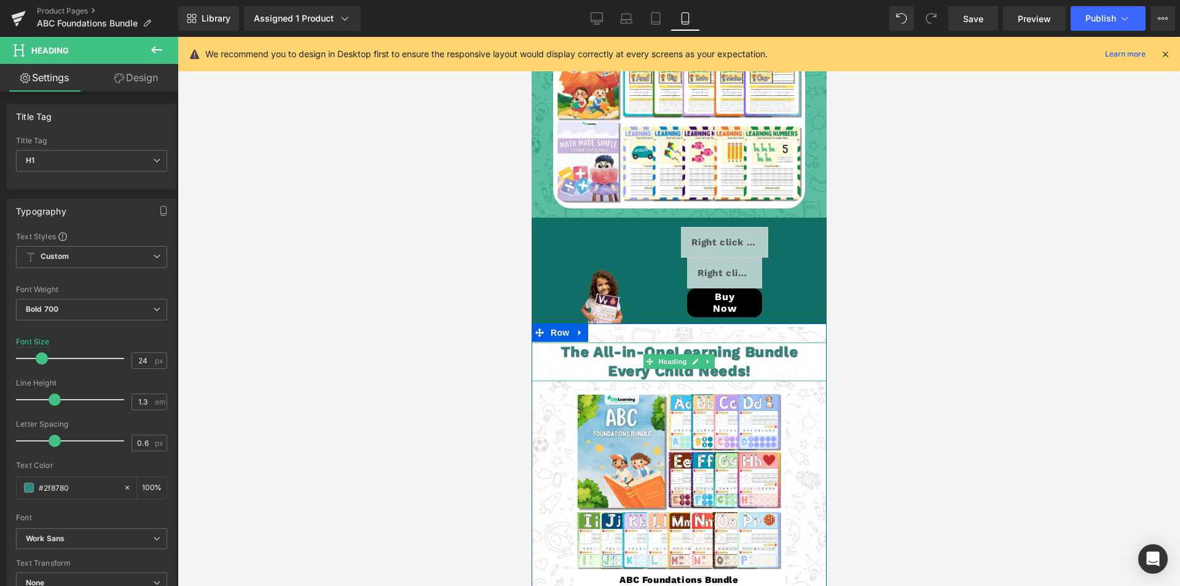
click at [622, 362] on span "Every Child Needs!" at bounding box center [678, 370] width 143 height 17
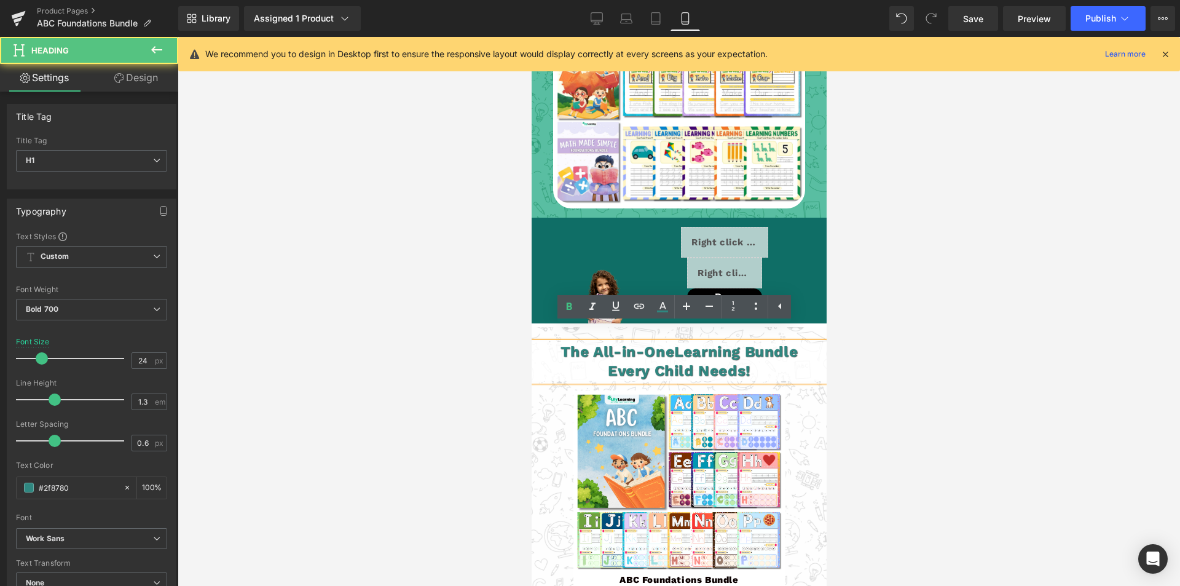
click at [628, 362] on span "Every Child Needs!" at bounding box center [678, 370] width 143 height 17
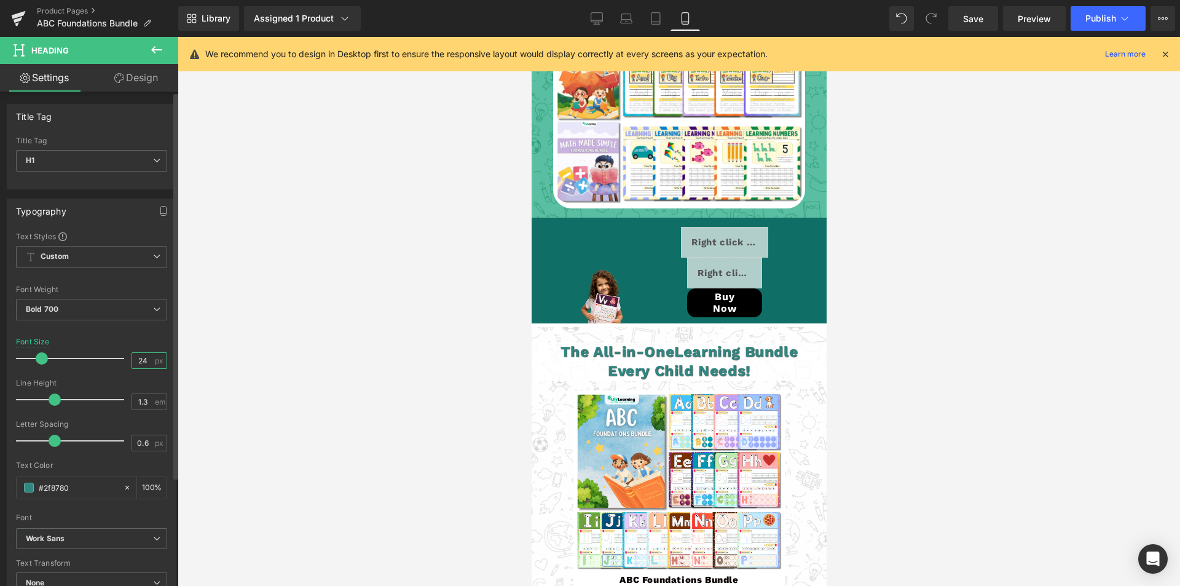
click at [136, 360] on input "24" at bounding box center [143, 360] width 22 height 15
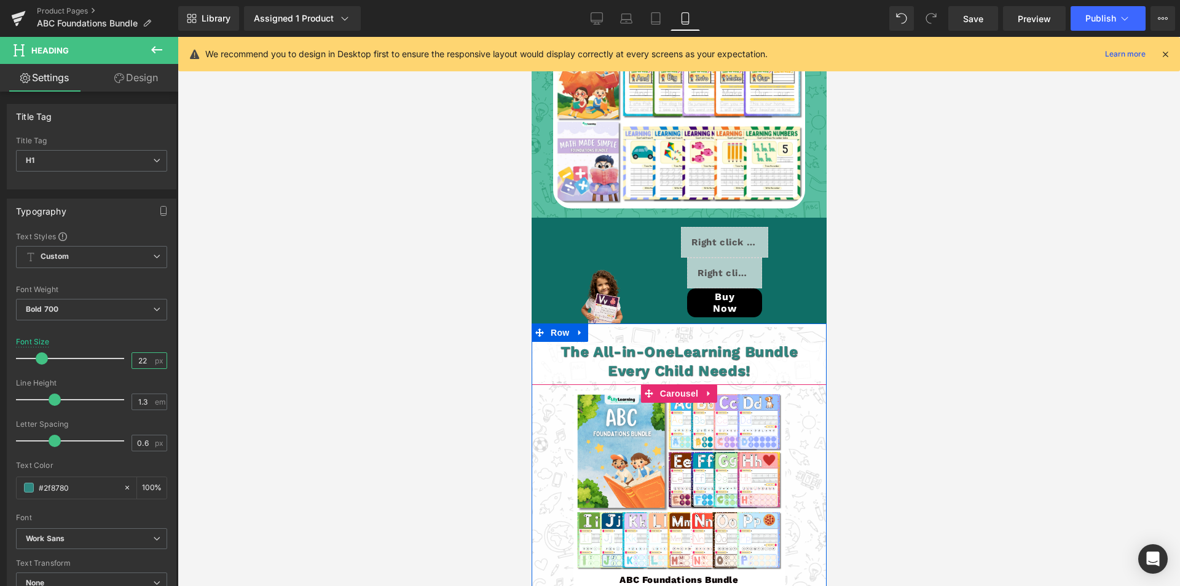
type input "22"
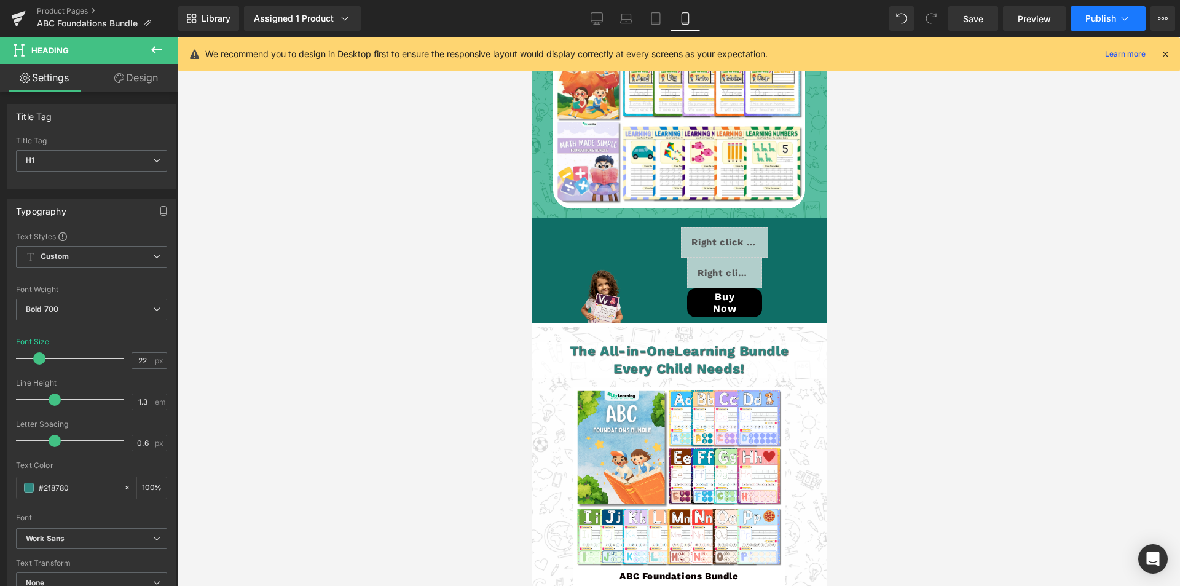
click at [1108, 15] on span "Publish" at bounding box center [1101, 19] width 31 height 10
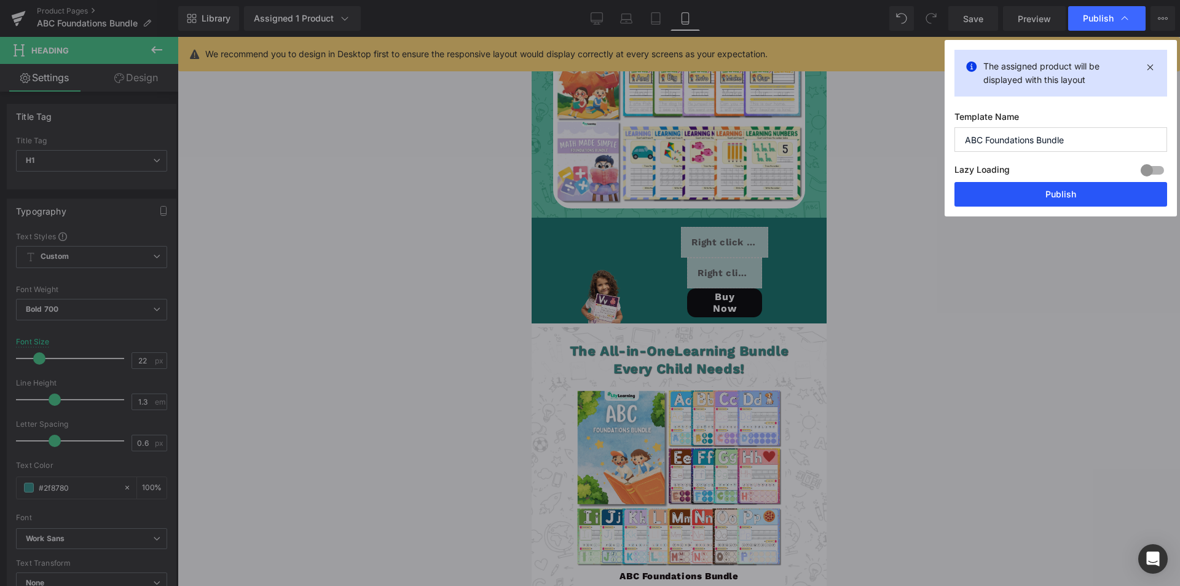
click at [1088, 198] on button "Publish" at bounding box center [1061, 194] width 213 height 25
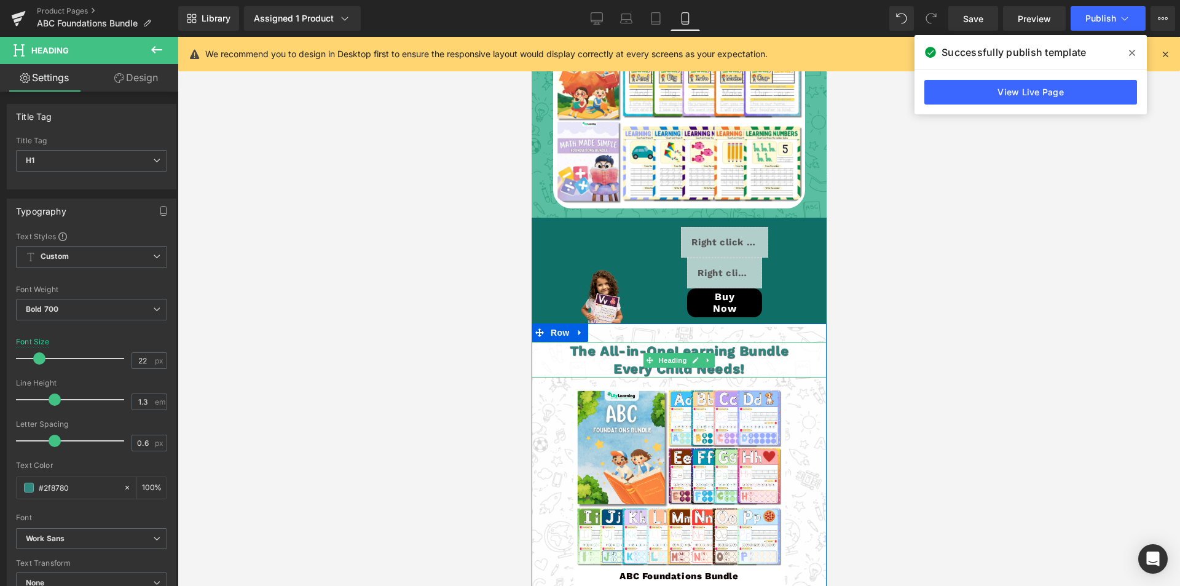
click at [551, 360] on h1 "Every Child Needs!" at bounding box center [679, 369] width 406 height 18
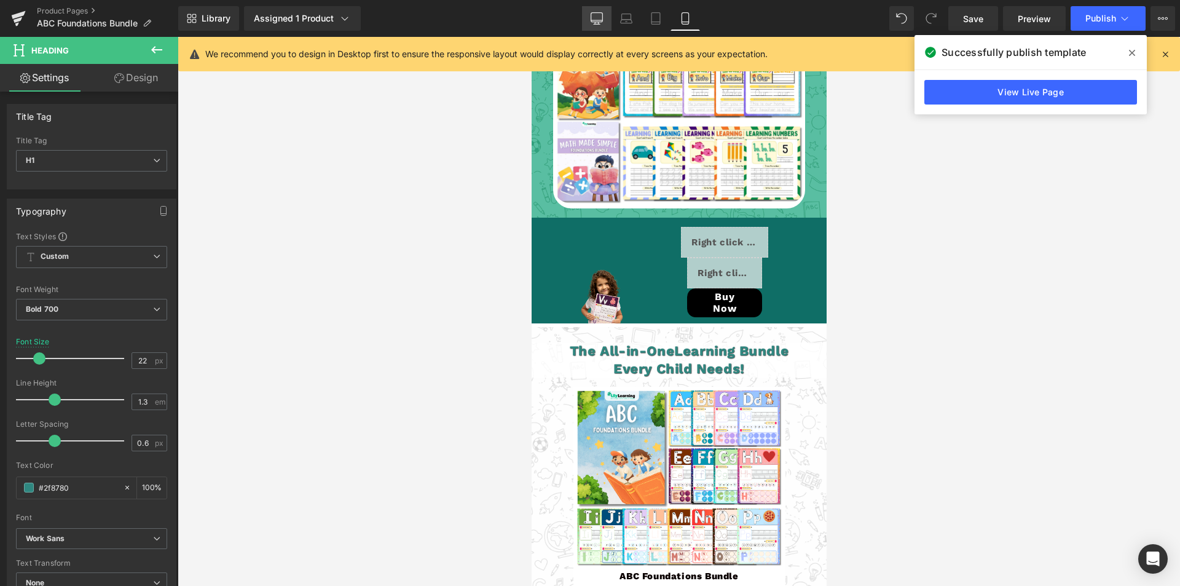
click at [591, 15] on icon at bounding box center [597, 18] width 12 height 12
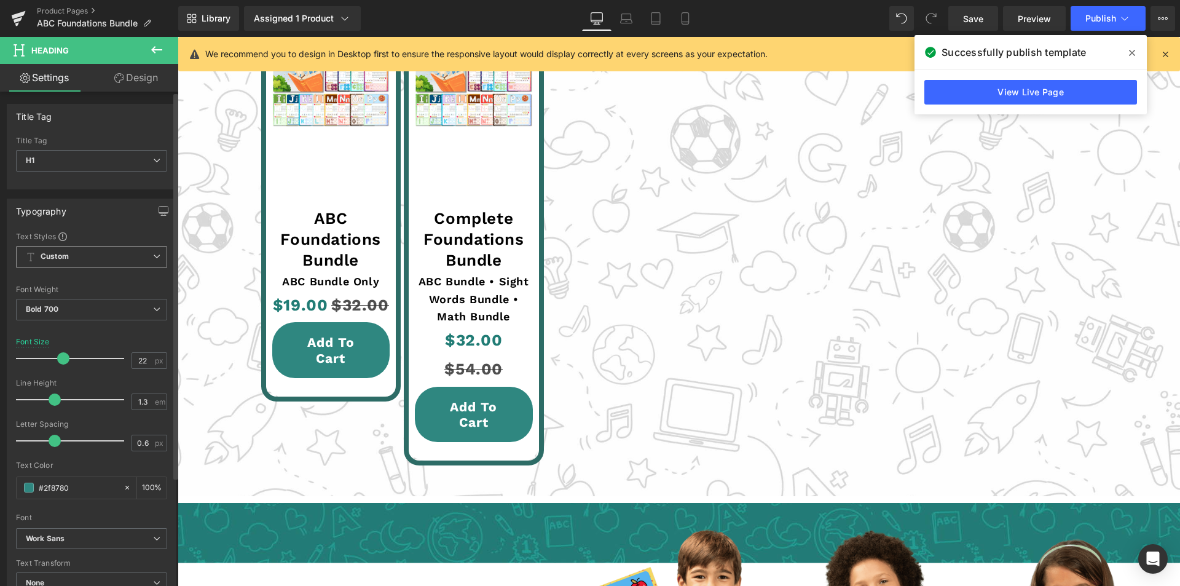
scroll to position [2532, 0]
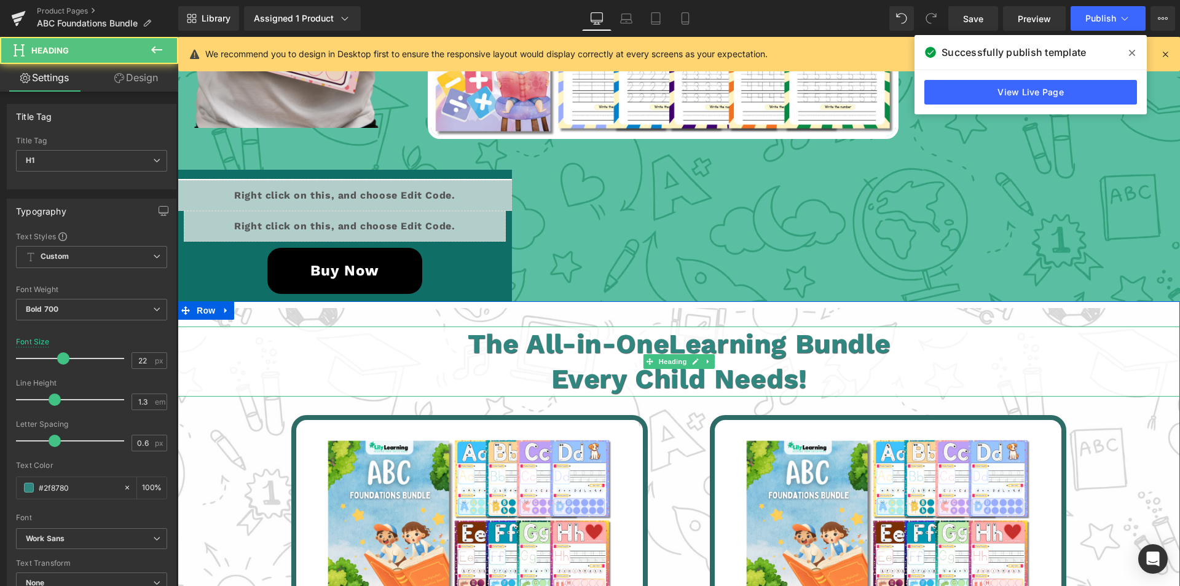
click at [196, 336] on h1 "The All-in-One Learning Bundle" at bounding box center [679, 343] width 1126 height 35
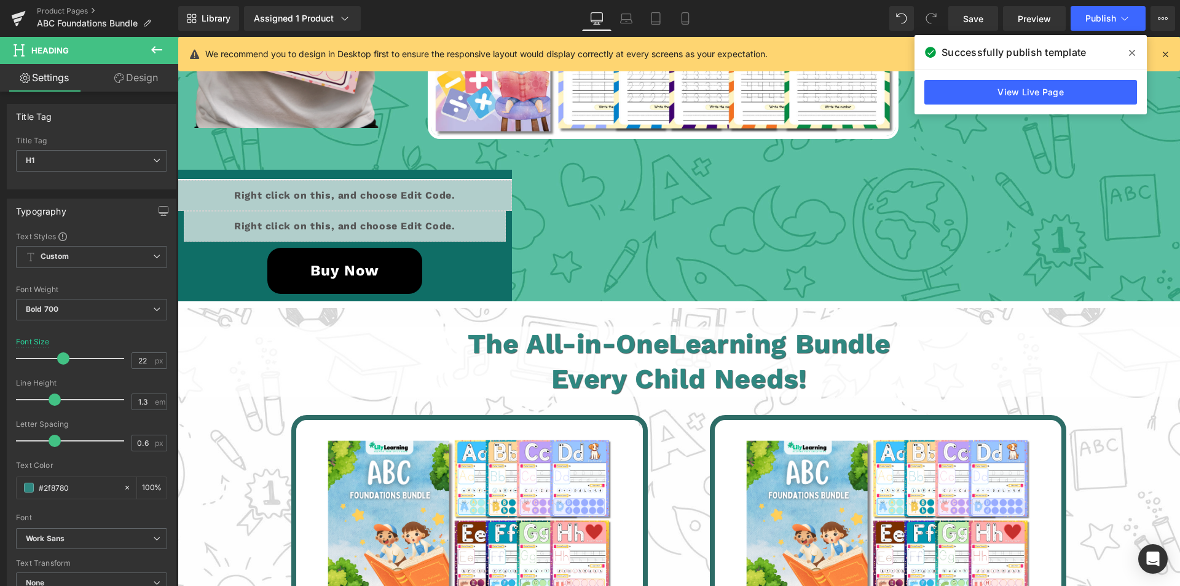
click at [140, 71] on link "Design" at bounding box center [136, 78] width 89 height 28
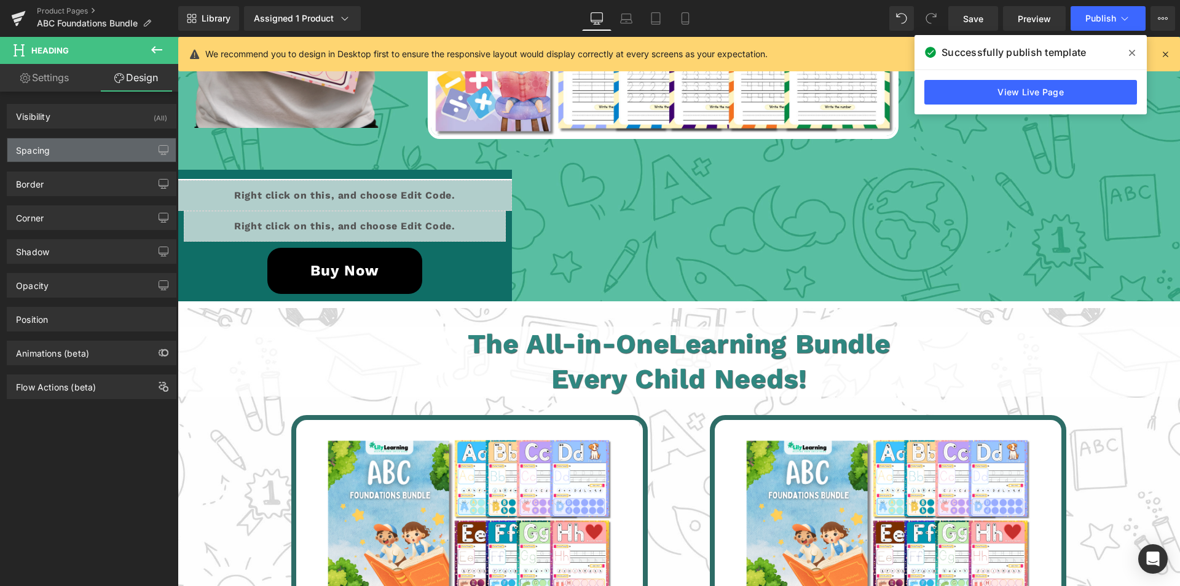
click at [74, 152] on div "Spacing" at bounding box center [91, 149] width 168 height 23
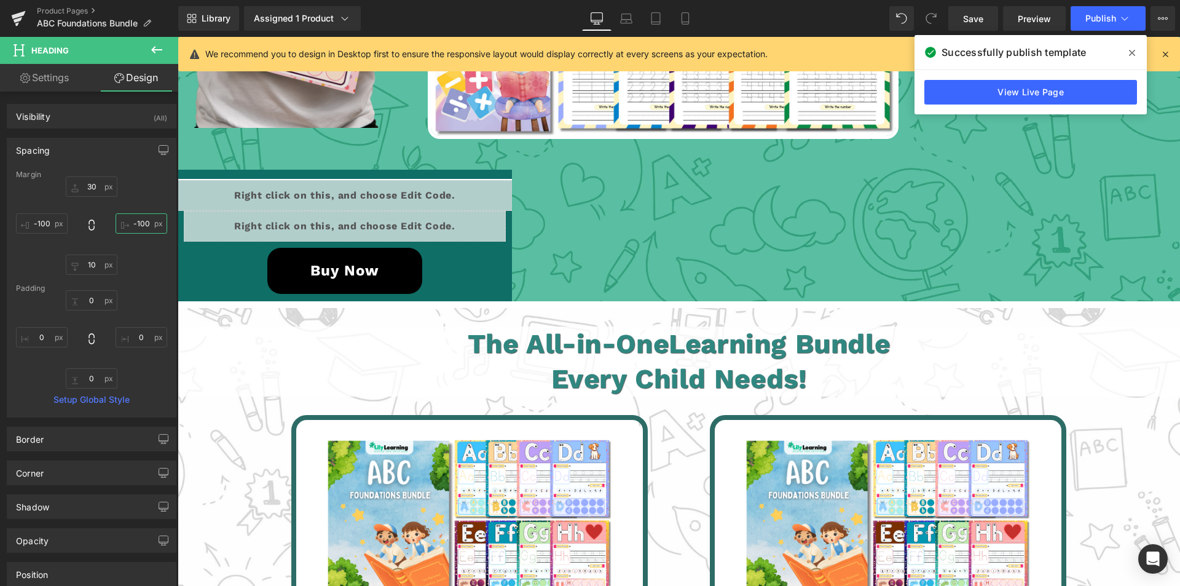
click at [134, 219] on input "-100" at bounding box center [142, 223] width 52 height 20
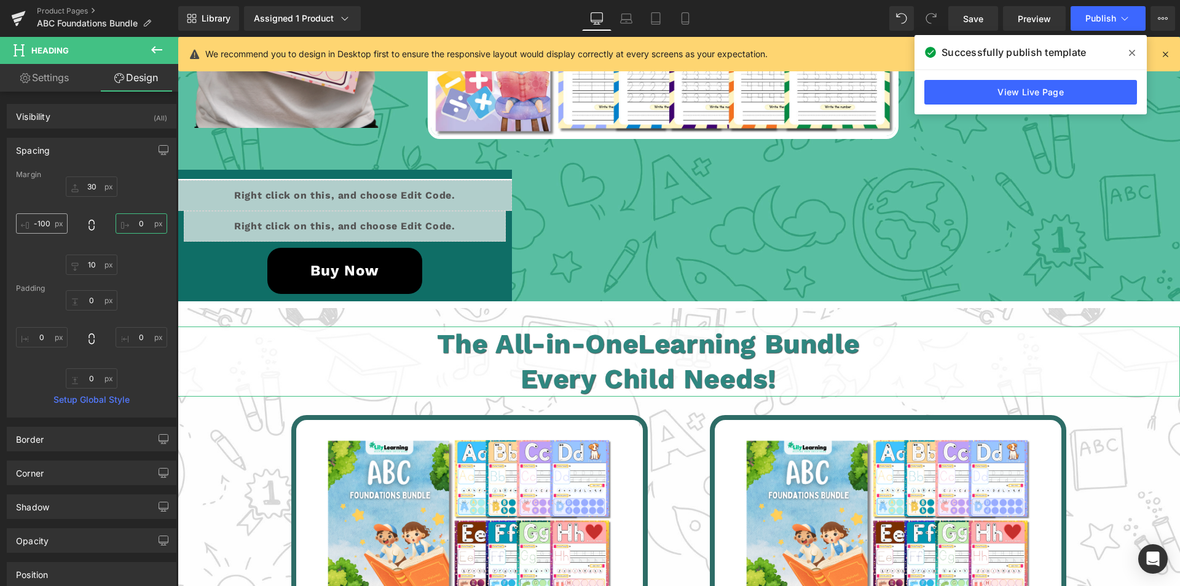
type input "0"
click at [41, 224] on input "-100" at bounding box center [42, 223] width 52 height 20
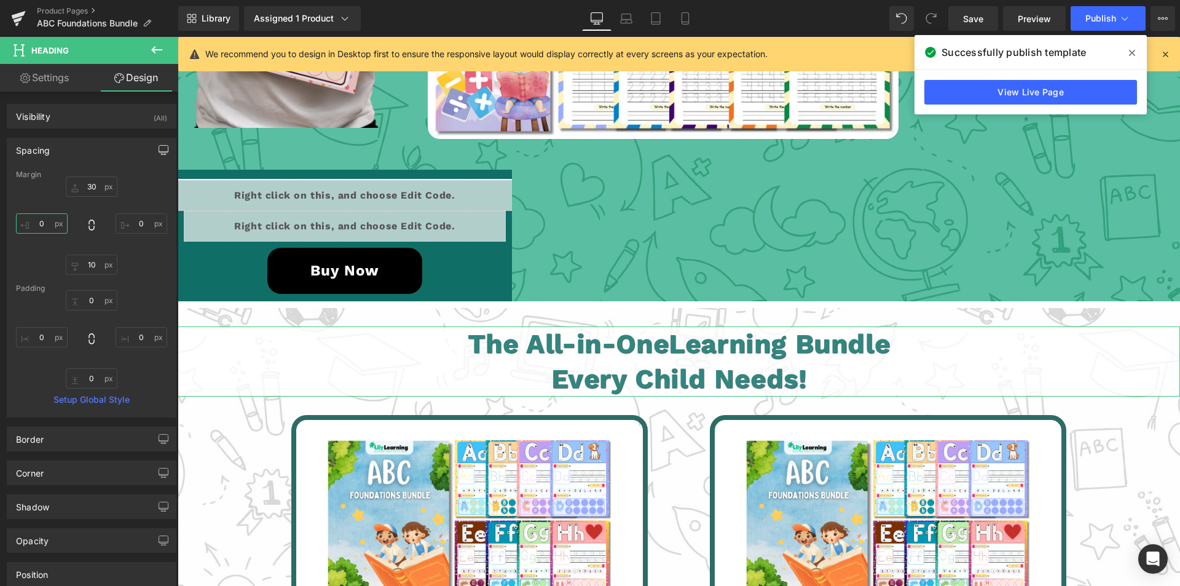
type input "0"
click at [154, 148] on button "button" at bounding box center [164, 149] width 20 height 23
click at [64, 173] on button "Laptop" at bounding box center [69, 176] width 38 height 21
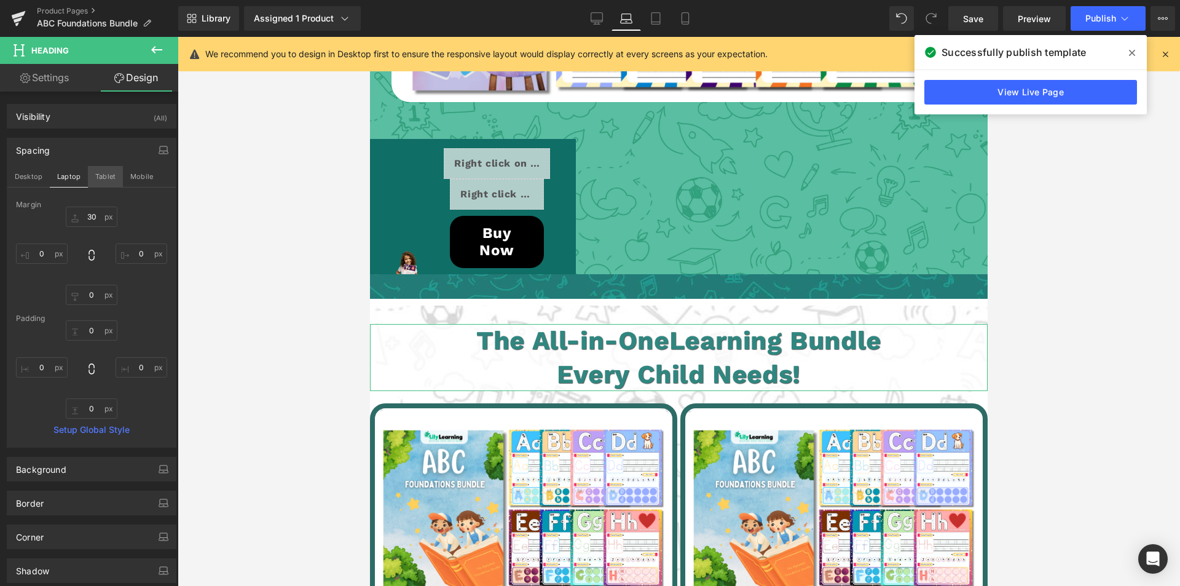
click at [98, 178] on button "Tablet" at bounding box center [105, 176] width 35 height 21
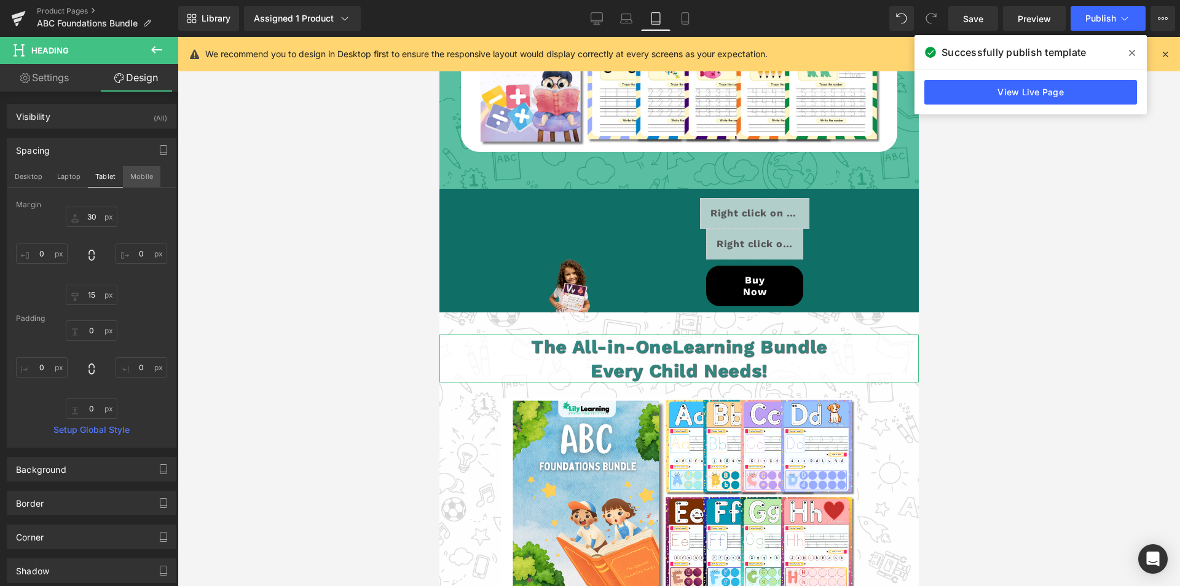
click at [141, 167] on button "Mobile" at bounding box center [142, 176] width 38 height 21
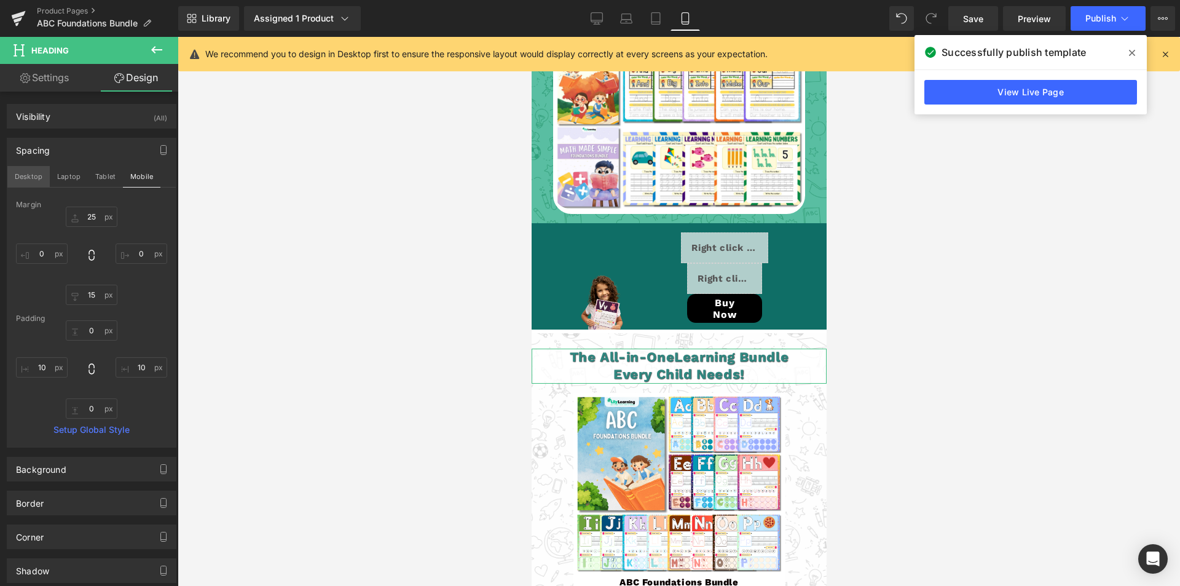
click at [25, 176] on button "Desktop" at bounding box center [28, 176] width 42 height 21
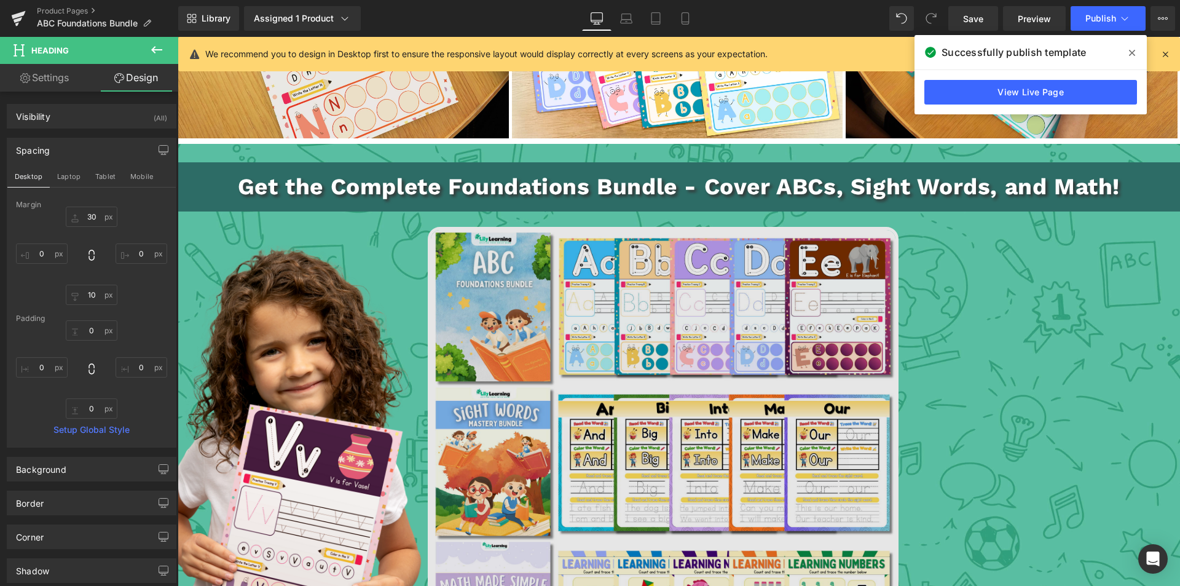
scroll to position [1912, 0]
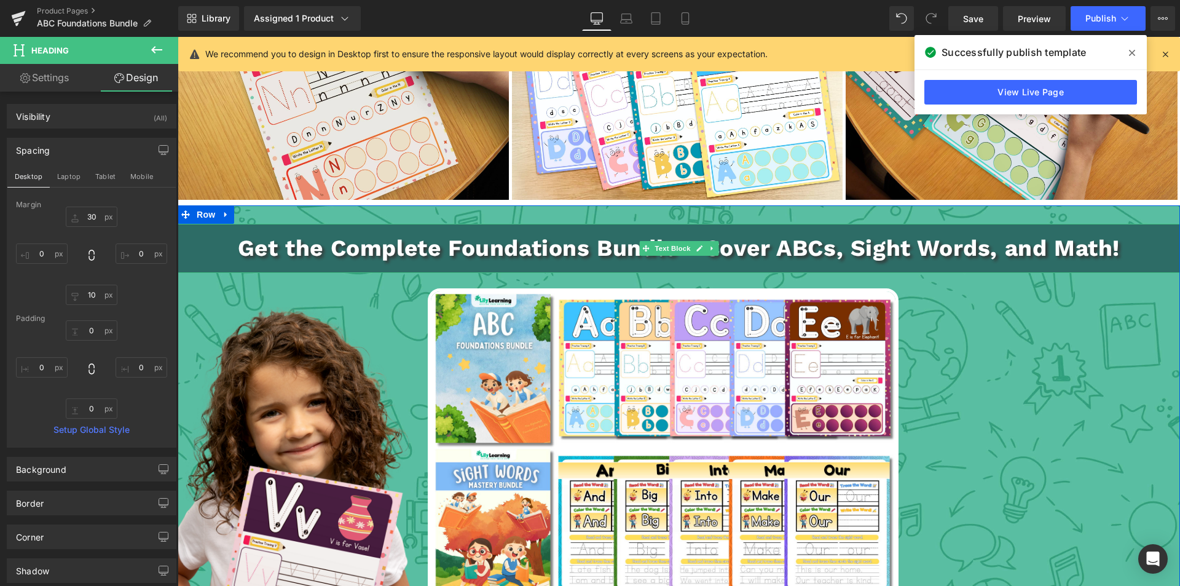
click at [201, 237] on p "Get the Complete Foundations Bundle - Cover ABCs, Sight Words, and Math!" at bounding box center [679, 248] width 1003 height 36
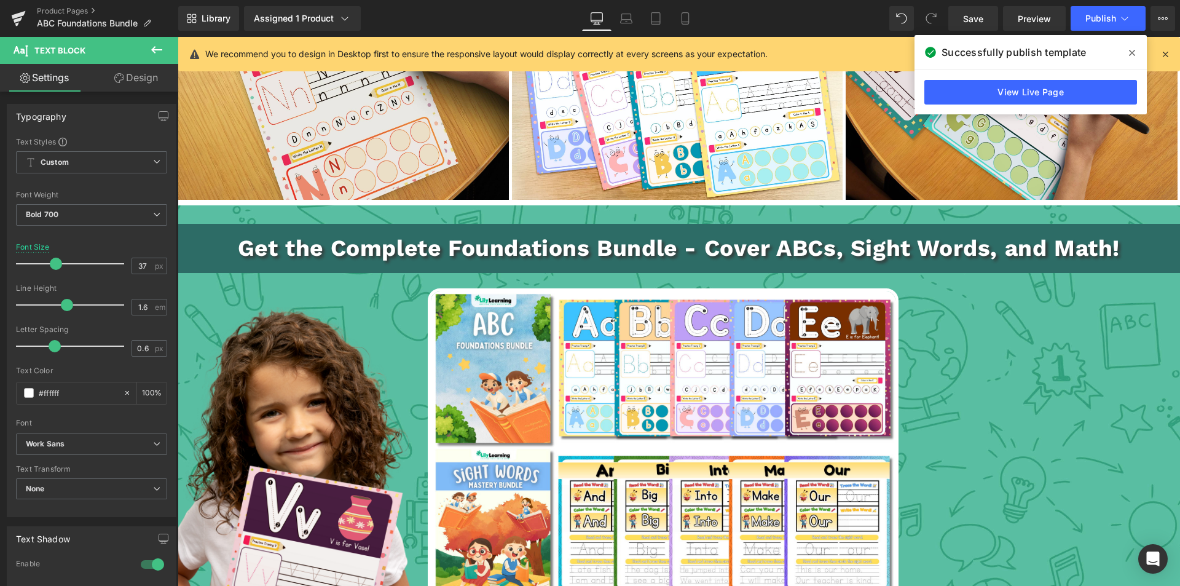
click at [150, 81] on link "Design" at bounding box center [136, 78] width 89 height 28
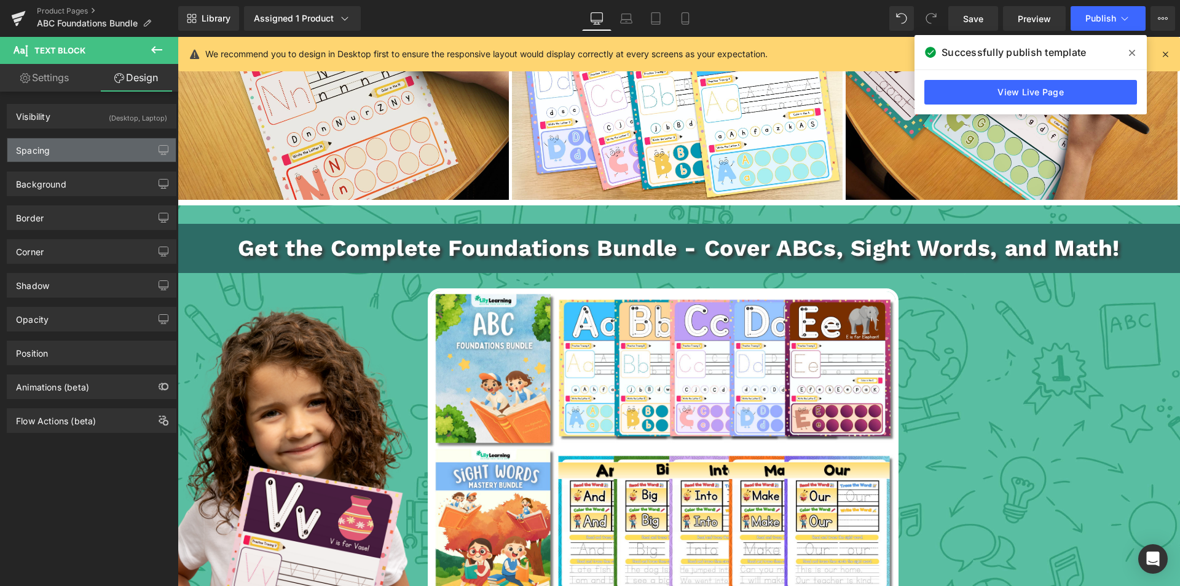
click at [90, 143] on div "Spacing" at bounding box center [91, 149] width 168 height 23
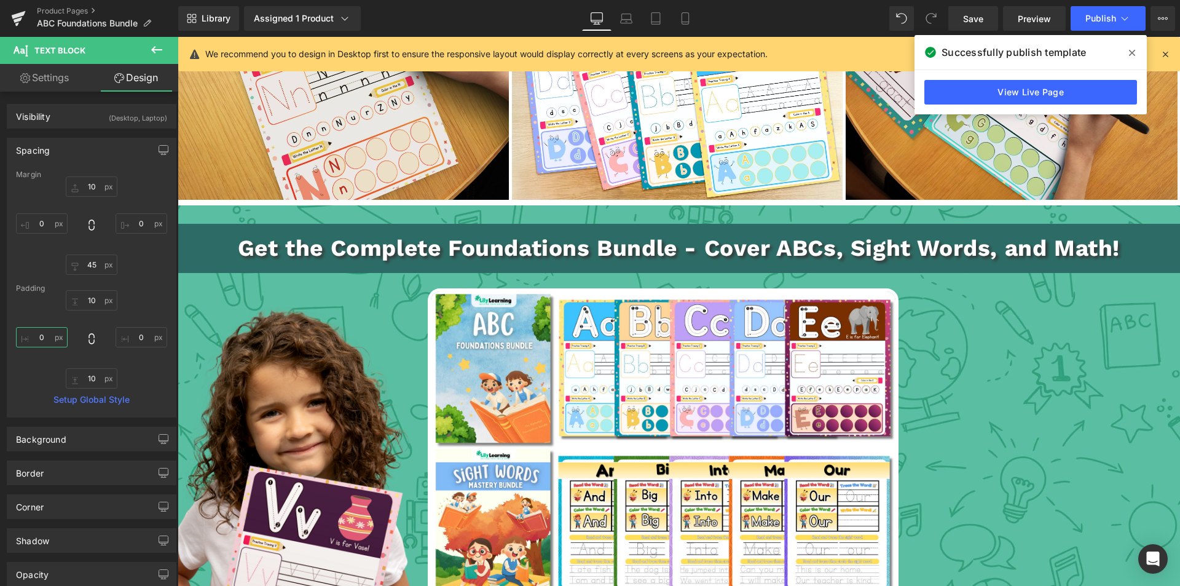
click at [43, 336] on input "text" at bounding box center [42, 337] width 52 height 20
type input "4"
click at [138, 336] on input "text" at bounding box center [142, 337] width 52 height 20
type input "4"
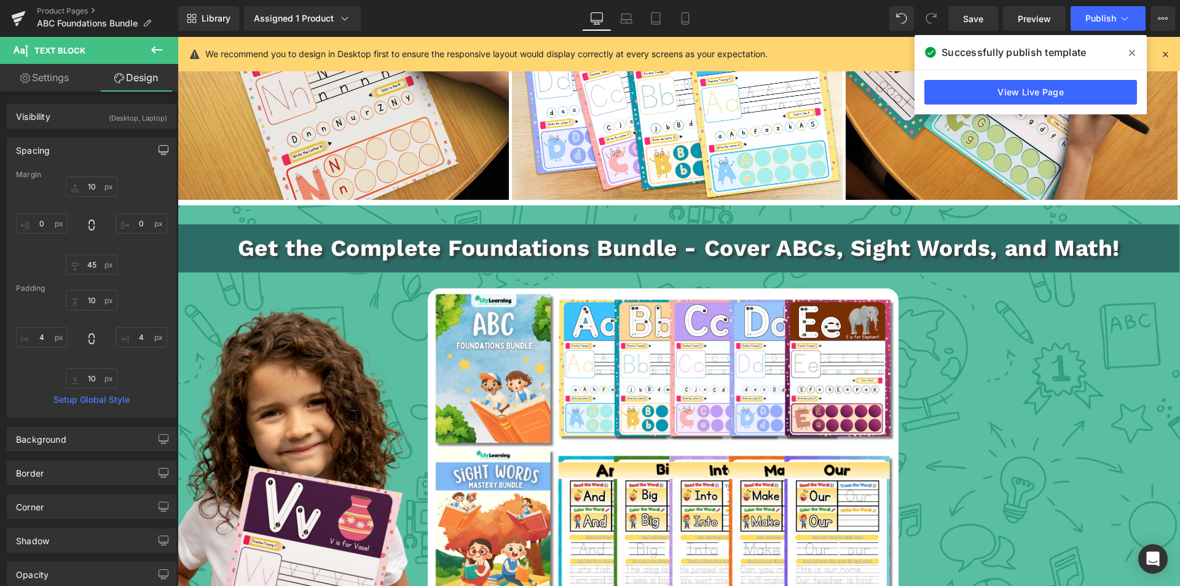
click at [159, 149] on icon "button" at bounding box center [164, 150] width 10 height 10
click at [73, 179] on button "Laptop" at bounding box center [69, 176] width 38 height 21
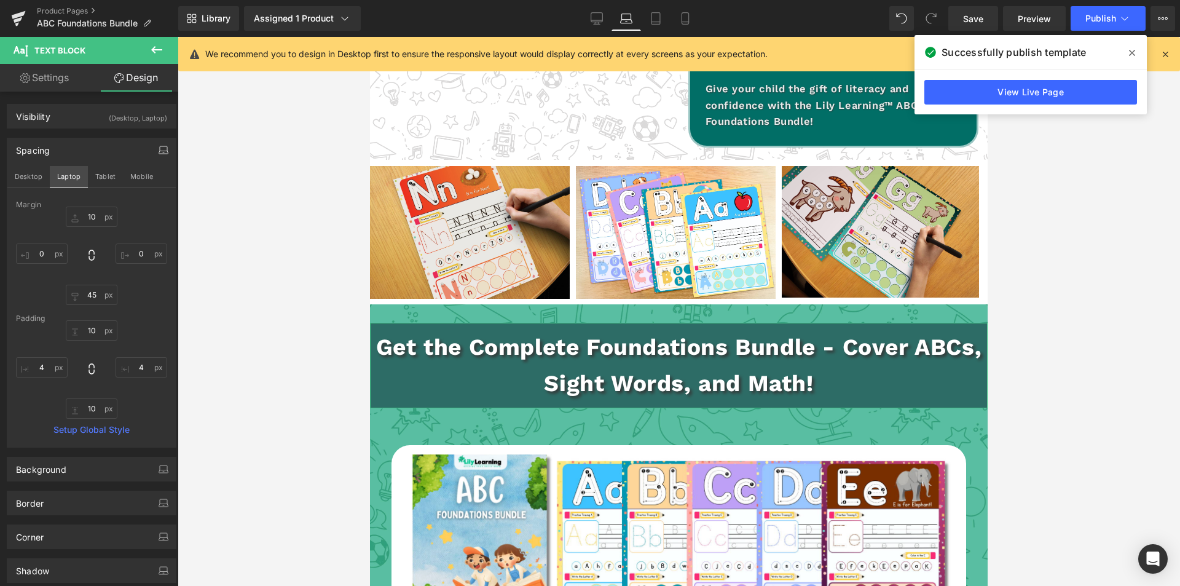
scroll to position [1995, 0]
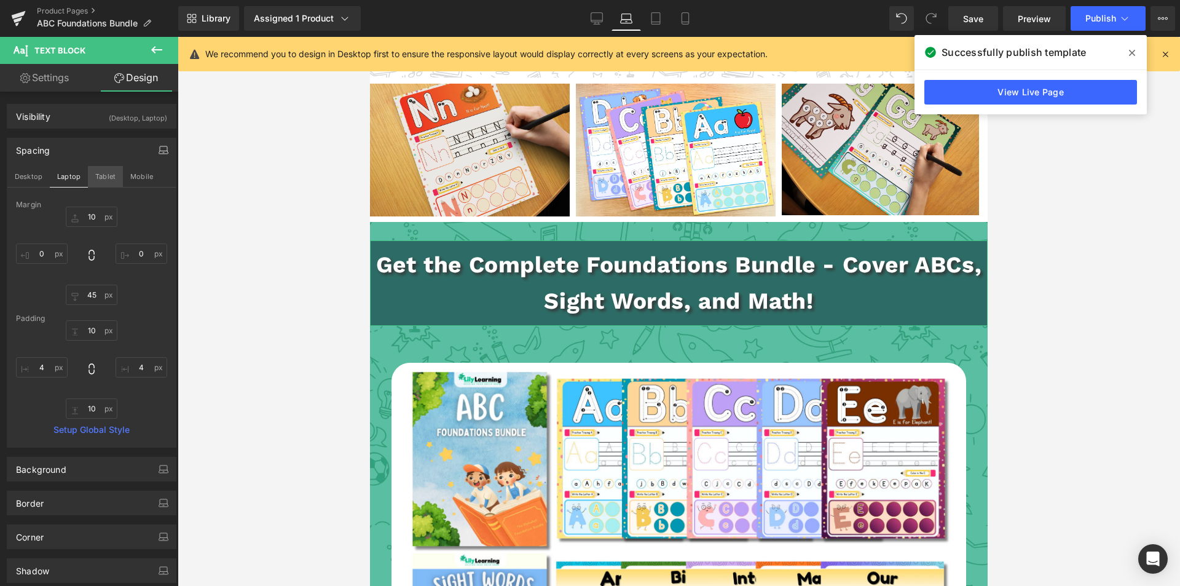
click at [100, 178] on button "Tablet" at bounding box center [105, 176] width 35 height 21
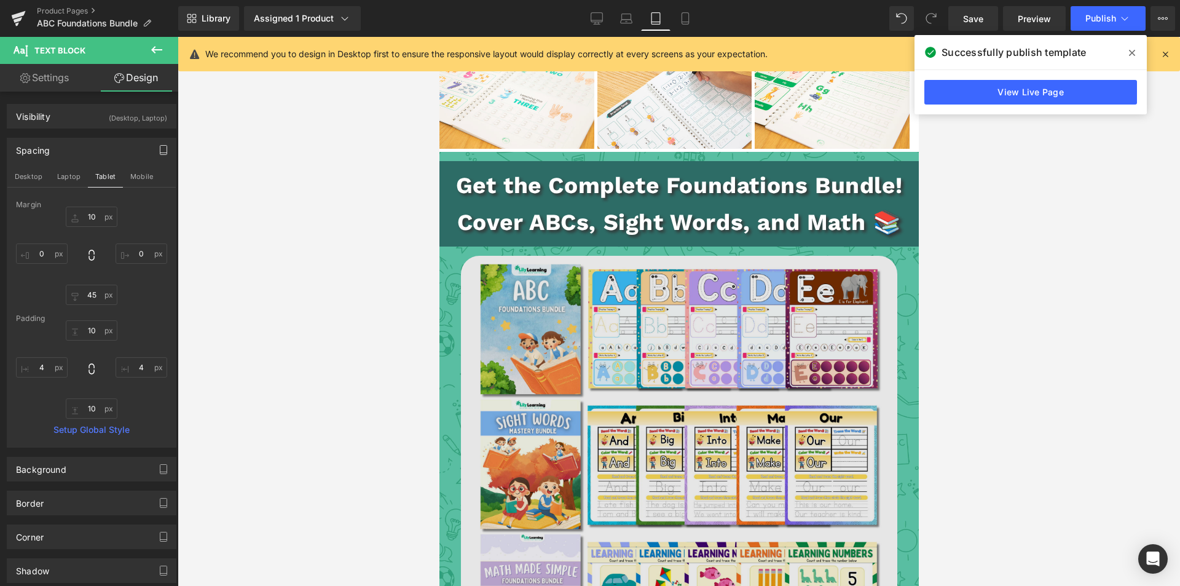
scroll to position [3013, 0]
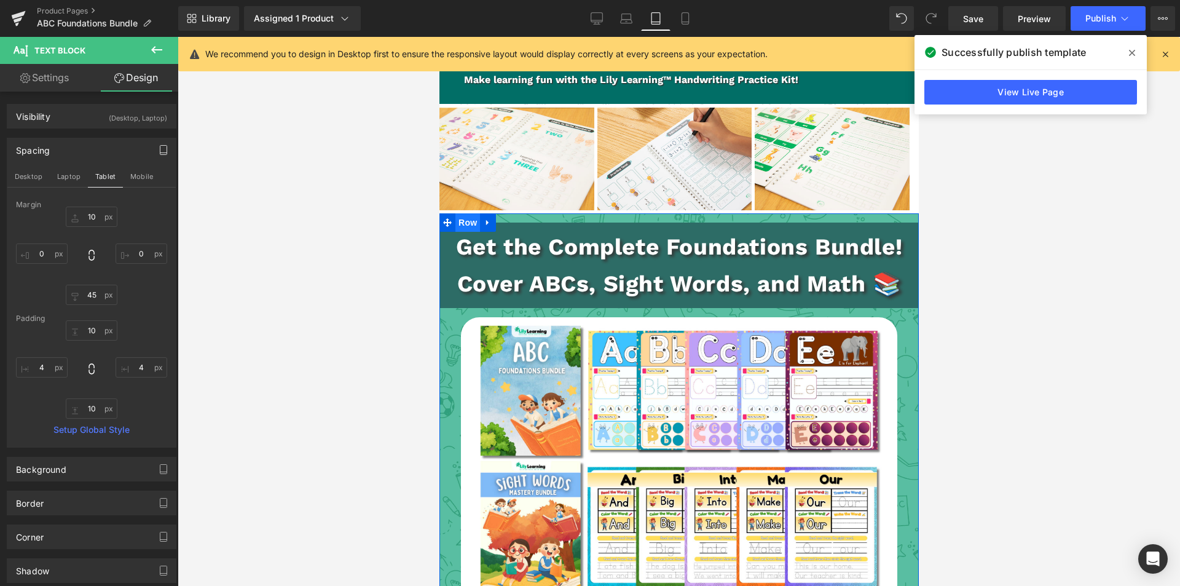
click at [459, 213] on span "Row" at bounding box center [467, 222] width 25 height 18
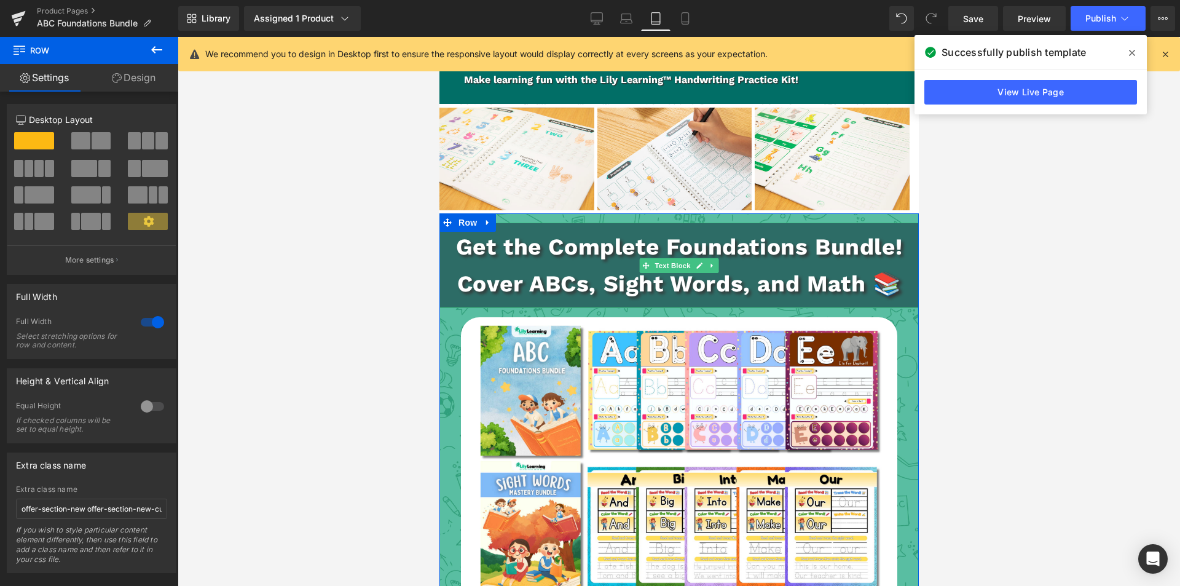
click at [505, 223] on div "Get the Complete Foundations Bundle! Cover ABCs, Sight Words, and Math 📚" at bounding box center [679, 265] width 480 height 85
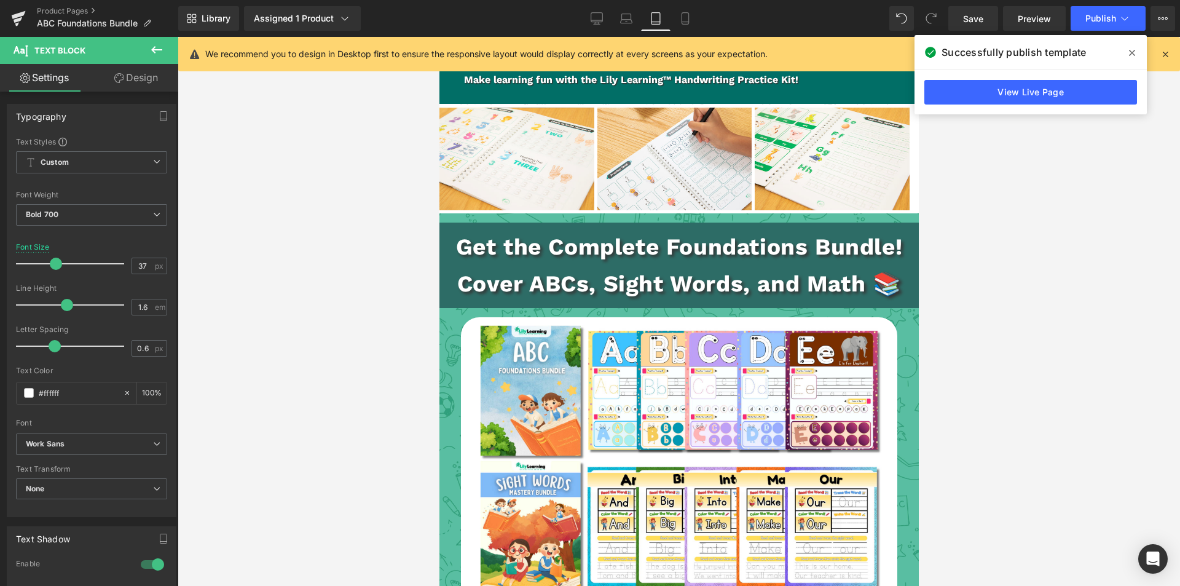
click at [147, 75] on link "Design" at bounding box center [136, 78] width 89 height 28
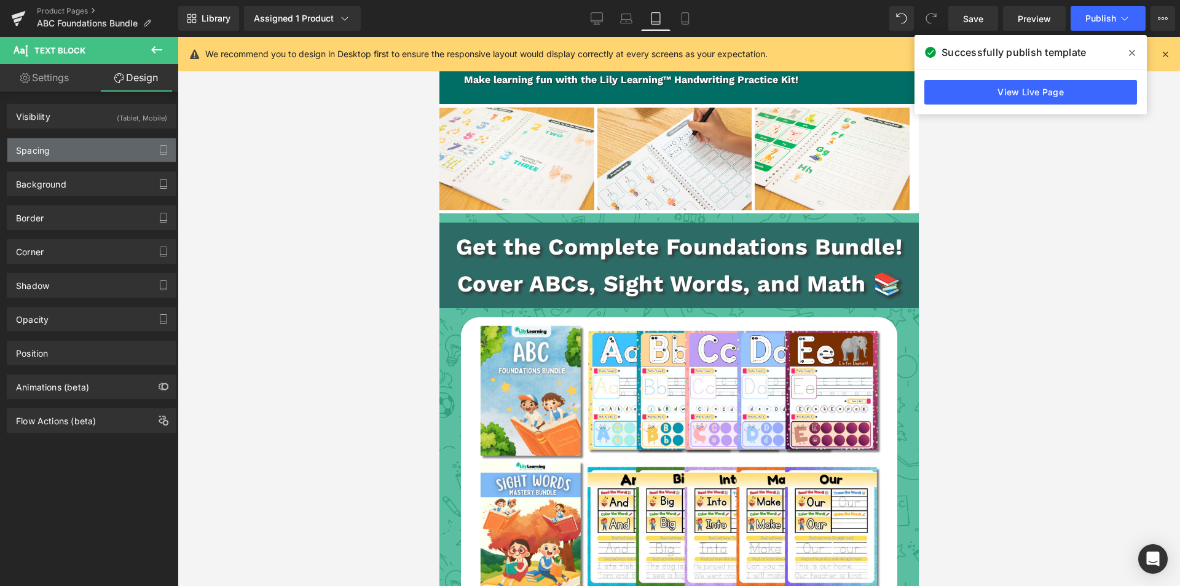
click at [55, 146] on div "Spacing" at bounding box center [91, 149] width 168 height 23
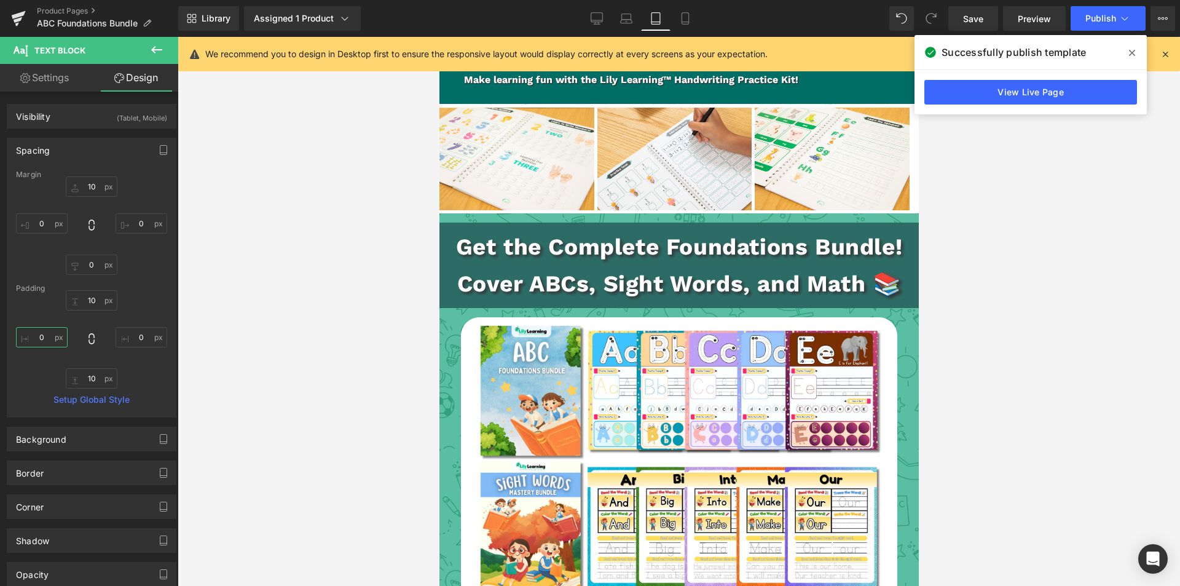
click at [41, 334] on input "text" at bounding box center [42, 337] width 52 height 20
type input "4"
click at [141, 338] on input "text" at bounding box center [142, 337] width 52 height 20
click at [159, 149] on icon "button" at bounding box center [164, 150] width 10 height 10
click at [144, 178] on button "Mobile" at bounding box center [142, 176] width 38 height 21
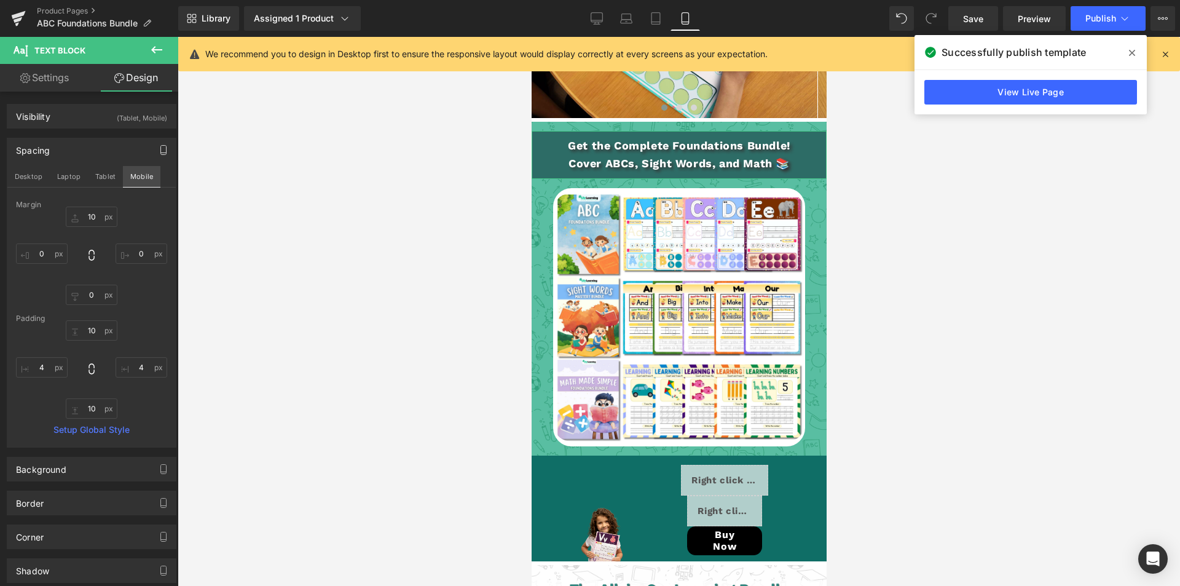
scroll to position [2698, 0]
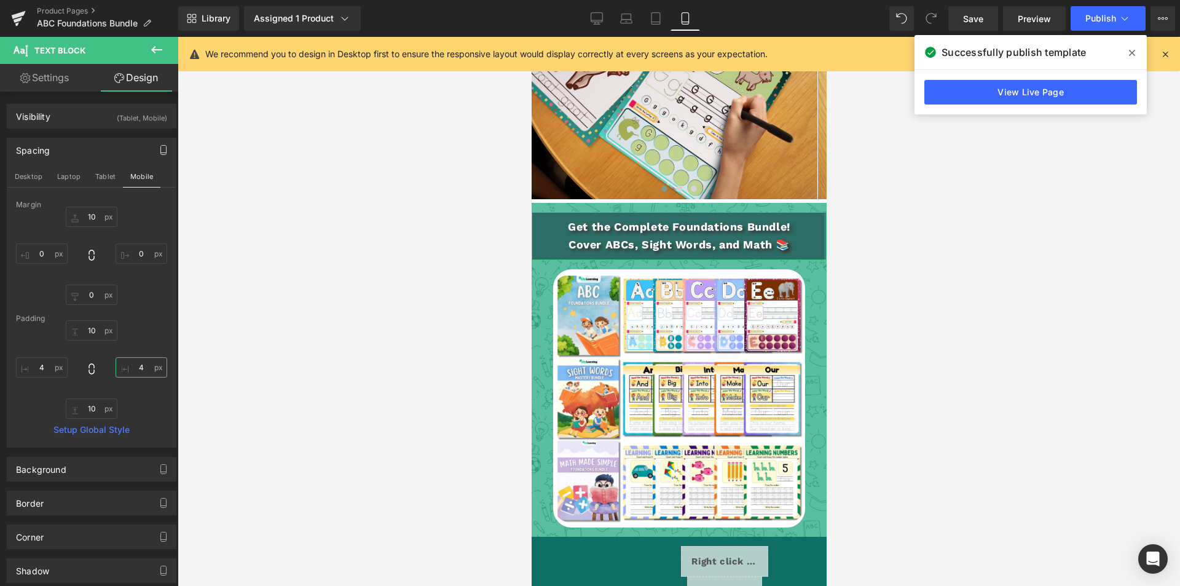
click at [136, 363] on input "4" at bounding box center [142, 367] width 52 height 20
type input "4"
click at [41, 368] on input "4" at bounding box center [42, 367] width 52 height 20
type input "4"
click at [105, 178] on button "Tablet" at bounding box center [105, 176] width 35 height 21
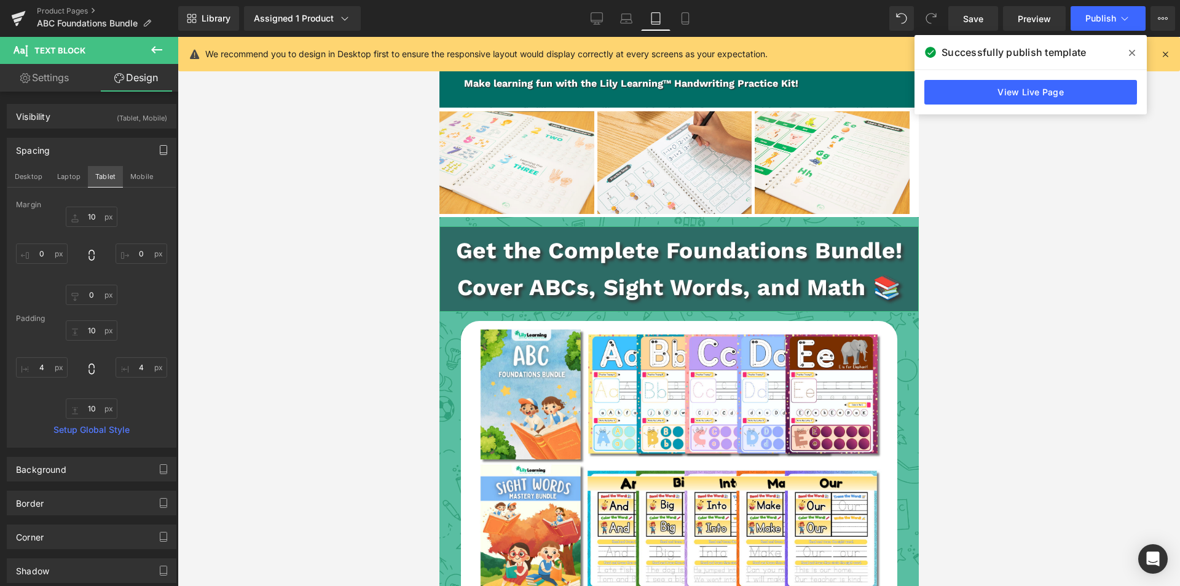
scroll to position [3013, 0]
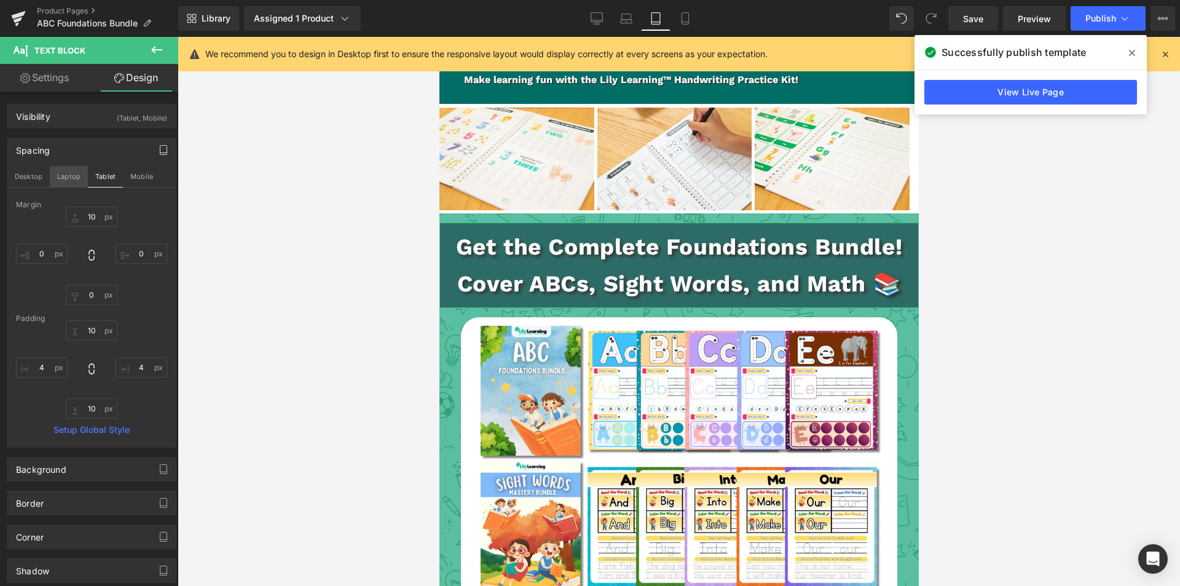
click at [66, 178] on button "Laptop" at bounding box center [69, 176] width 38 height 21
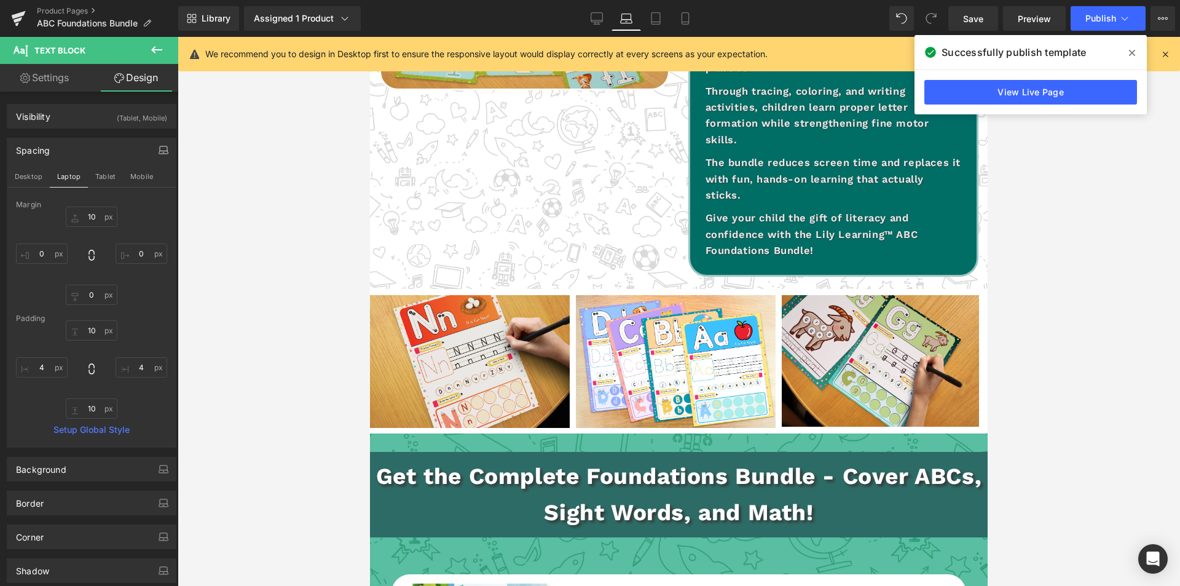
scroll to position [2090, 0]
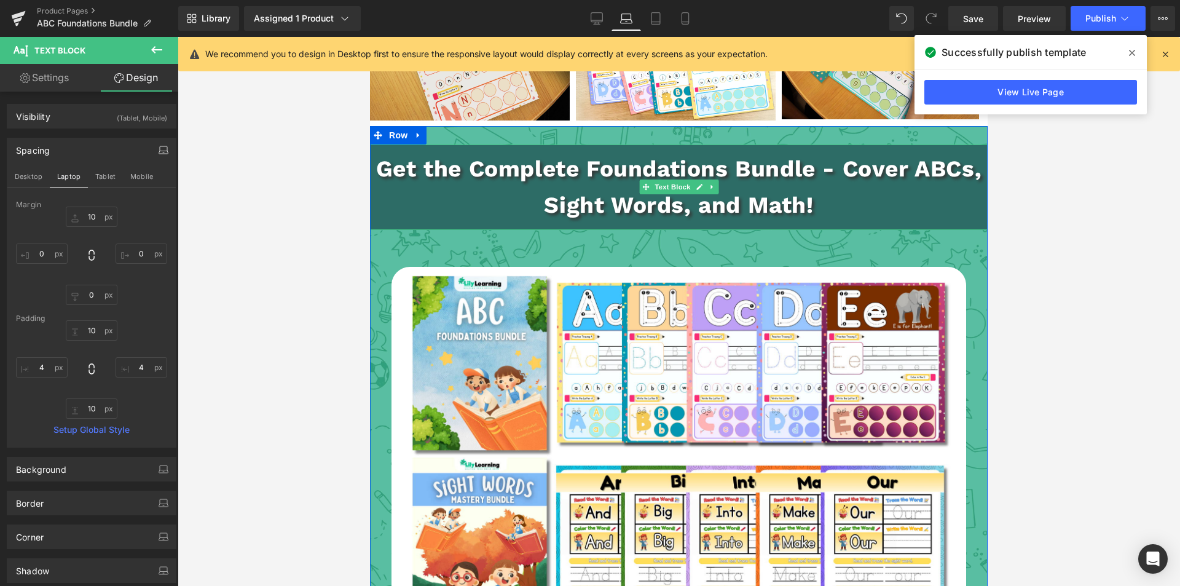
click at [382, 144] on div "Get the Complete Foundations Bundle - Cover ABCs, Sight Words, and Math!" at bounding box center [679, 186] width 618 height 85
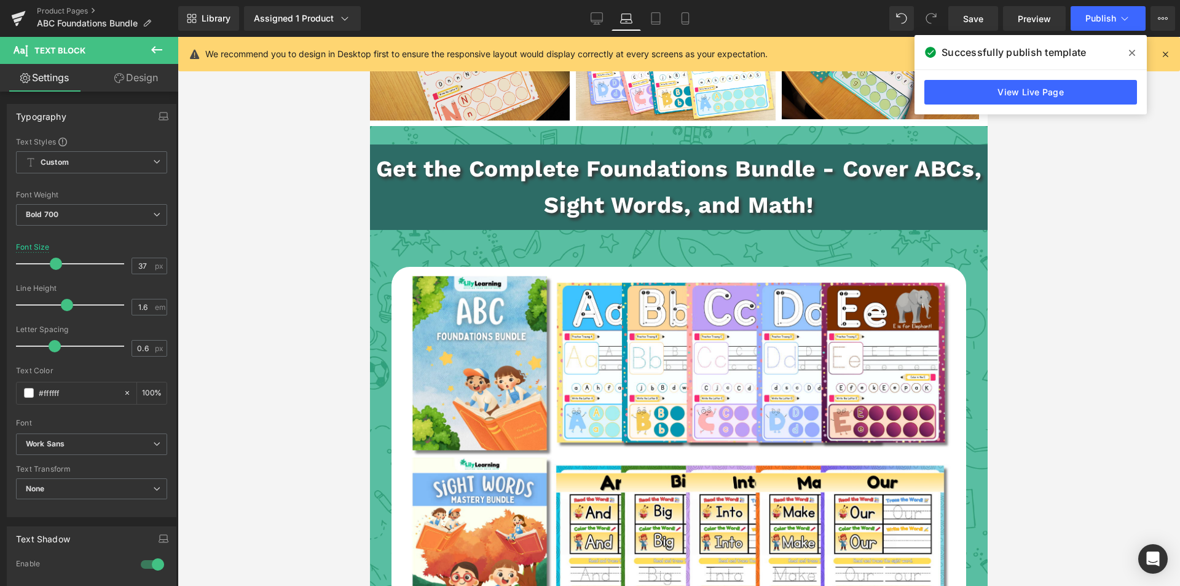
click at [132, 77] on link "Design" at bounding box center [136, 78] width 89 height 28
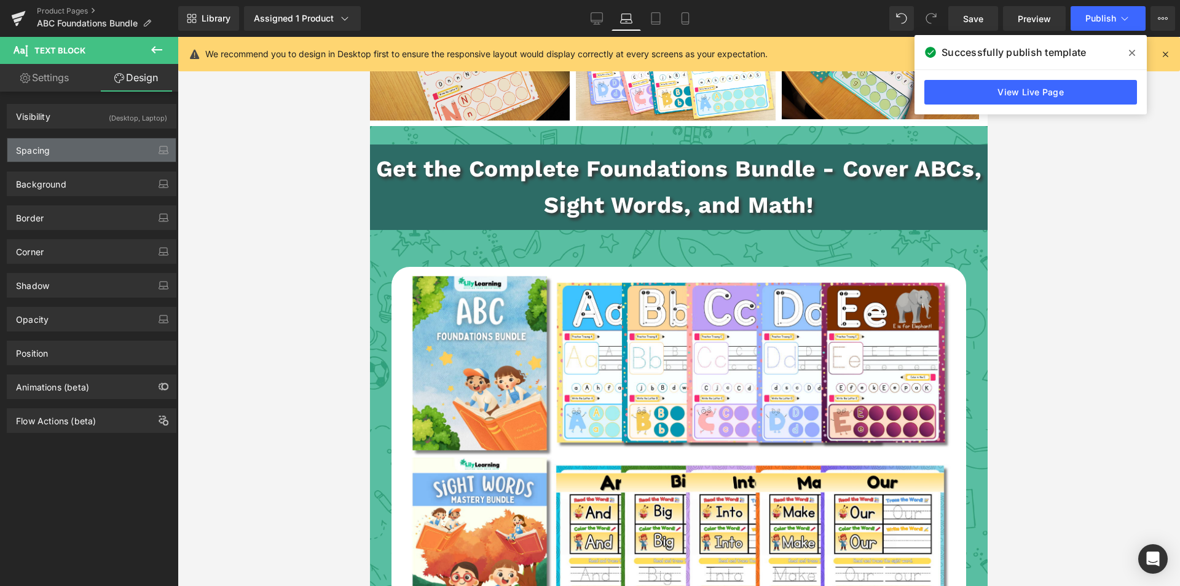
click at [74, 145] on div "Spacing" at bounding box center [91, 149] width 168 height 23
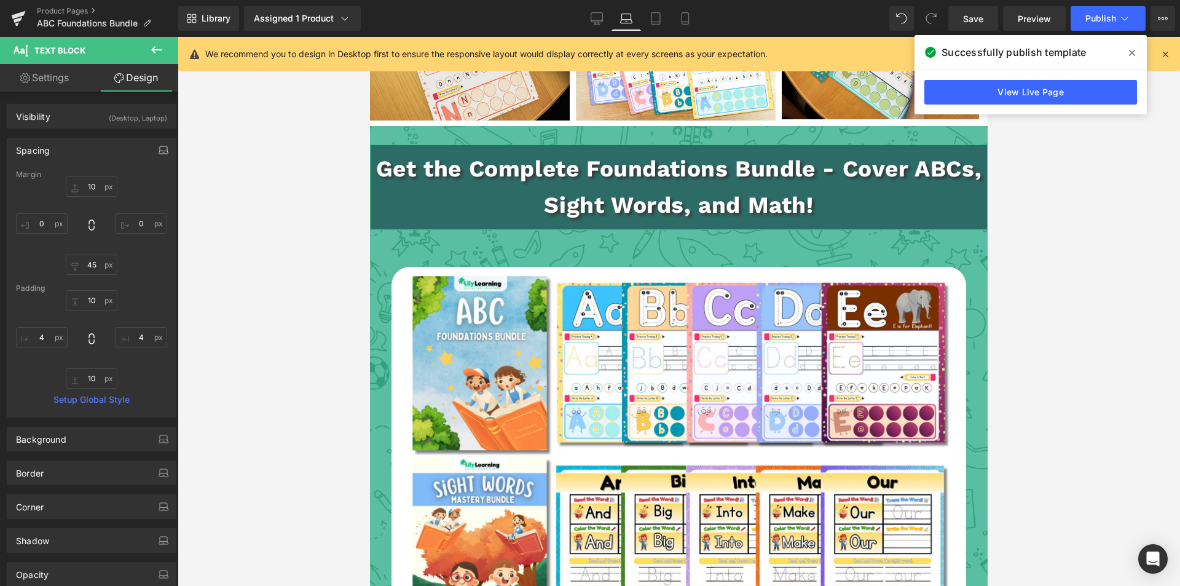
click at [159, 152] on icon "button" at bounding box center [164, 150] width 10 height 10
click at [33, 178] on button "Desktop" at bounding box center [28, 176] width 42 height 21
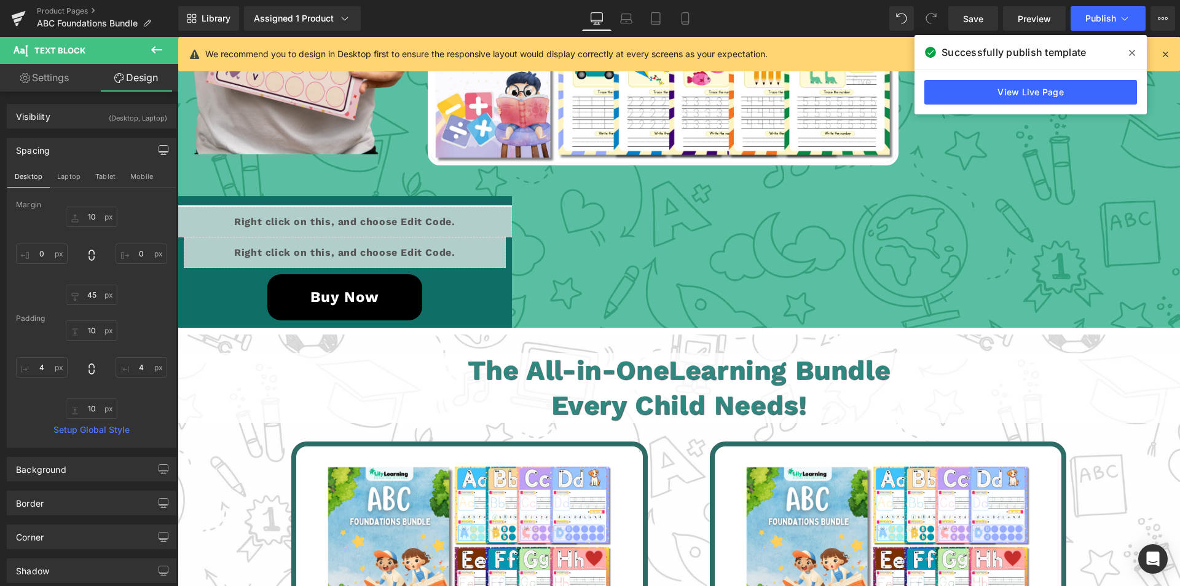
scroll to position [2500, 0]
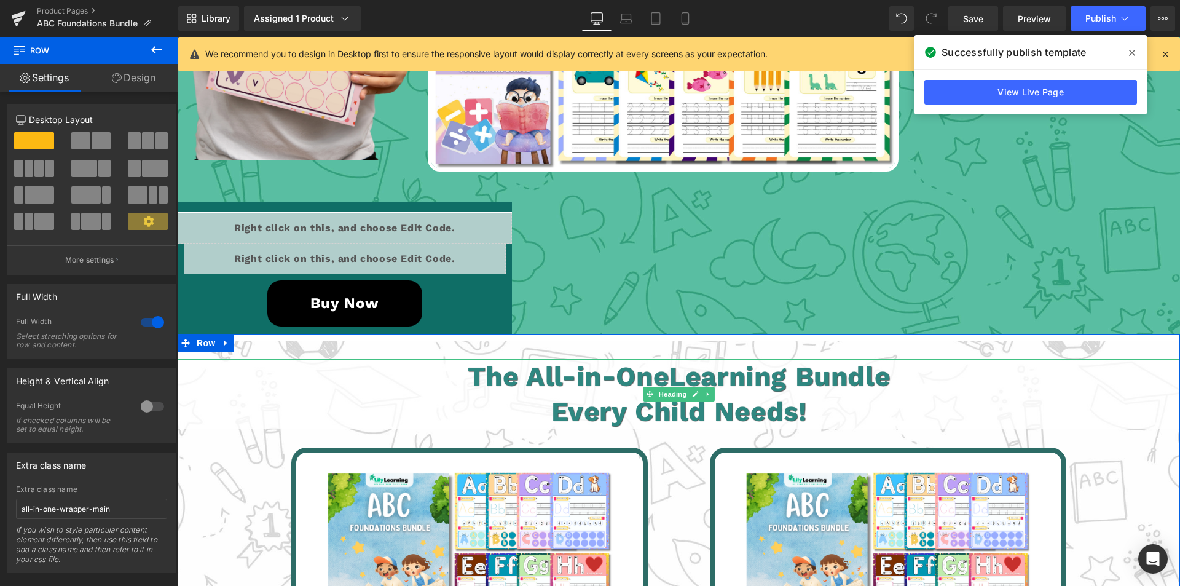
click at [267, 387] on h1 "The All-in-One Learning Bundle" at bounding box center [679, 376] width 1003 height 35
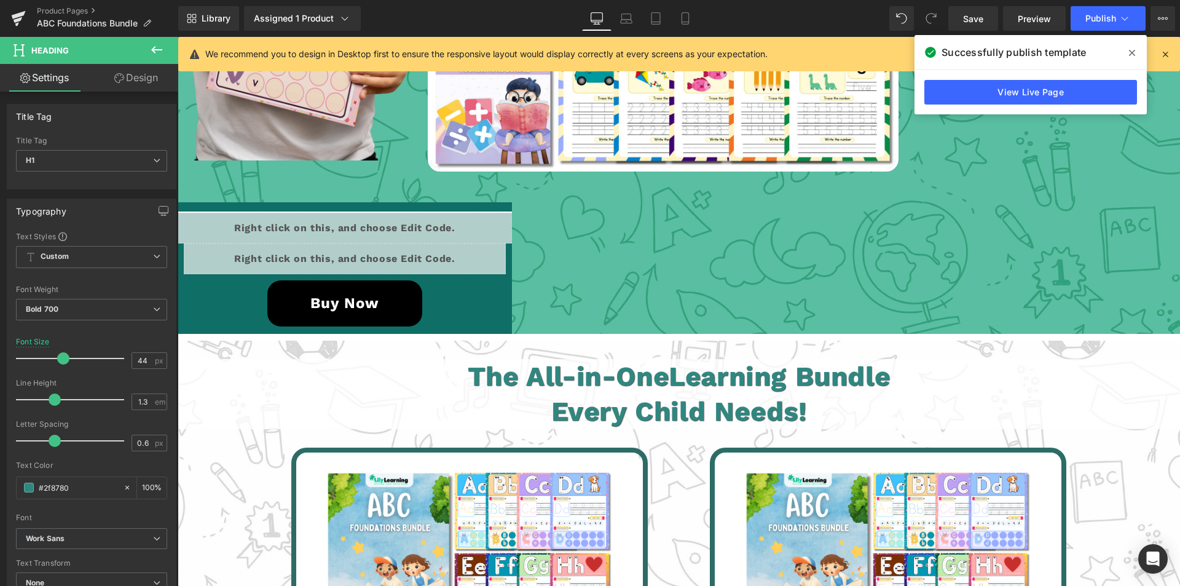
click at [132, 83] on link "Design" at bounding box center [136, 78] width 89 height 28
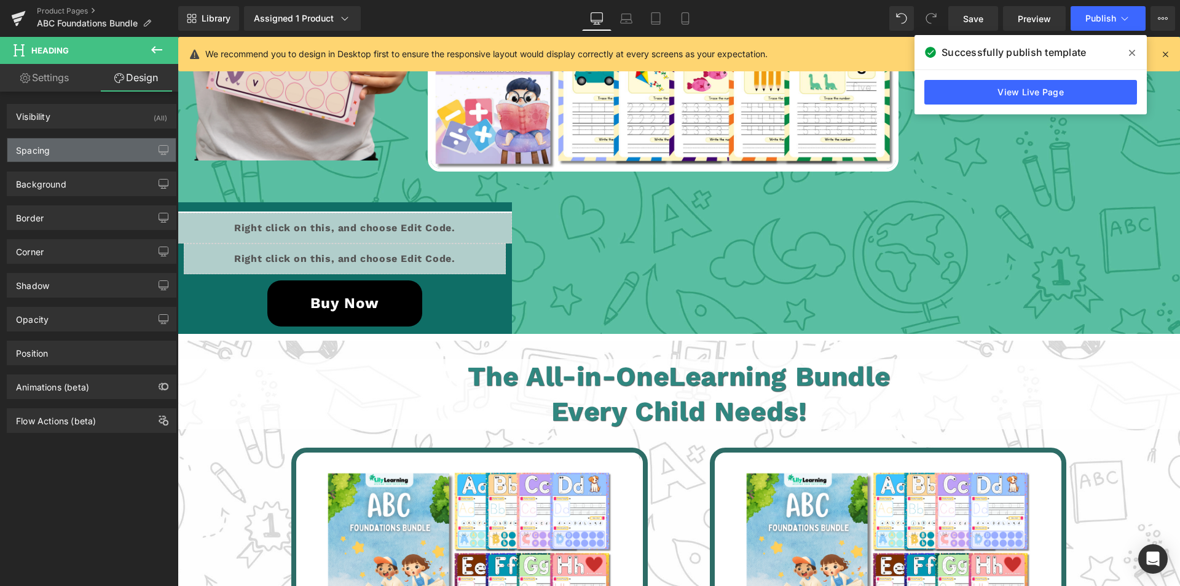
click at [47, 152] on div "Spacing" at bounding box center [33, 146] width 34 height 17
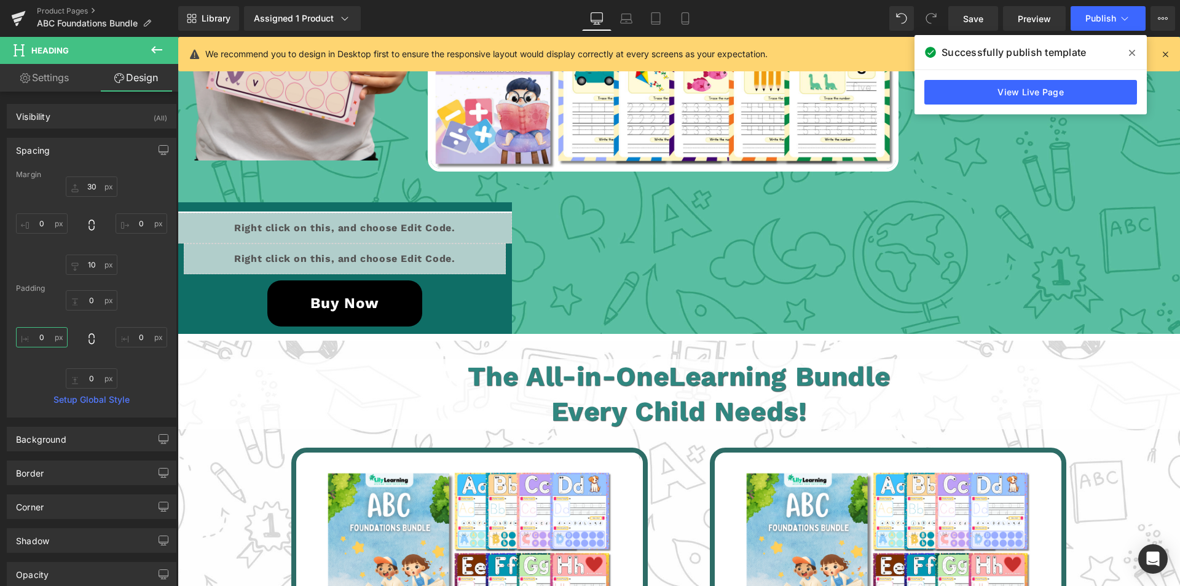
click at [41, 336] on input "text" at bounding box center [42, 337] width 52 height 20
type input "4"
click at [135, 341] on input "text" at bounding box center [142, 337] width 52 height 20
type input "4"
click at [627, 24] on icon at bounding box center [626, 18] width 12 height 12
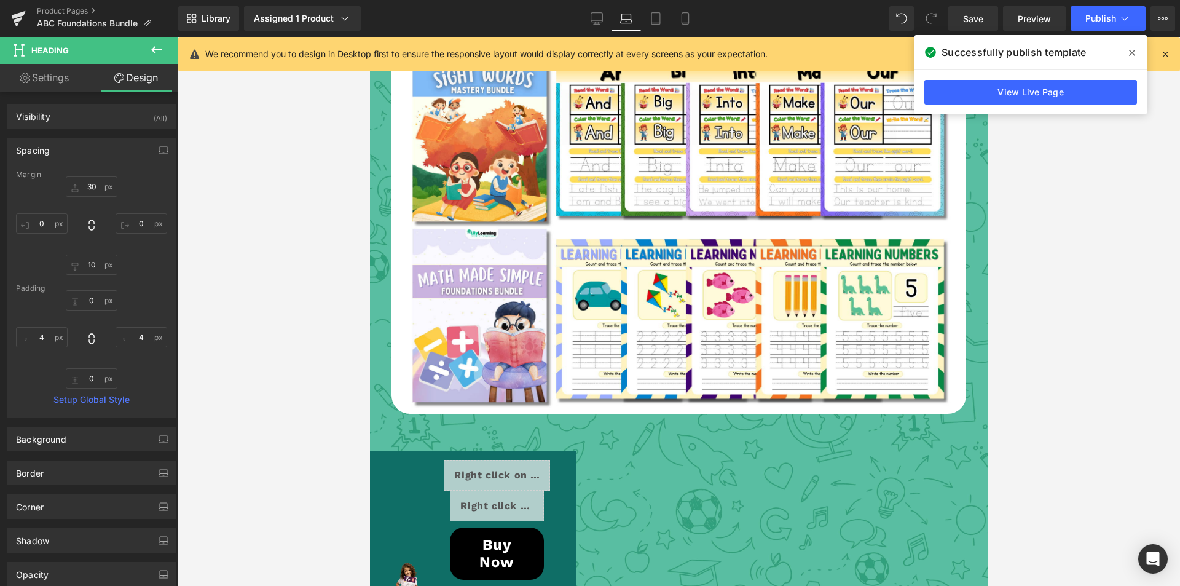
scroll to position [2779, 0]
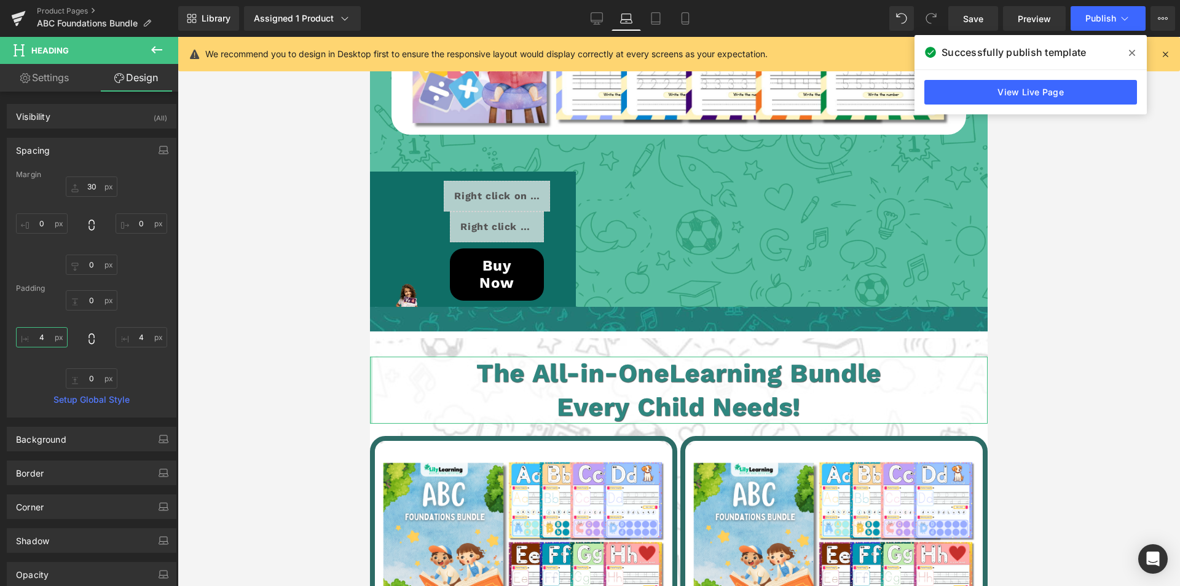
click at [39, 336] on input "4" at bounding box center [42, 337] width 52 height 20
type input "4"
click at [135, 338] on input "4" at bounding box center [142, 337] width 52 height 20
type input "4"
click at [657, 17] on icon at bounding box center [656, 18] width 12 height 12
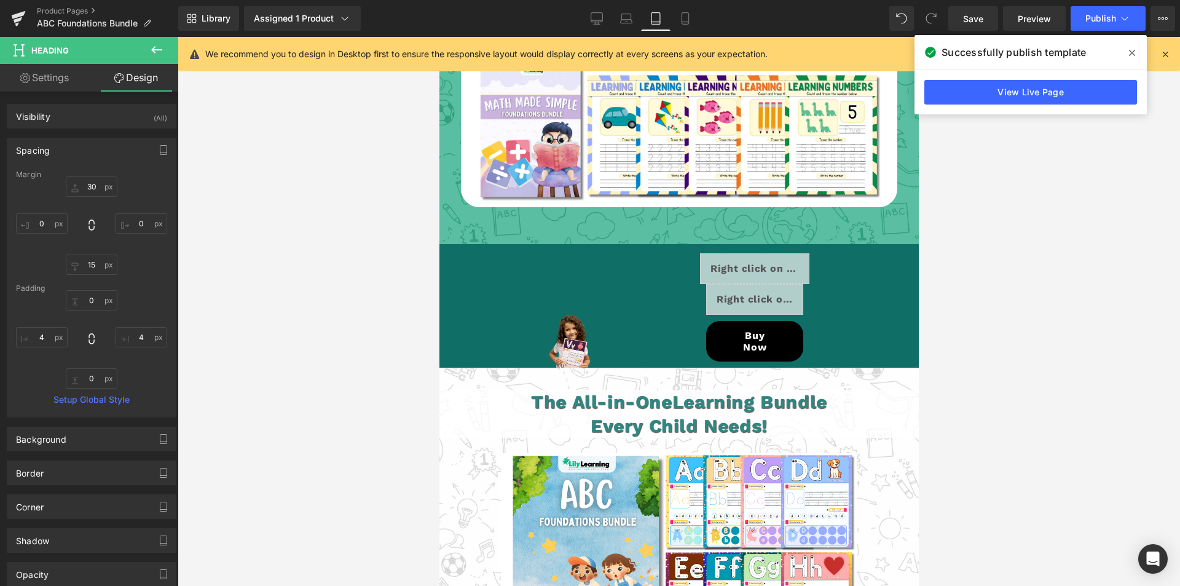
scroll to position [3563, 0]
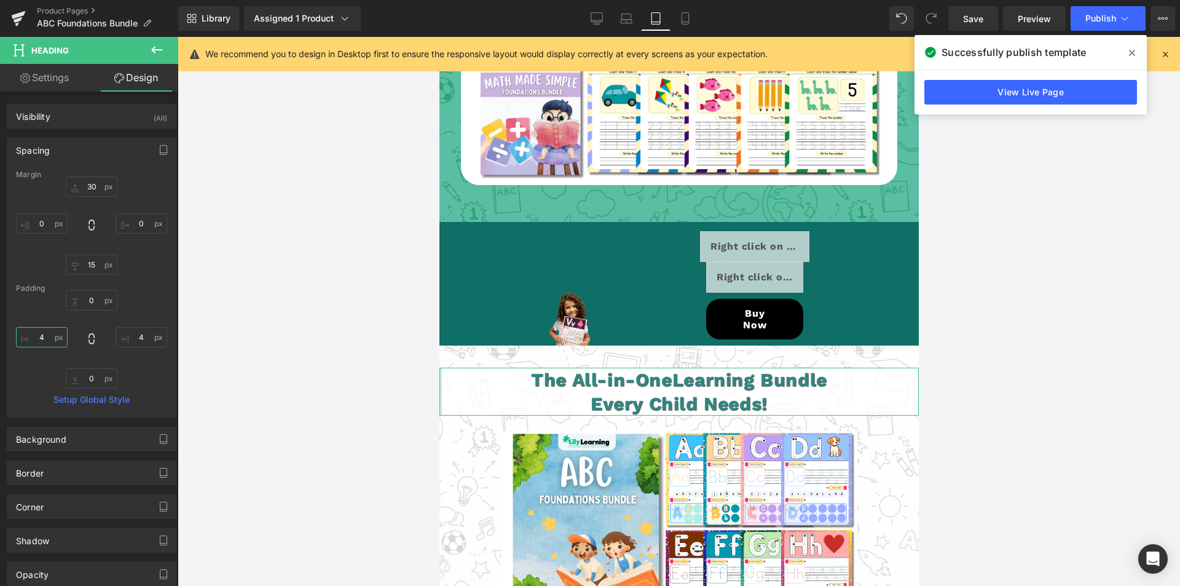
click at [44, 335] on input "4" at bounding box center [42, 337] width 52 height 20
type input "4"
click at [136, 336] on input "4" at bounding box center [142, 337] width 52 height 20
type input "4"
click at [684, 16] on icon at bounding box center [685, 18] width 12 height 12
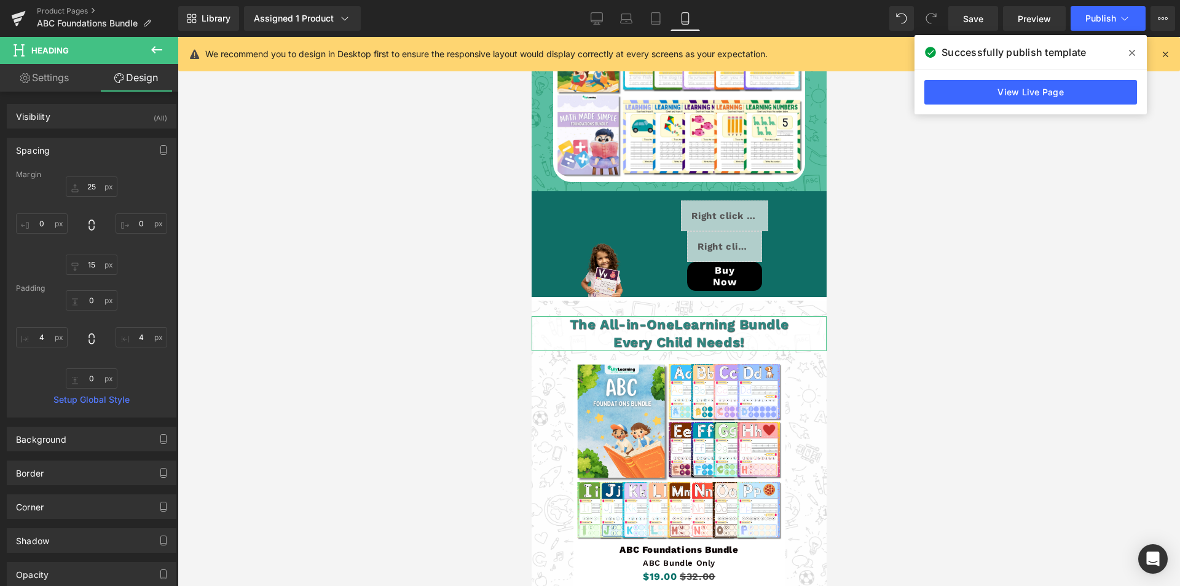
scroll to position [2978, 0]
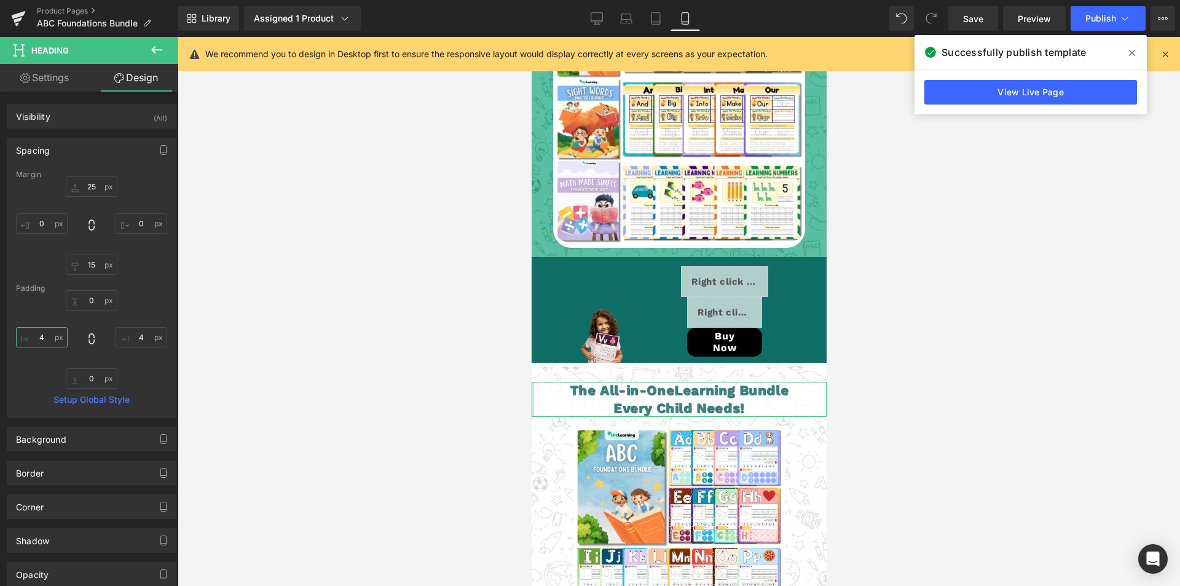
click at [43, 339] on input "4" at bounding box center [42, 337] width 52 height 20
type input "4"
click at [135, 338] on input "4" at bounding box center [142, 337] width 52 height 20
type input "4"
click at [987, 19] on link "Save" at bounding box center [974, 18] width 50 height 25
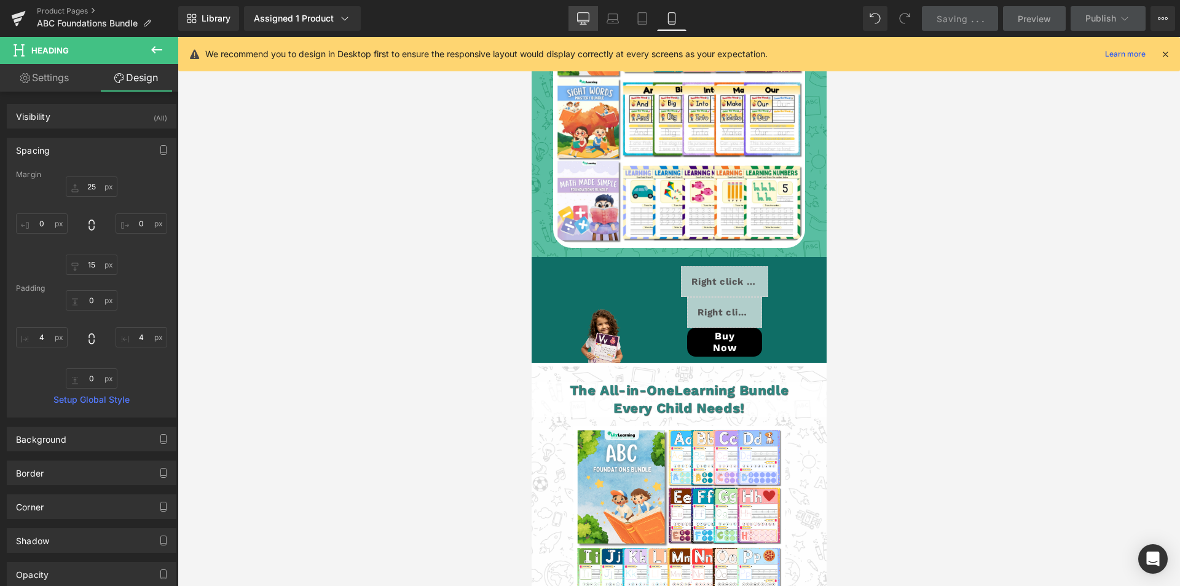
click at [585, 16] on icon at bounding box center [583, 18] width 12 height 12
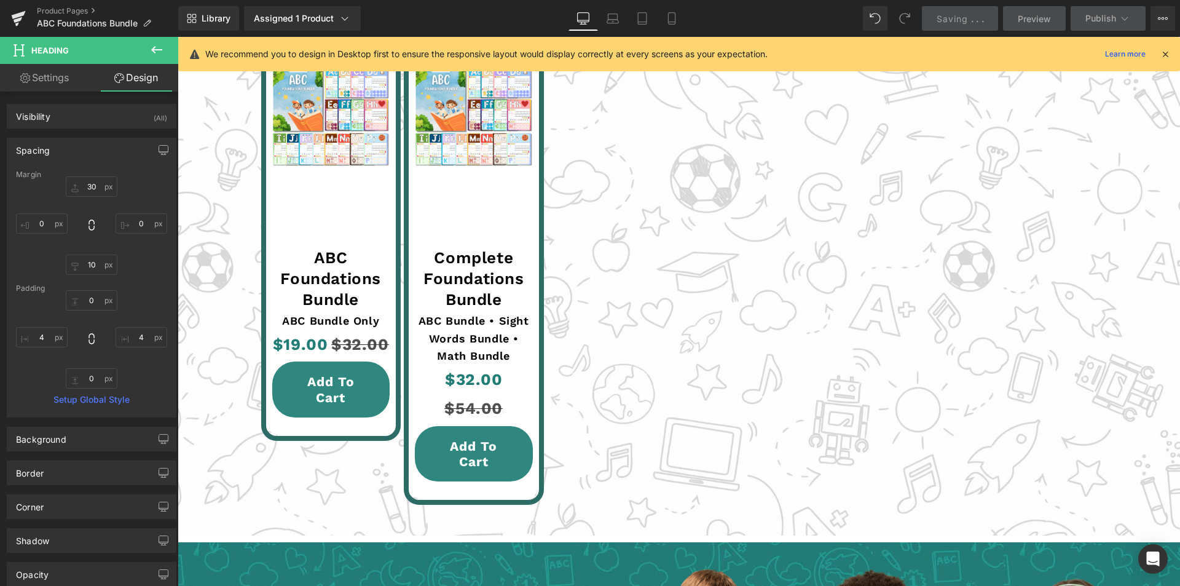
scroll to position [2493, 0]
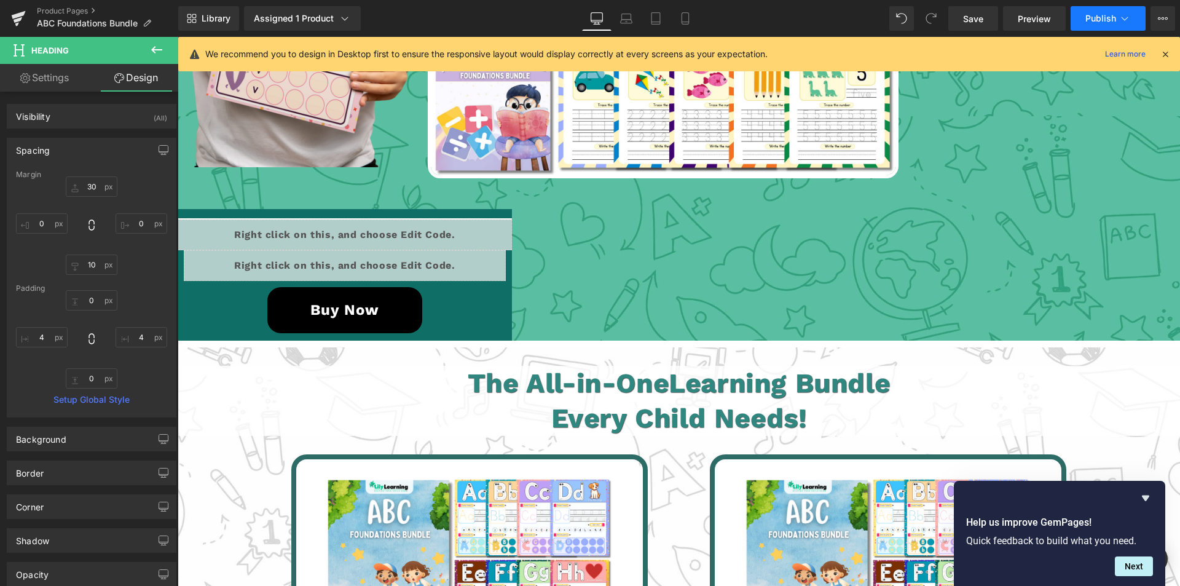
click at [1112, 9] on button "Publish" at bounding box center [1108, 18] width 75 height 25
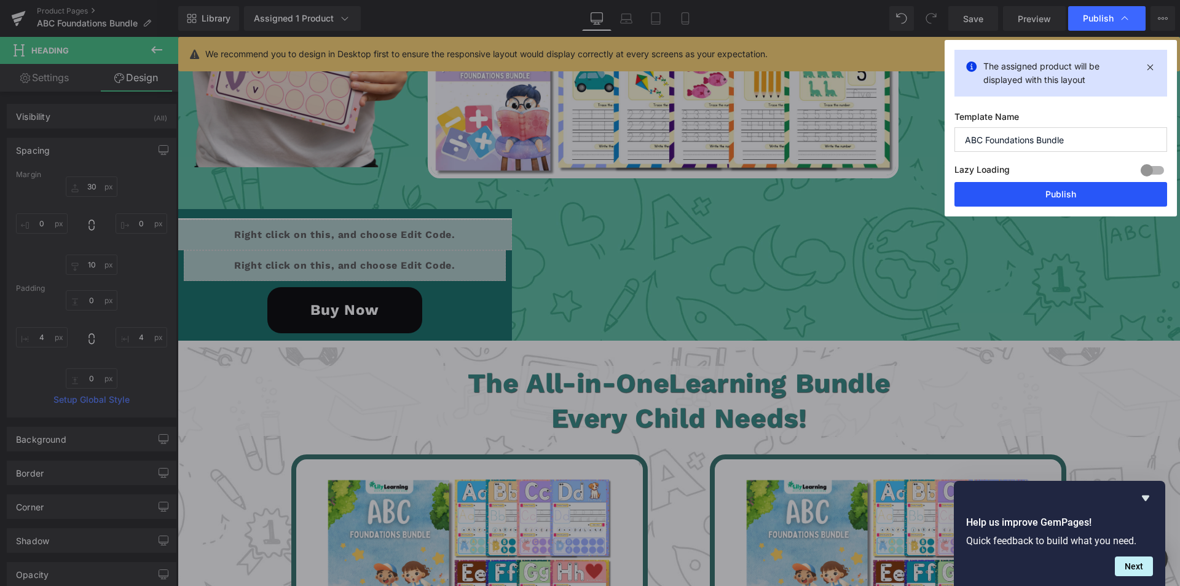
drag, startPoint x: 1056, startPoint y: 198, endPoint x: 881, endPoint y: 164, distance: 178.6
click at [1056, 198] on button "Publish" at bounding box center [1061, 194] width 213 height 25
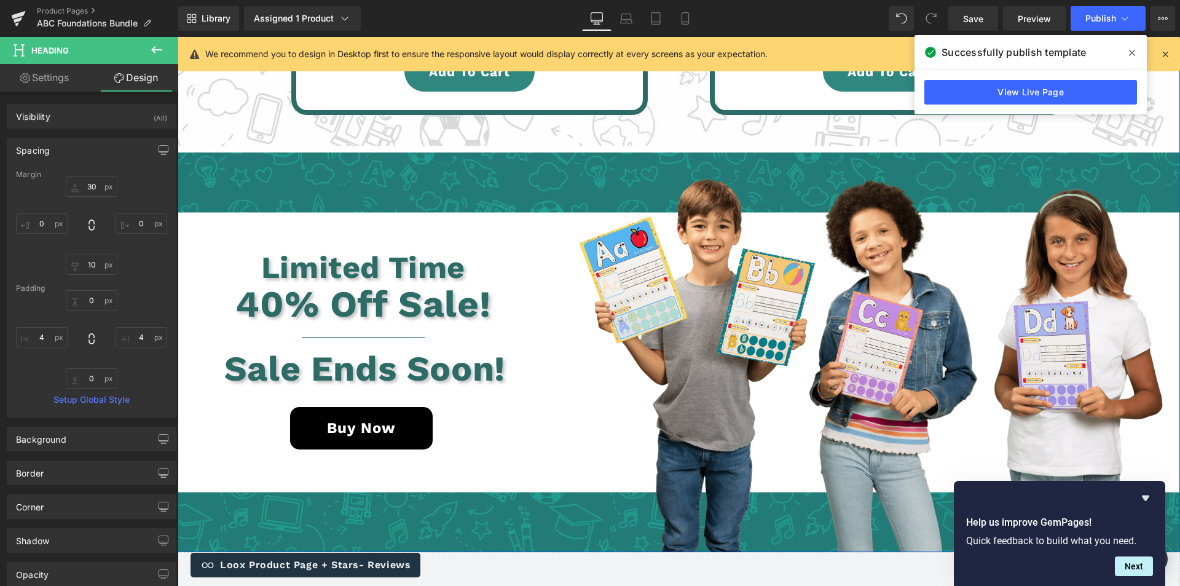
scroll to position [3292, 0]
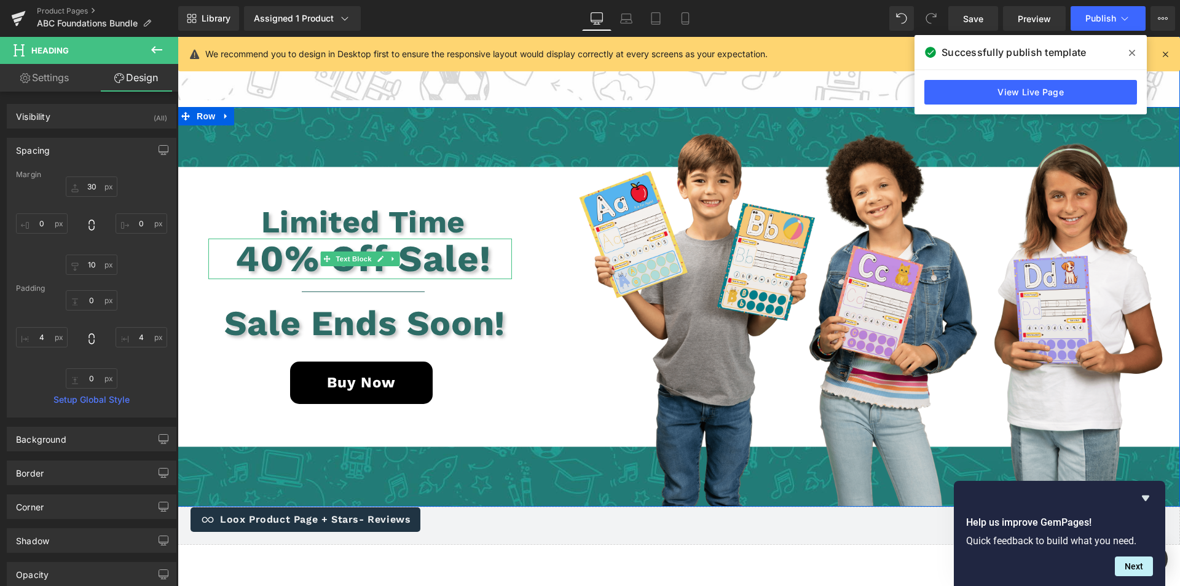
click at [288, 260] on p "40% Off Sale!" at bounding box center [364, 259] width 298 height 41
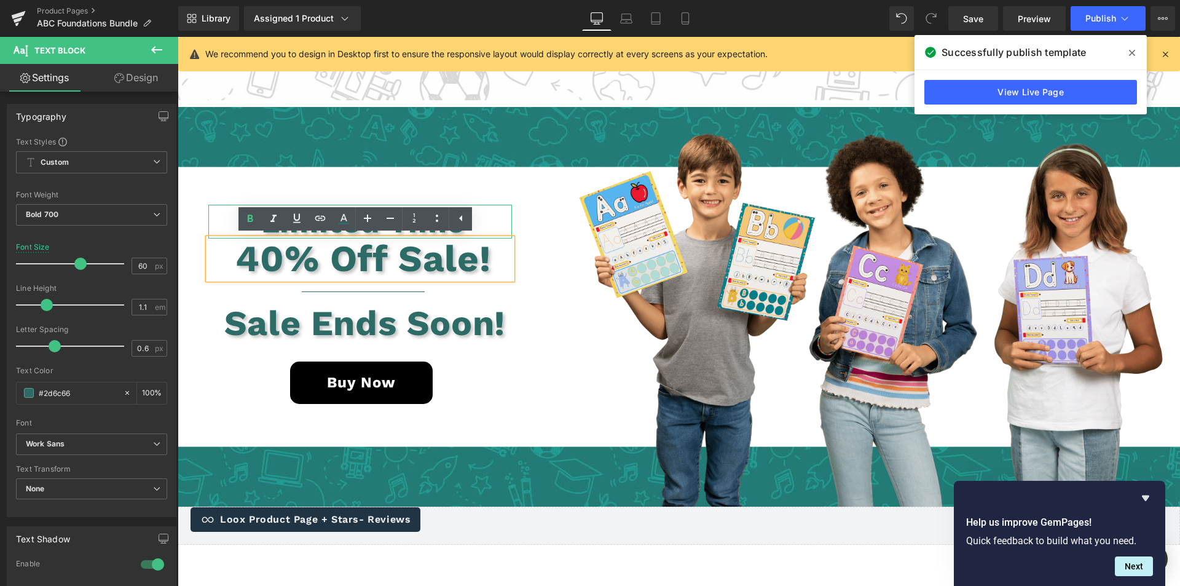
click at [221, 215] on p "Limited Time" at bounding box center [364, 222] width 298 height 34
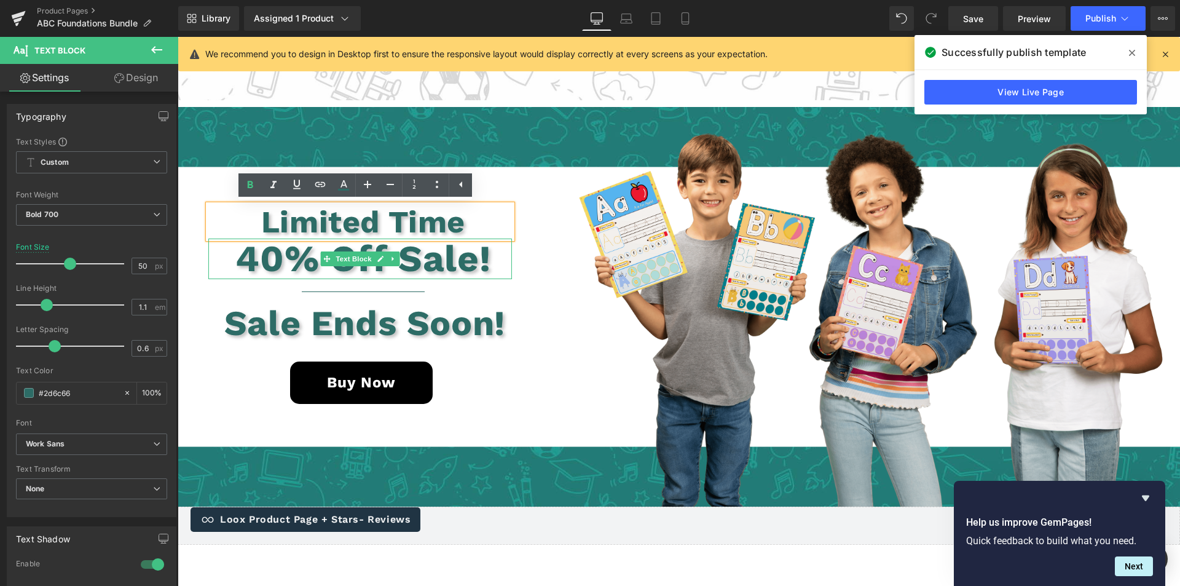
click at [252, 259] on p "40% Off Sale!" at bounding box center [364, 259] width 298 height 41
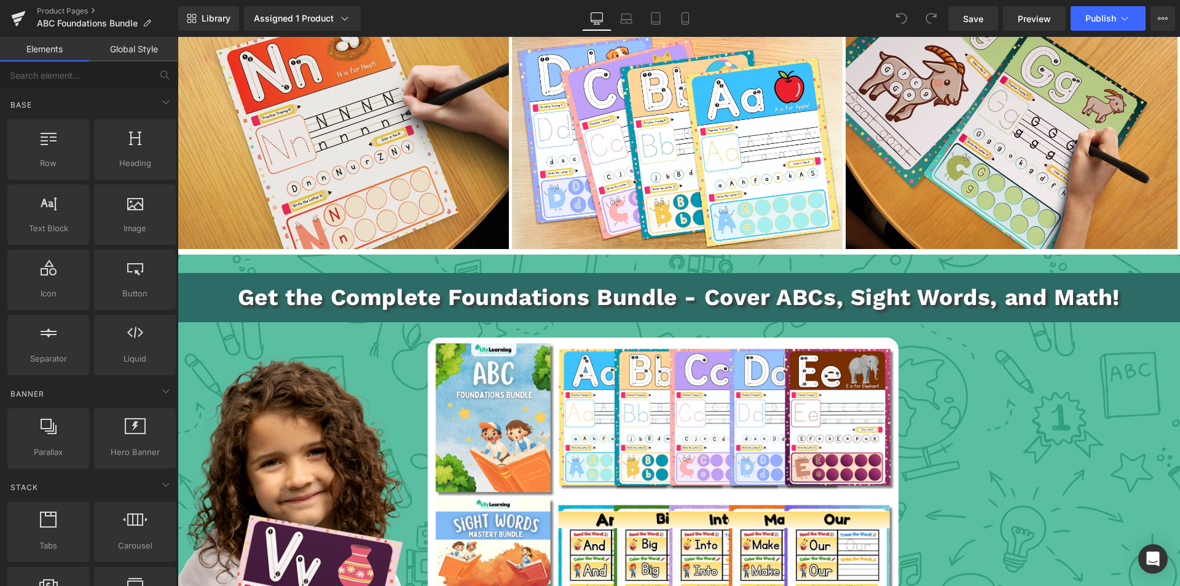
scroll to position [1844, 0]
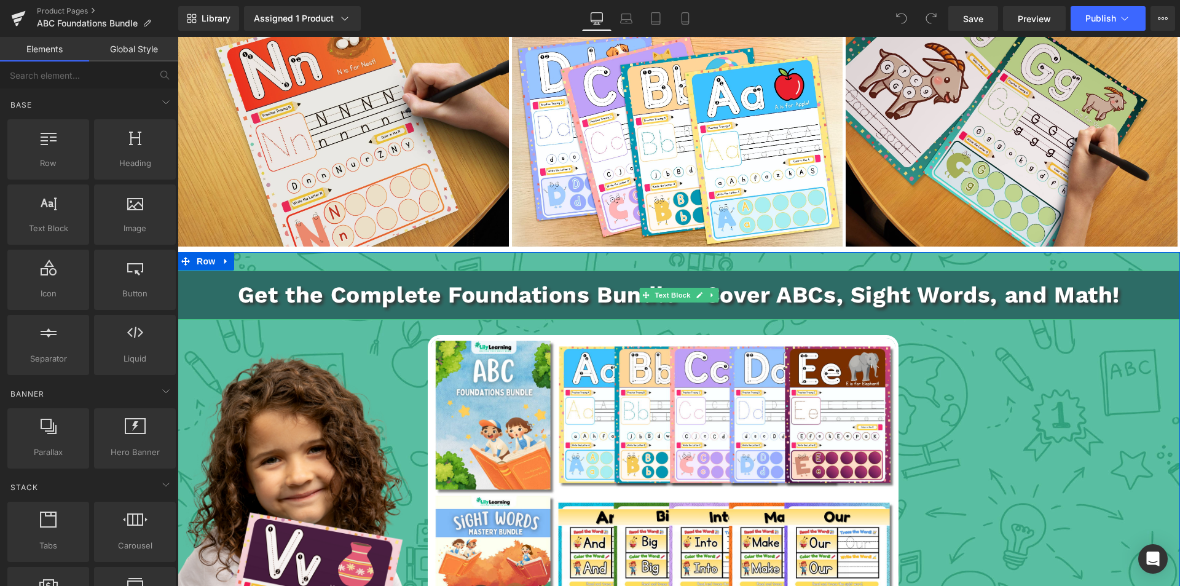
click at [191, 306] on p "Get the Complete Foundations Bundle - Cover ABCs, Sight Words, and Math!" at bounding box center [679, 295] width 998 height 36
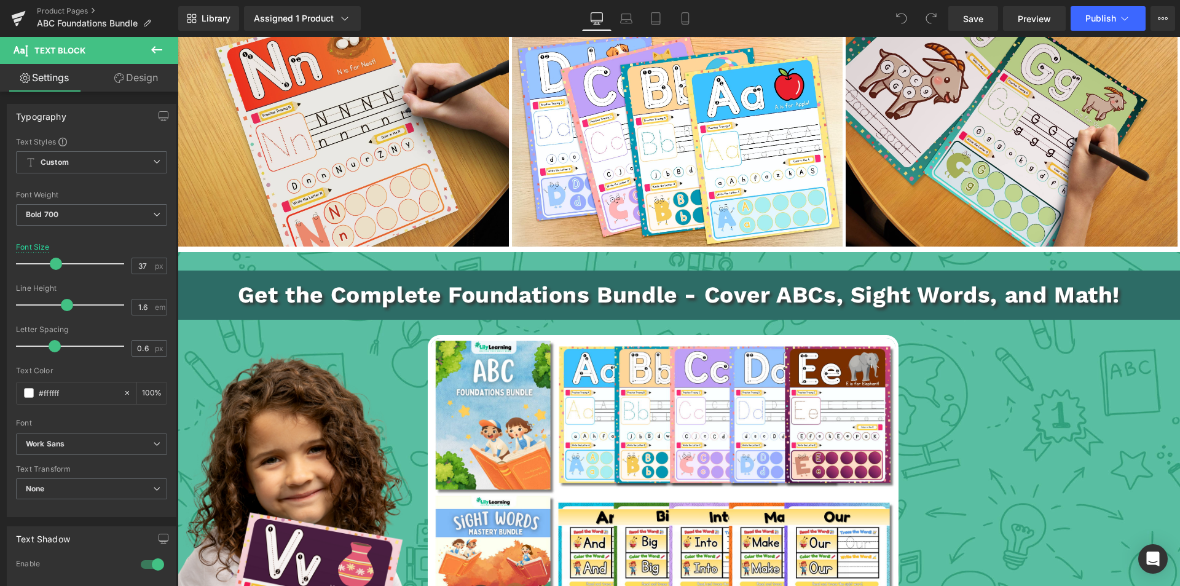
click at [156, 74] on link "Design" at bounding box center [136, 78] width 89 height 28
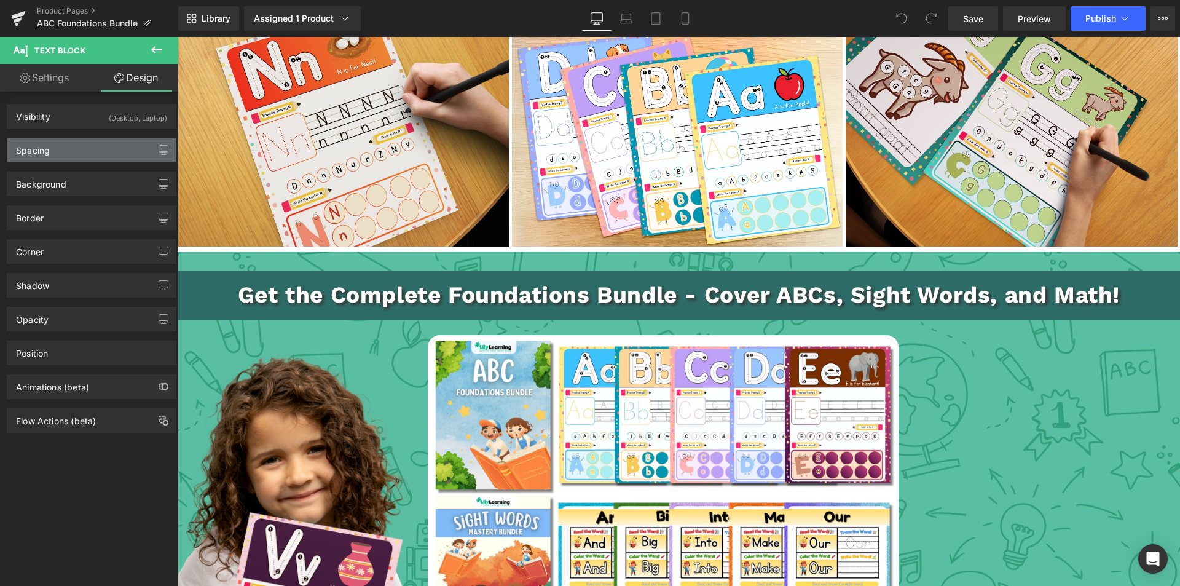
click at [51, 149] on div "Spacing" at bounding box center [91, 149] width 168 height 23
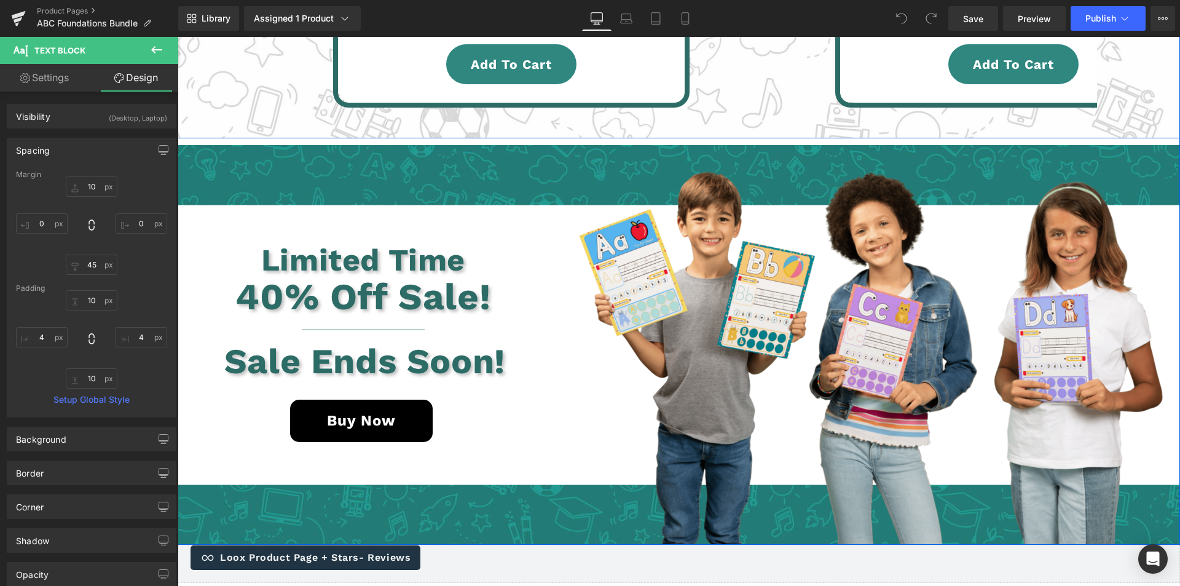
scroll to position [3259, 0]
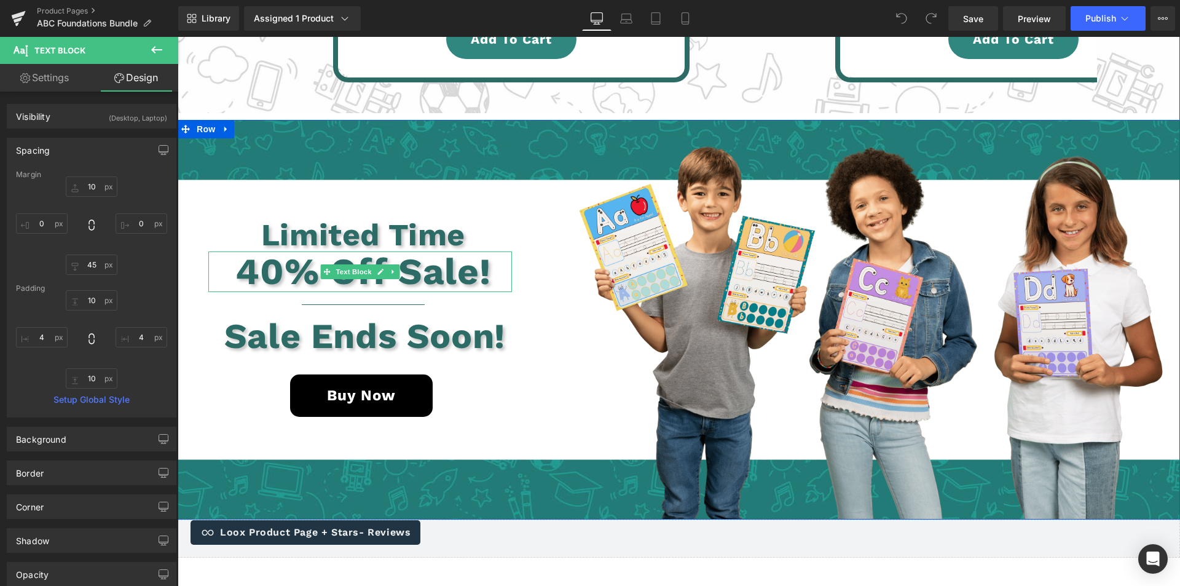
click at [226, 292] on p "40% Off Sale!" at bounding box center [364, 271] width 298 height 41
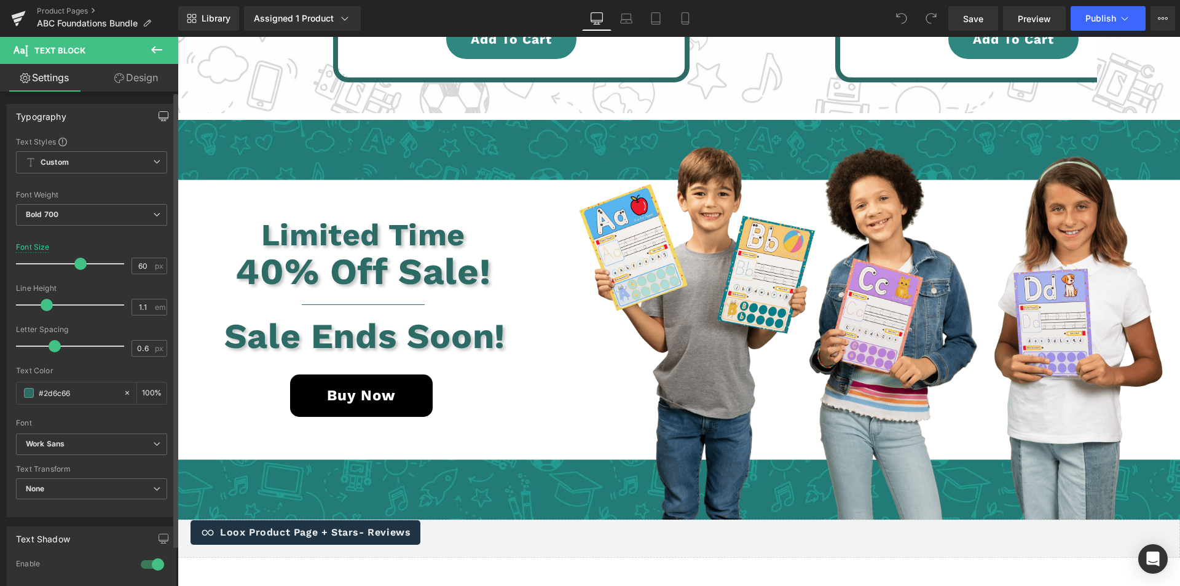
click at [159, 116] on icon "button" at bounding box center [164, 116] width 10 height 10
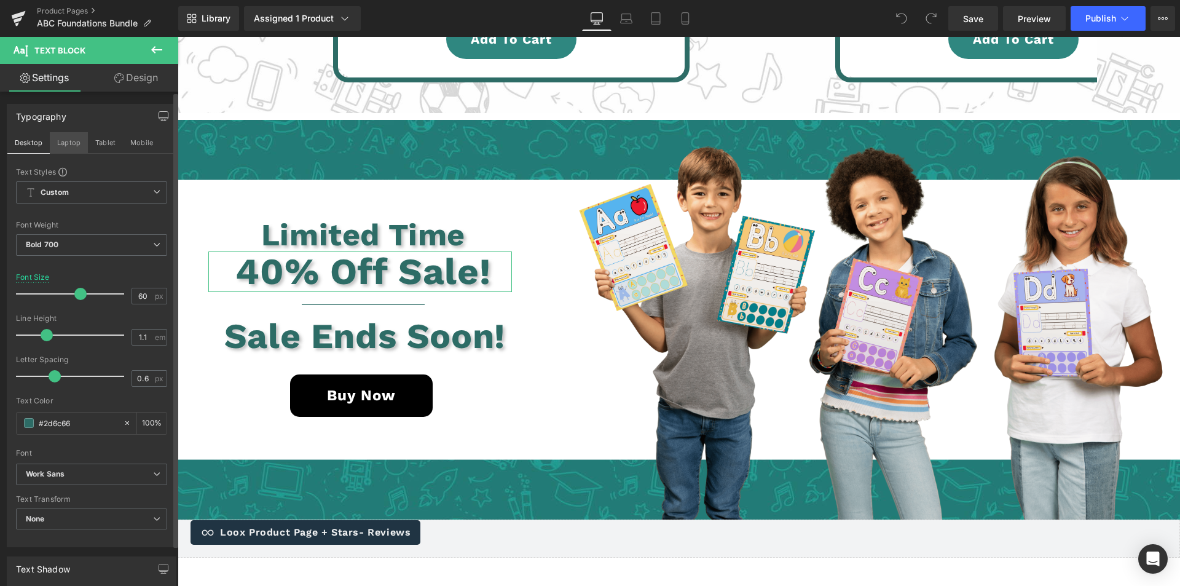
click at [66, 144] on button "Laptop" at bounding box center [69, 142] width 38 height 21
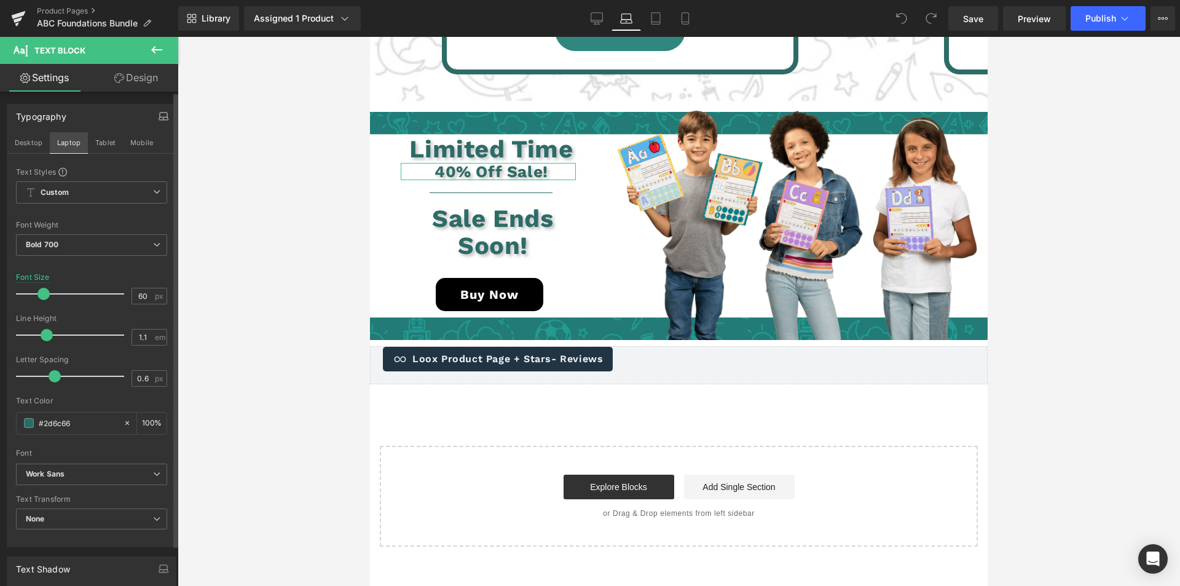
scroll to position [3471, 0]
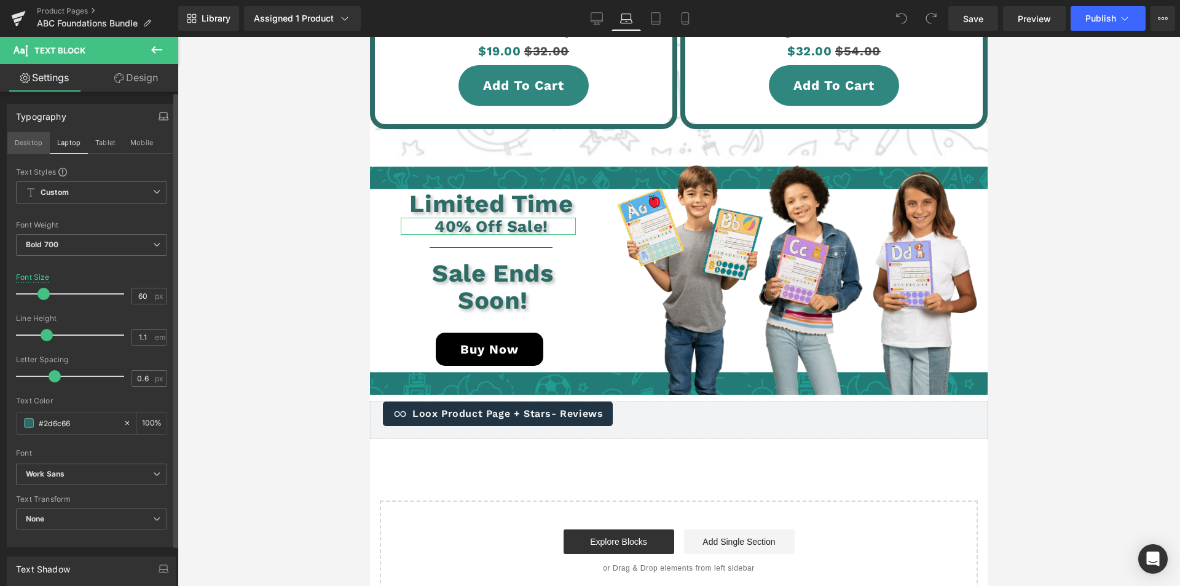
click at [20, 142] on button "Desktop" at bounding box center [28, 142] width 42 height 21
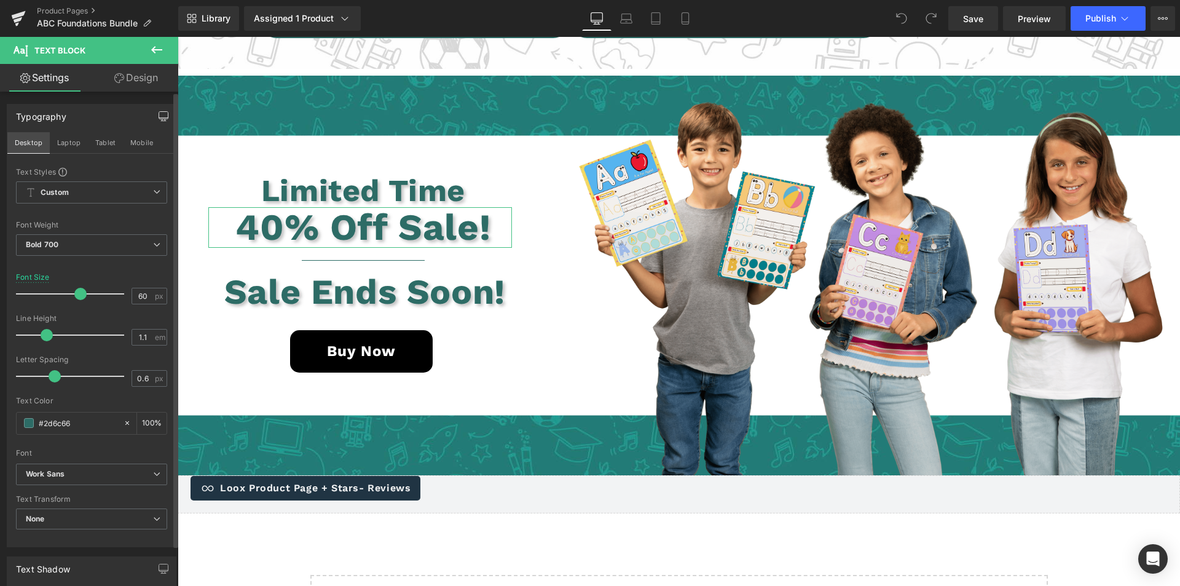
scroll to position [3309, 0]
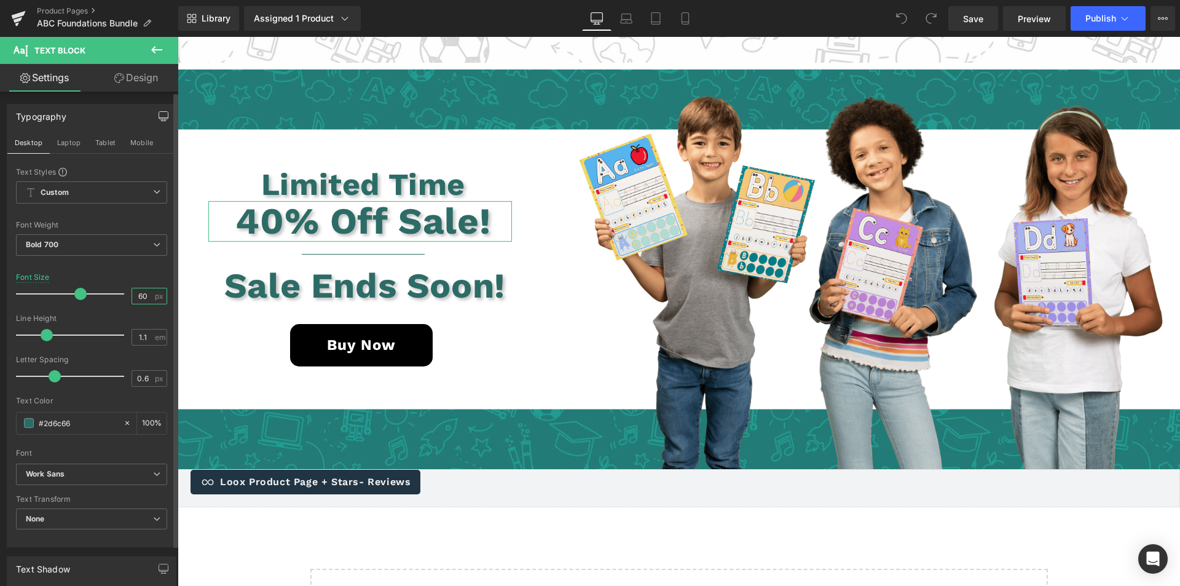
click at [134, 296] on input "60" at bounding box center [143, 295] width 22 height 15
click at [138, 295] on input "60" at bounding box center [143, 295] width 22 height 15
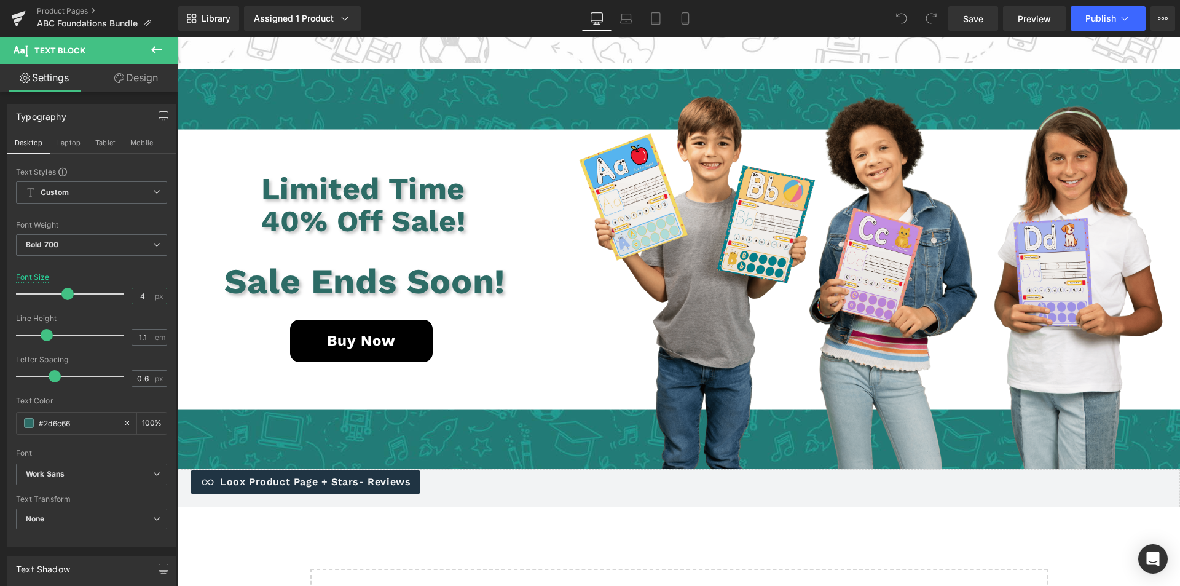
type input "60"
